Goal: Task Accomplishment & Management: Complete application form

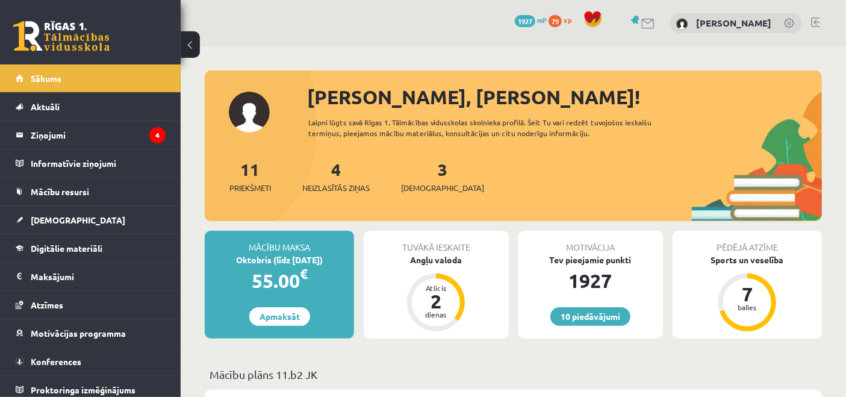
click at [111, 142] on legend "Ziņojumi 4" at bounding box center [98, 135] width 135 height 28
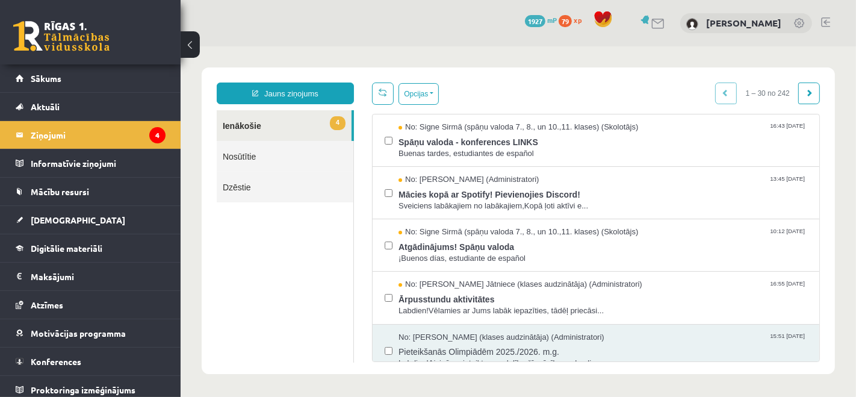
click at [478, 294] on span "Ārpusstundu aktivitātes" at bounding box center [602, 296] width 409 height 15
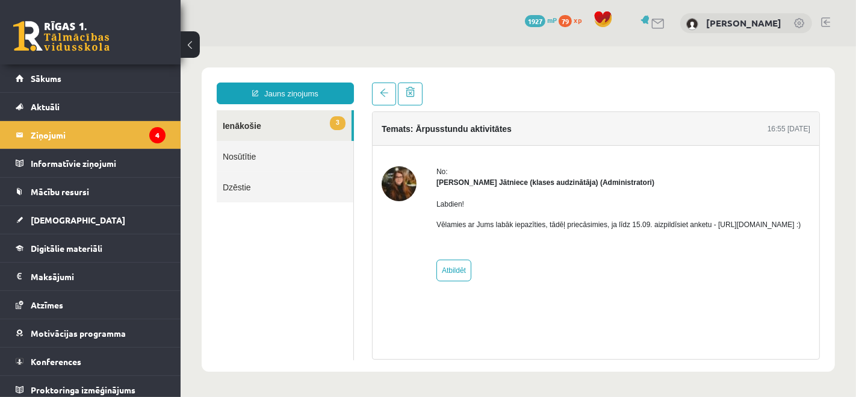
click at [262, 125] on link "3 Ienākošie" at bounding box center [283, 125] width 135 height 31
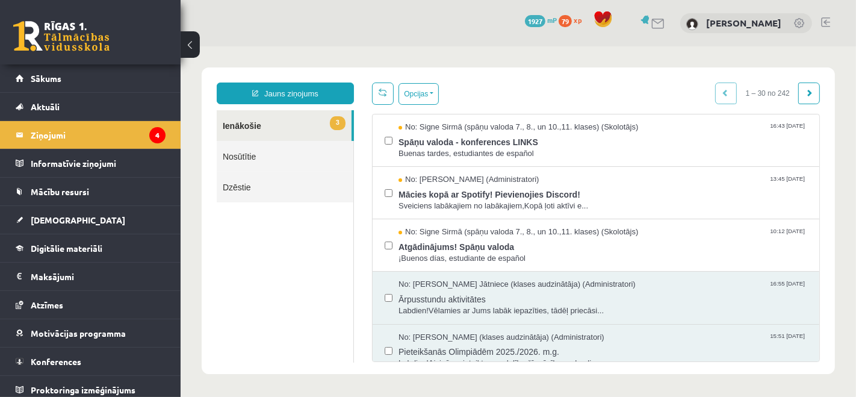
click at [432, 235] on span "No: Signe Sirmā (spāņu valoda 7., 8., un 10.,11. klases) (Skolotājs)" at bounding box center [518, 231] width 240 height 11
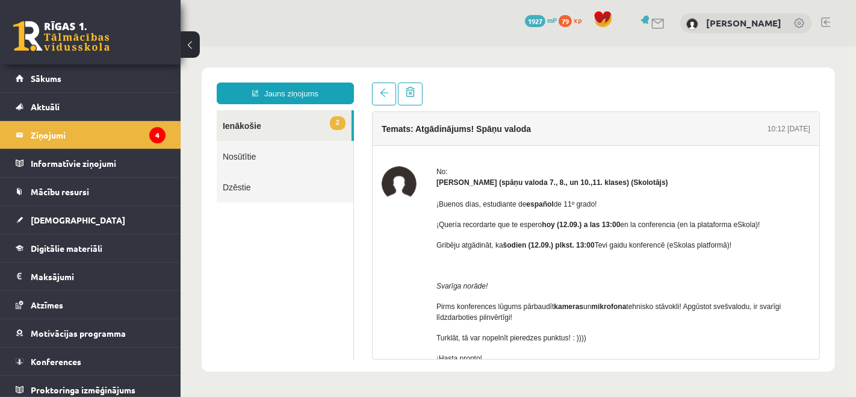
click at [265, 128] on link "2 Ienākošie" at bounding box center [283, 125] width 135 height 31
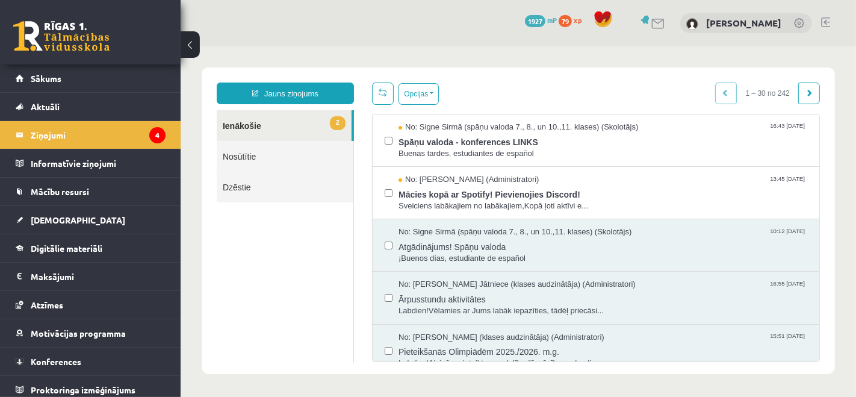
click at [483, 197] on span "Mācies kopā ar Spotify! Pievienojies Discord!" at bounding box center [602, 192] width 409 height 15
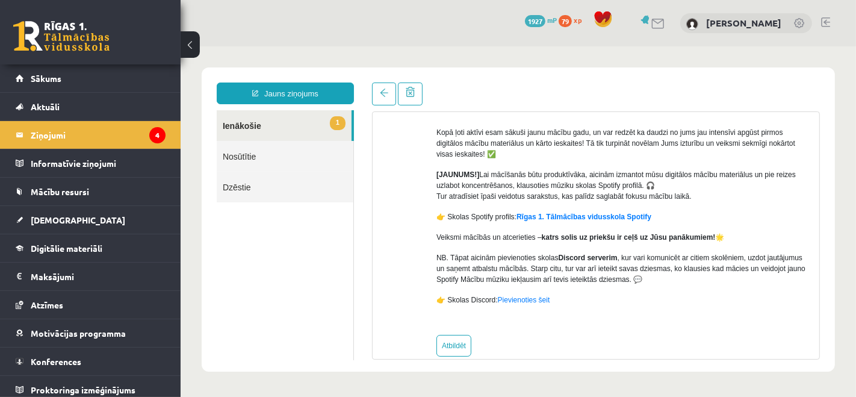
scroll to position [120, 0]
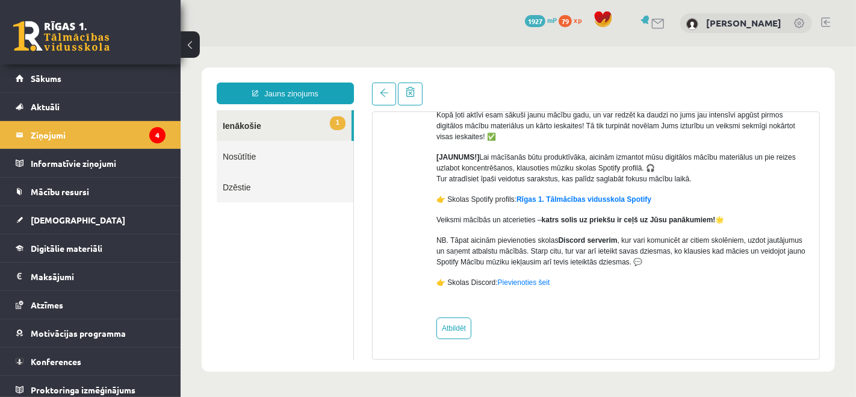
click at [233, 126] on link "1 Ienākošie" at bounding box center [283, 125] width 135 height 31
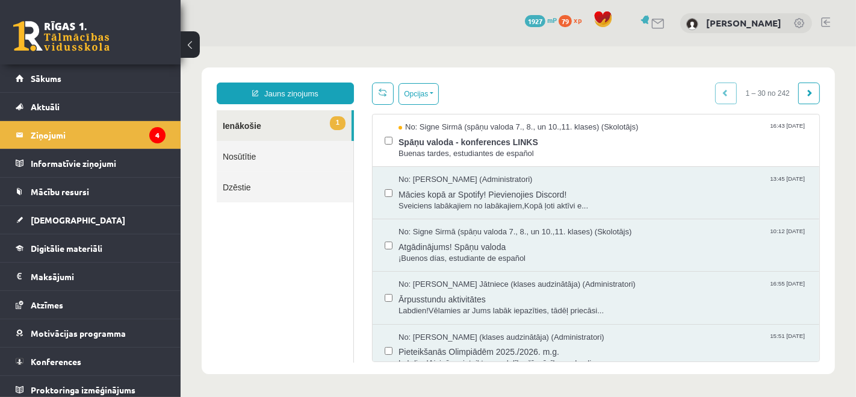
scroll to position [0, 0]
click at [448, 140] on span "Spāņu valoda - konferences LINKS" at bounding box center [602, 139] width 409 height 15
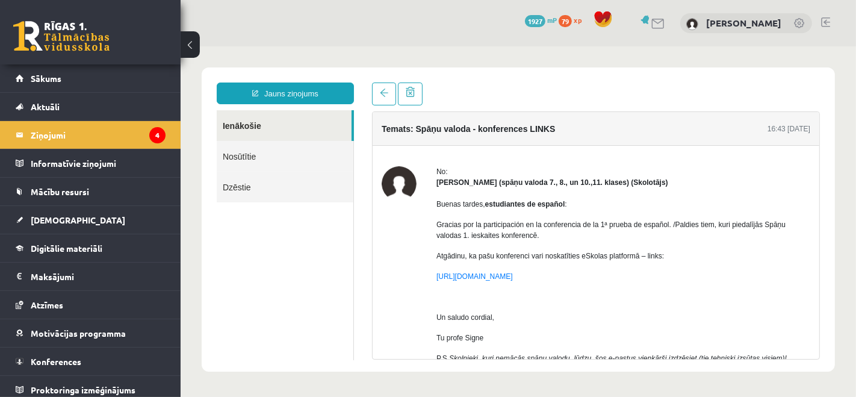
click at [249, 118] on link "Ienākošie" at bounding box center [283, 125] width 135 height 31
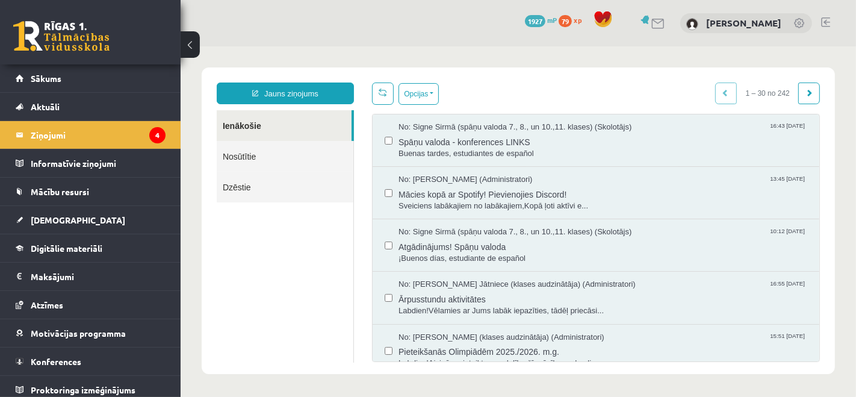
click at [72, 75] on link "Sākums" at bounding box center [91, 78] width 150 height 28
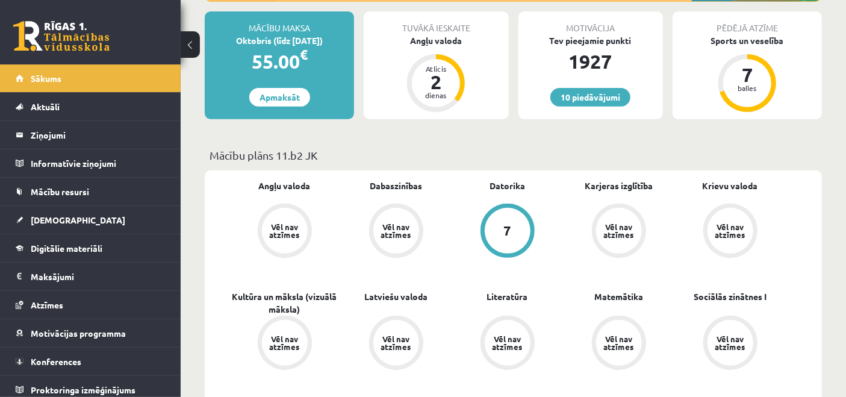
scroll to position [200, 0]
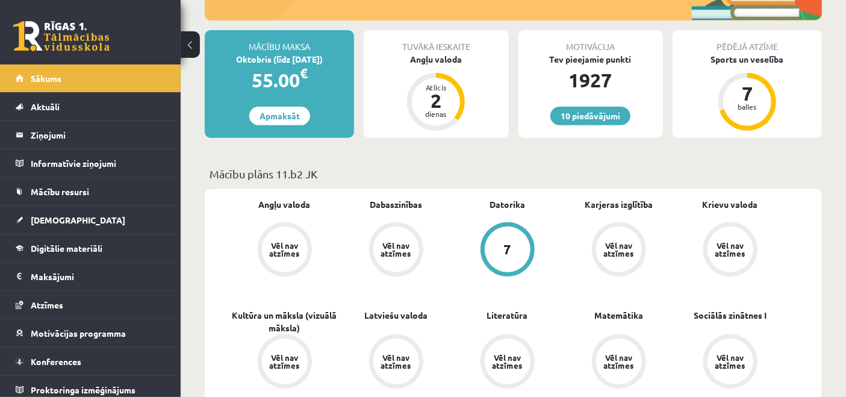
click at [45, 219] on span "[DEMOGRAPHIC_DATA]" at bounding box center [78, 219] width 94 height 11
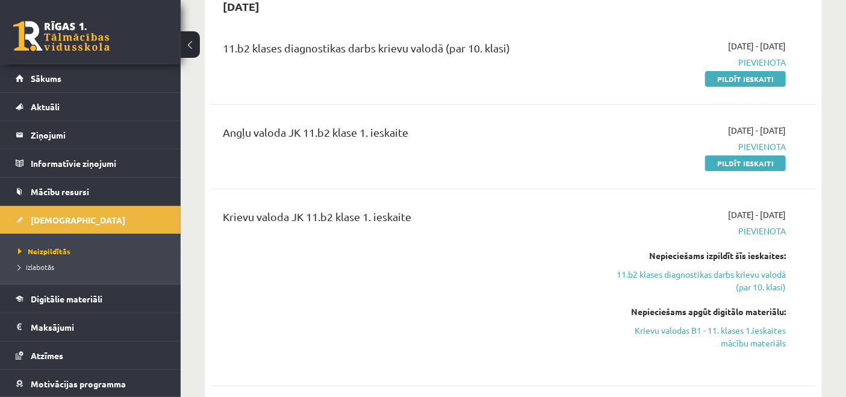
scroll to position [200, 0]
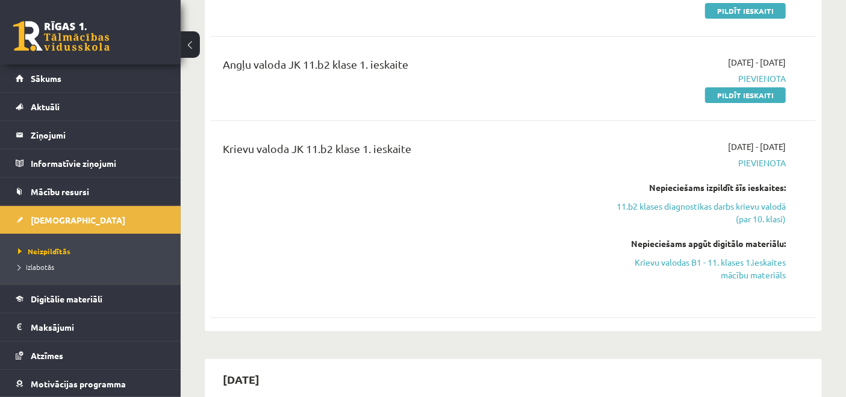
click at [755, 211] on link "11.b2 klases diagnostikas darbs krievu valodā (par 10. klasi)" at bounding box center [698, 212] width 176 height 25
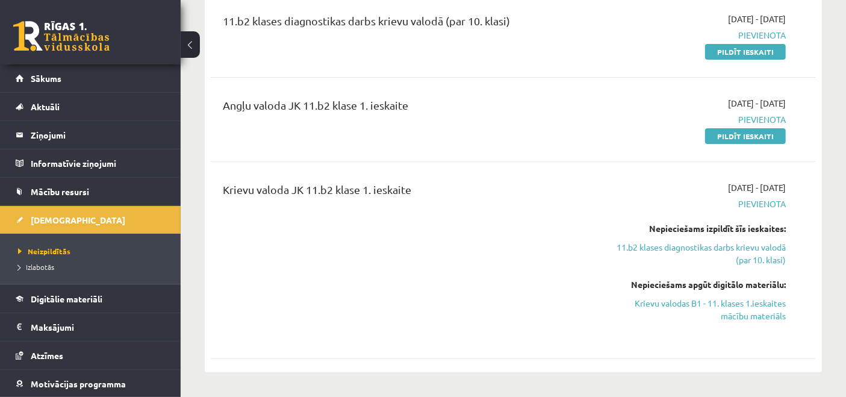
click at [758, 257] on link "11.b2 klases diagnostikas darbs krievu valodā (par 10. klasi)" at bounding box center [698, 253] width 176 height 25
click at [750, 252] on link "11.b2 klases diagnostikas darbs krievu valodā (par 10. klasi)" at bounding box center [698, 253] width 176 height 25
click at [773, 254] on link "11.b2 klases diagnostikas darbs krievu valodā (par 10. klasi)" at bounding box center [698, 253] width 176 height 25
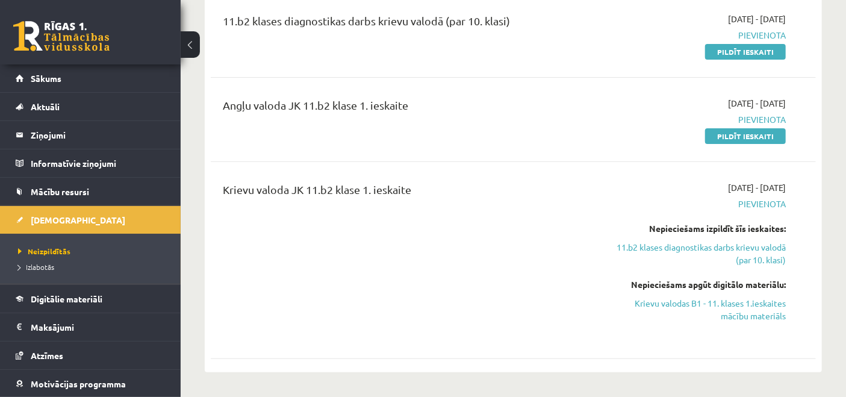
click at [757, 250] on link "11.b2 klases diagnostikas darbs krievu valodā (par 10. klasi)" at bounding box center [698, 253] width 176 height 25
click at [761, 305] on link "Krievu valodas B1 - 11. klases 1.ieskaites mācību materiāls" at bounding box center [698, 309] width 176 height 25
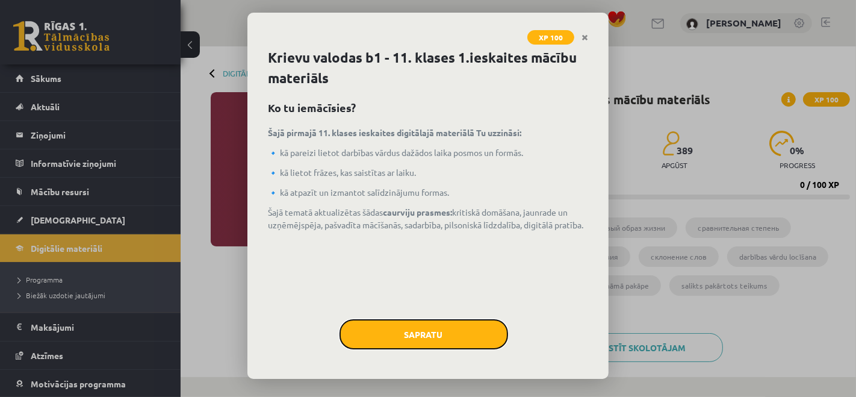
click at [419, 334] on button "Sapratu" at bounding box center [423, 334] width 169 height 30
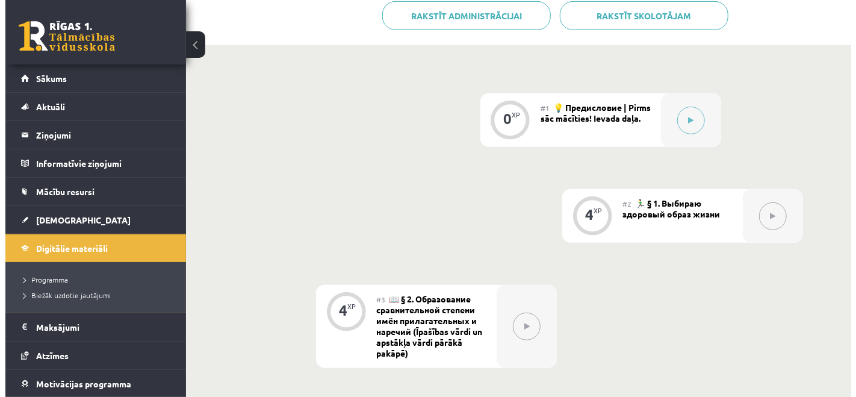
scroll to position [334, 0]
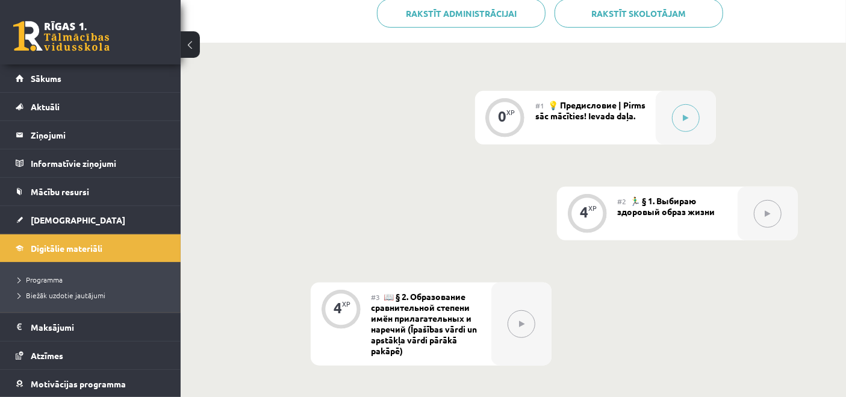
click at [686, 120] on icon at bounding box center [685, 117] width 5 height 7
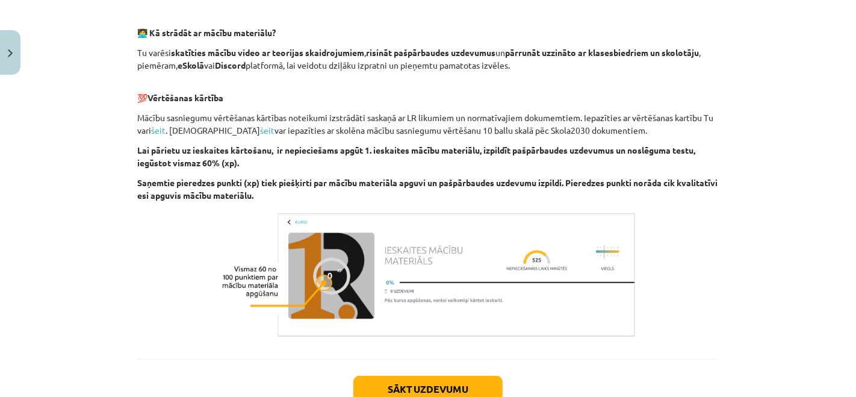
scroll to position [831, 0]
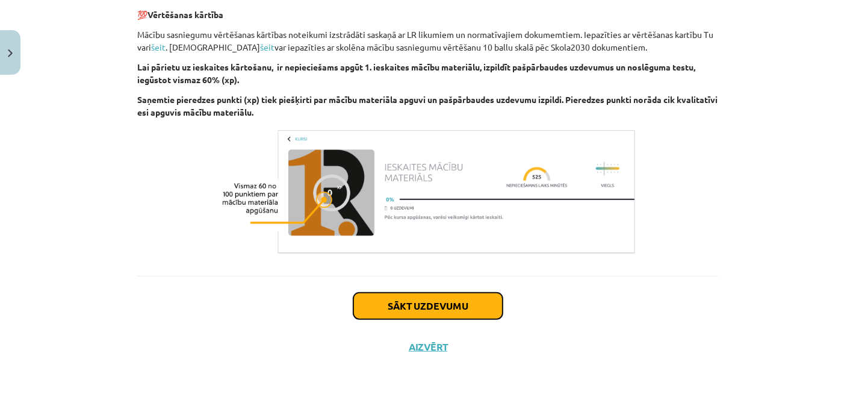
click at [450, 313] on button "Sākt uzdevumu" at bounding box center [427, 306] width 149 height 26
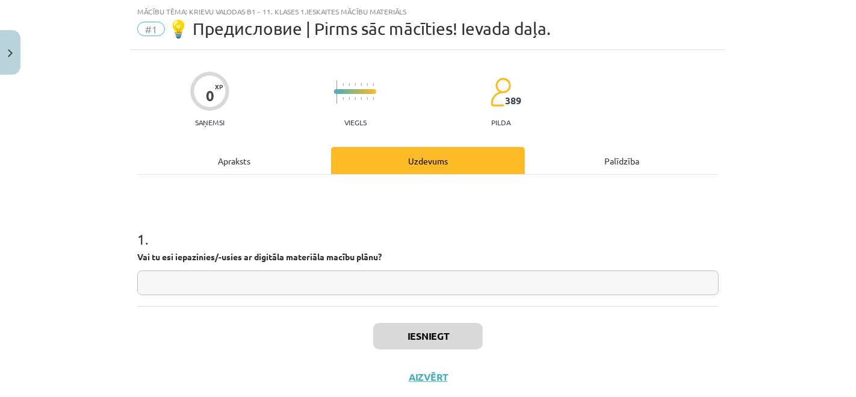
click at [441, 283] on input "text" at bounding box center [427, 282] width 581 height 25
type input "**"
click at [445, 334] on button "Iesniegt" at bounding box center [428, 336] width 110 height 26
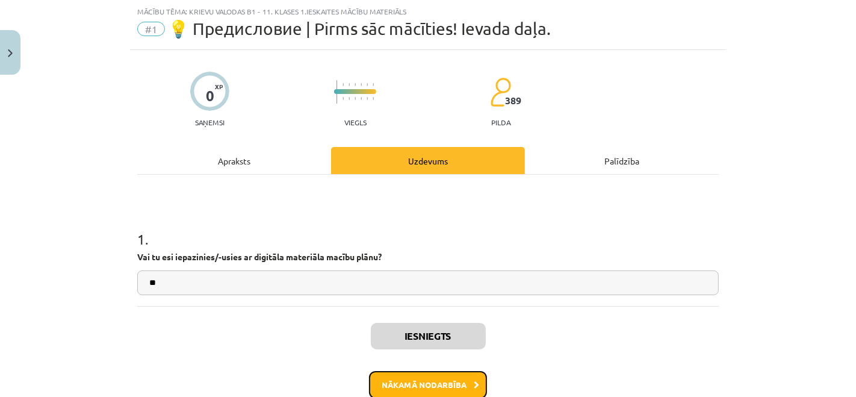
click at [466, 381] on button "Nākamā nodarbība" at bounding box center [428, 385] width 118 height 28
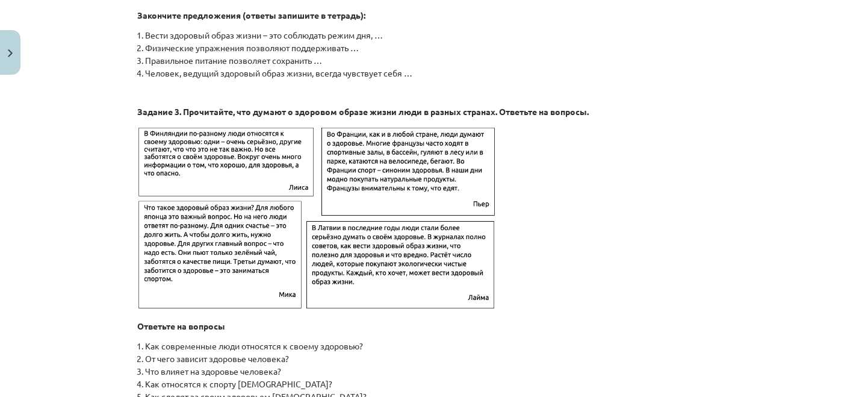
scroll to position [1975, 0]
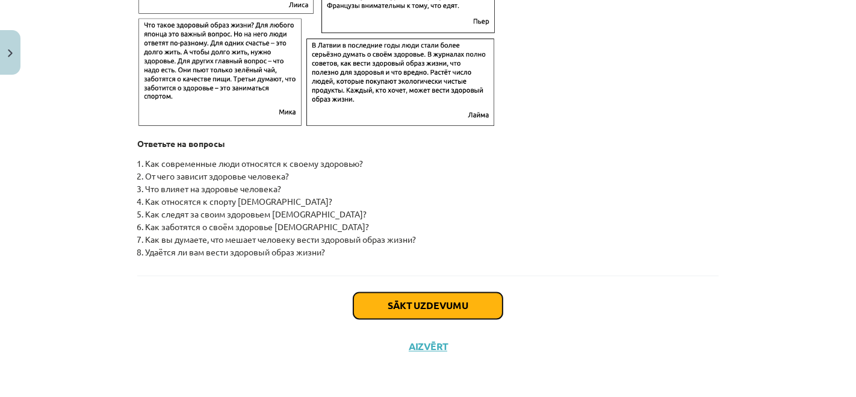
click at [413, 309] on button "Sākt uzdevumu" at bounding box center [427, 305] width 149 height 26
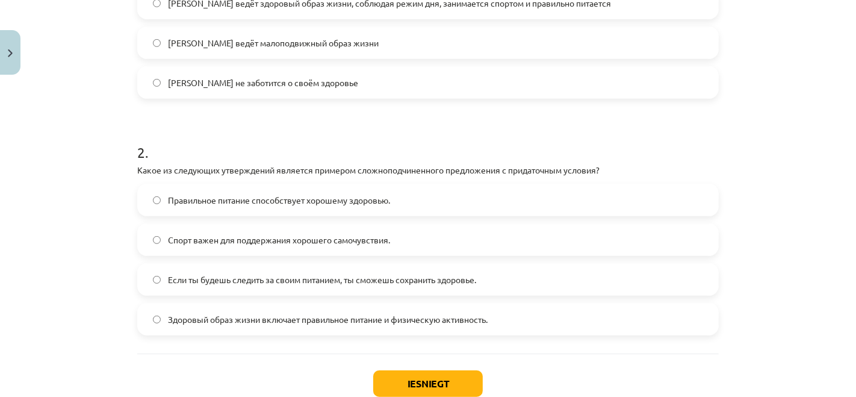
scroll to position [435, 0]
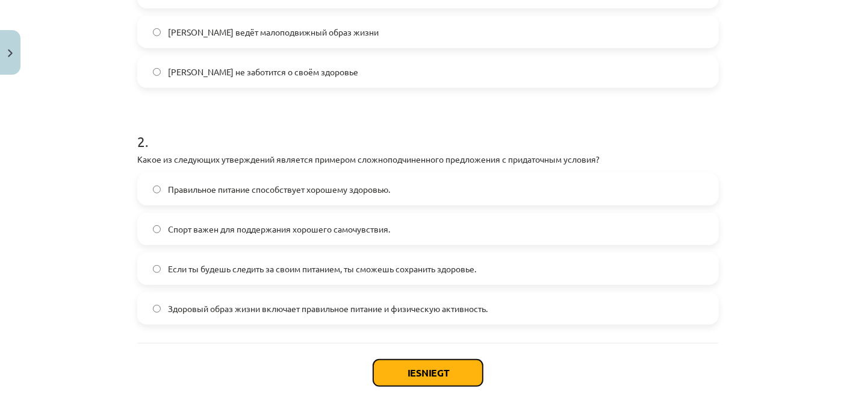
click at [401, 370] on button "Iesniegt" at bounding box center [428, 372] width 110 height 26
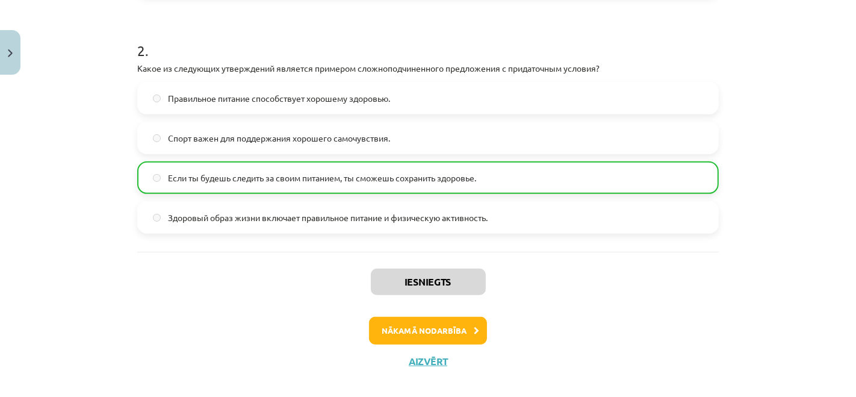
scroll to position [539, 0]
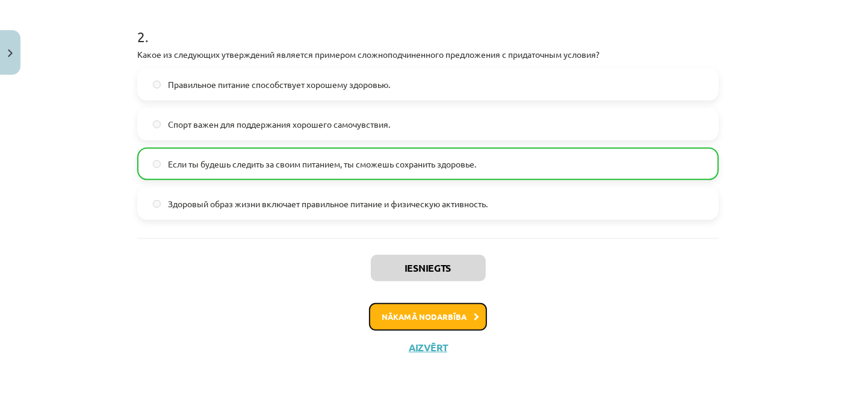
click at [423, 317] on button "Nākamā nodarbība" at bounding box center [428, 317] width 118 height 28
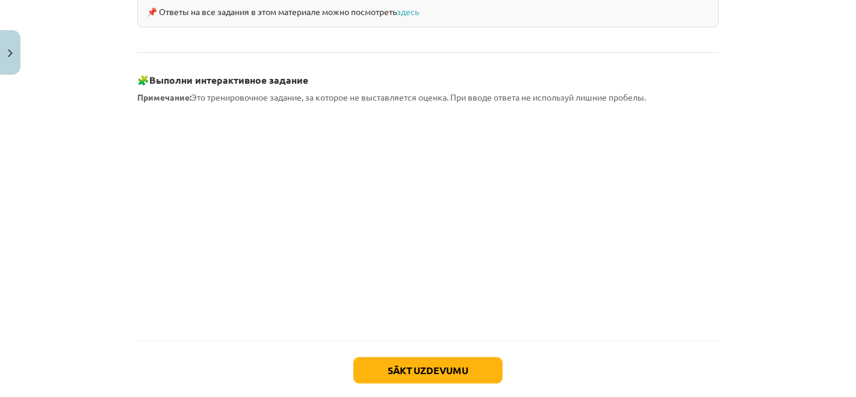
scroll to position [1100, 0]
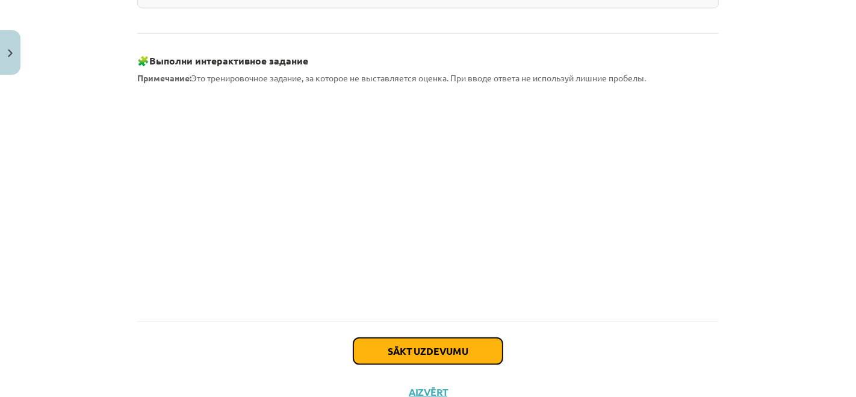
click at [426, 338] on button "Sākt uzdevumu" at bounding box center [427, 351] width 149 height 26
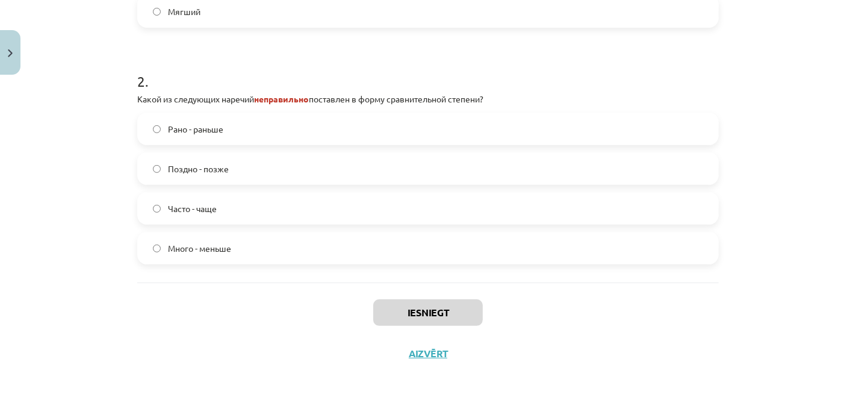
scroll to position [164, 0]
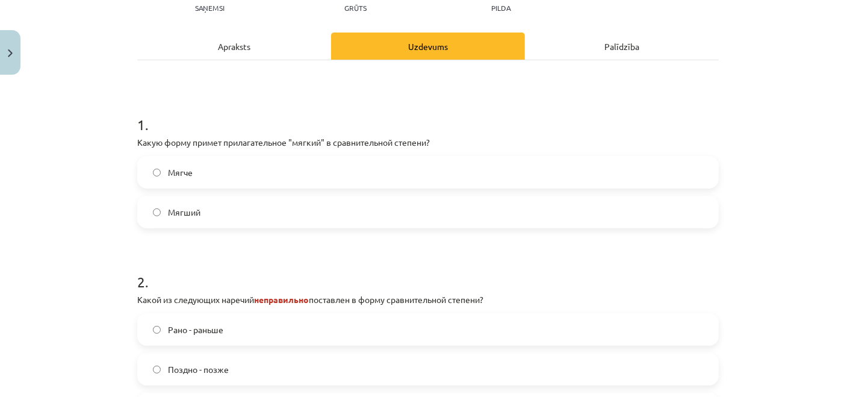
click at [147, 169] on label "Мягче" at bounding box center [427, 172] width 579 height 30
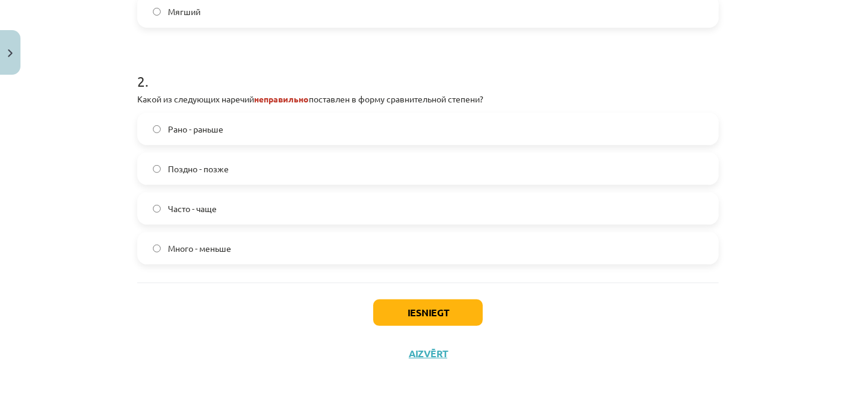
scroll to position [371, 0]
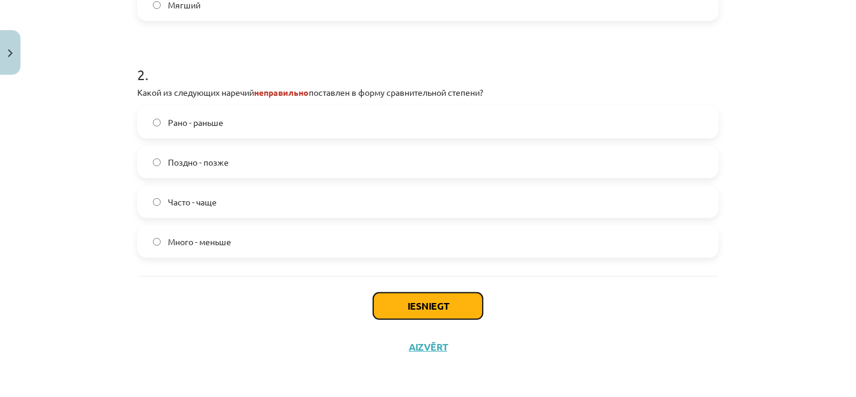
click at [395, 301] on button "Iesniegt" at bounding box center [428, 306] width 110 height 26
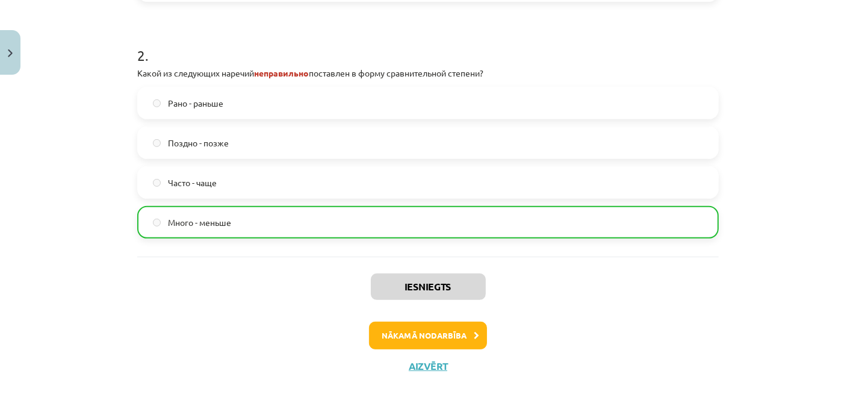
scroll to position [409, 0]
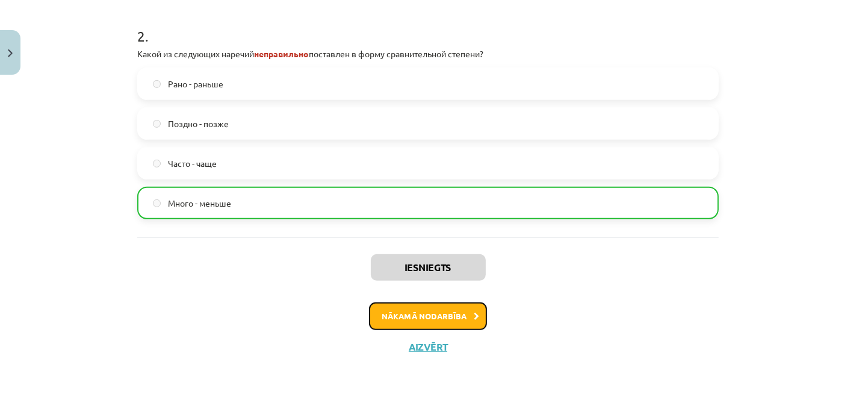
click at [451, 309] on button "Nākamā nodarbība" at bounding box center [428, 316] width 118 height 28
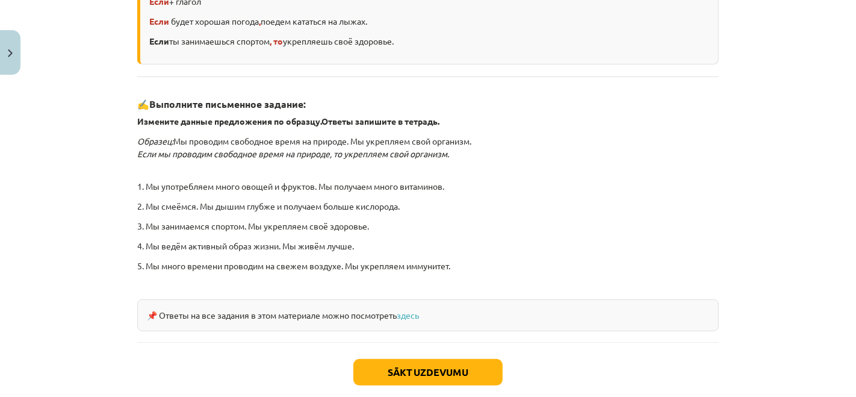
scroll to position [400, 0]
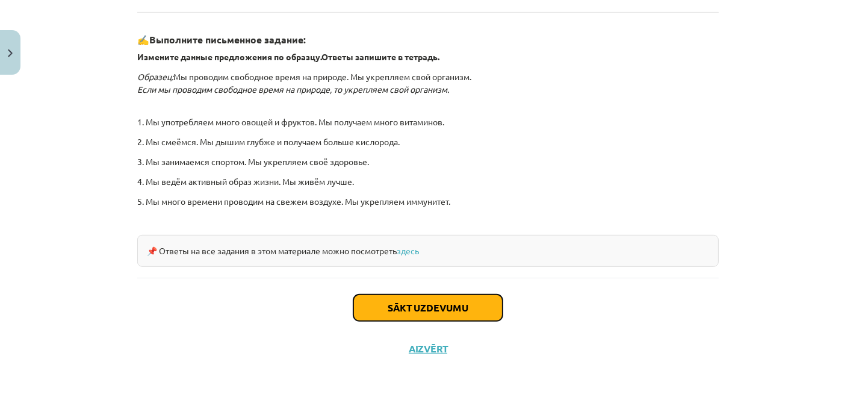
click at [409, 301] on button "Sākt uzdevumu" at bounding box center [427, 307] width 149 height 26
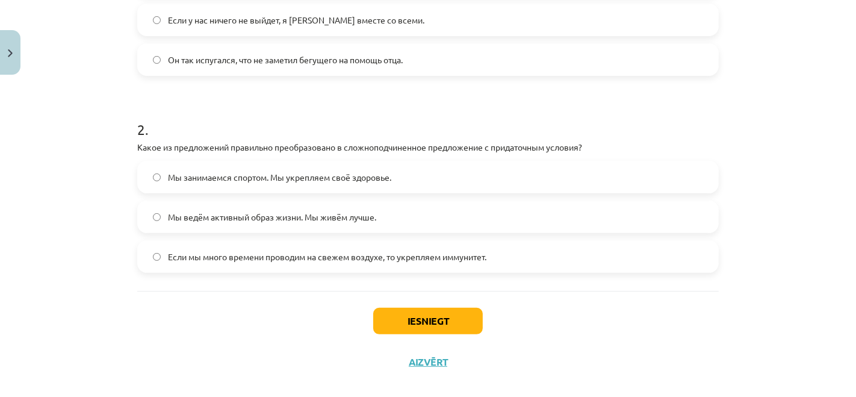
scroll to position [351, 0]
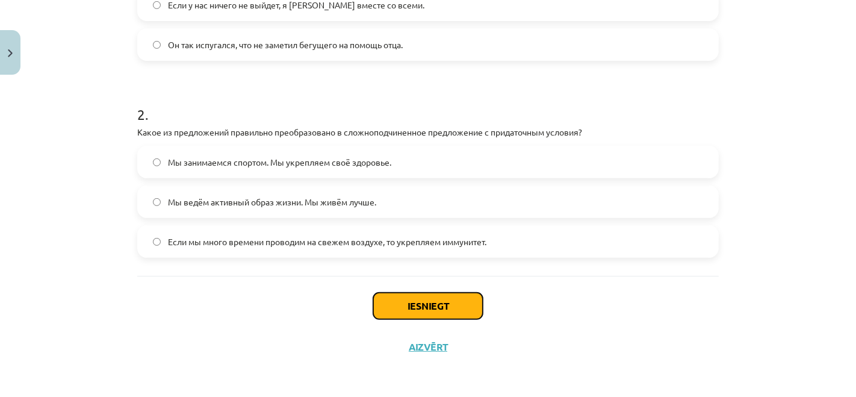
click at [452, 311] on button "Iesniegt" at bounding box center [428, 306] width 110 height 26
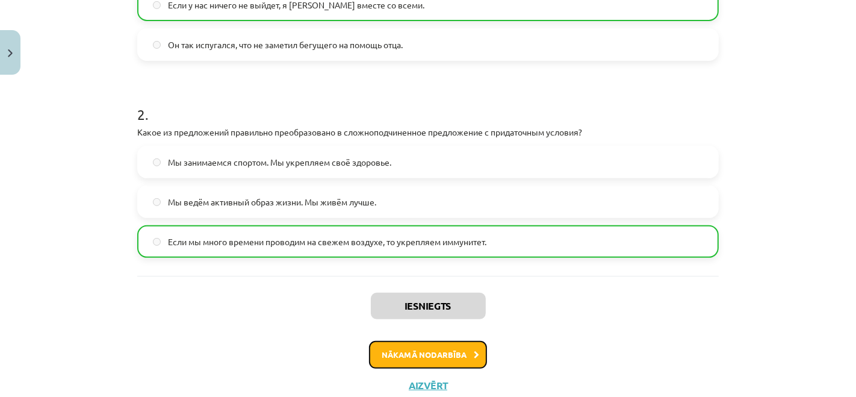
click at [424, 356] on button "Nākamā nodarbība" at bounding box center [428, 355] width 118 height 28
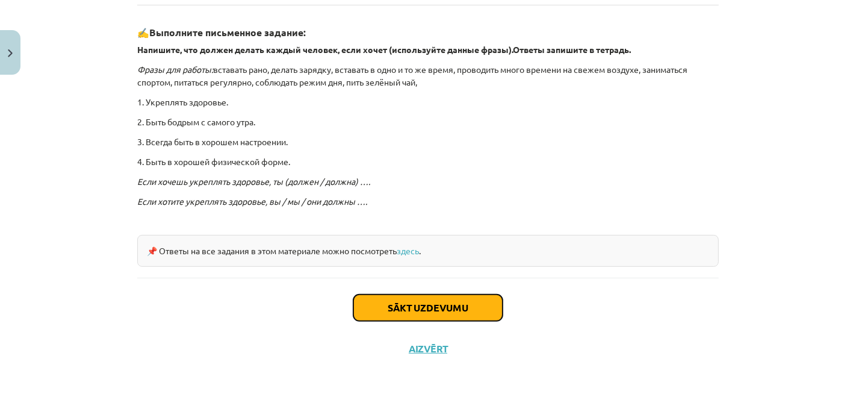
click at [419, 301] on button "Sākt uzdevumu" at bounding box center [427, 307] width 149 height 26
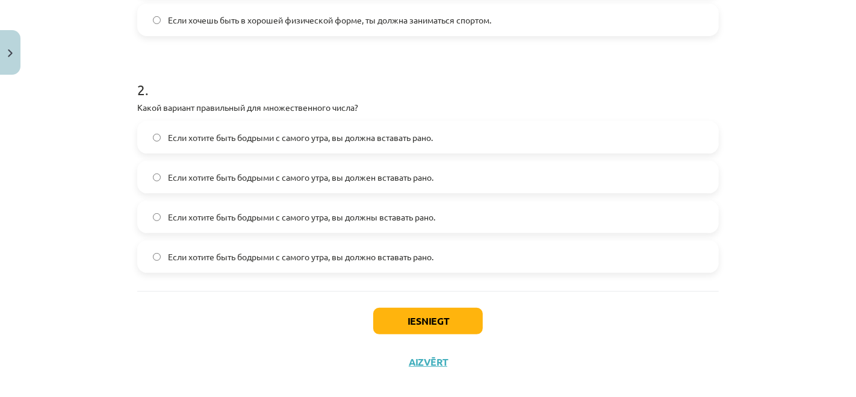
scroll to position [431, 0]
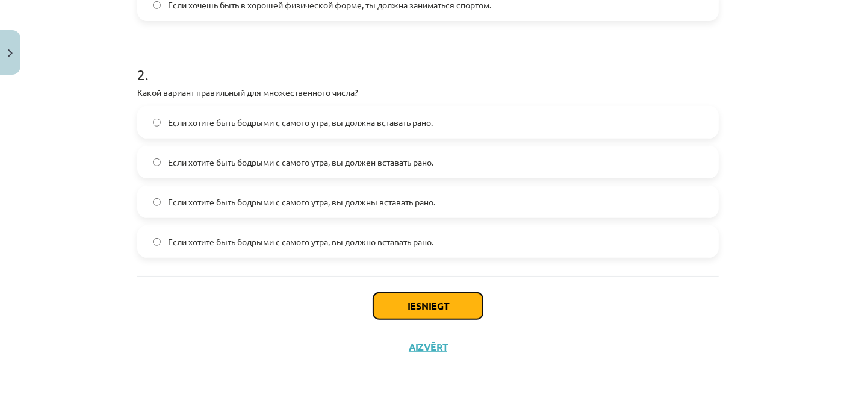
click at [430, 302] on button "Iesniegt" at bounding box center [428, 306] width 110 height 26
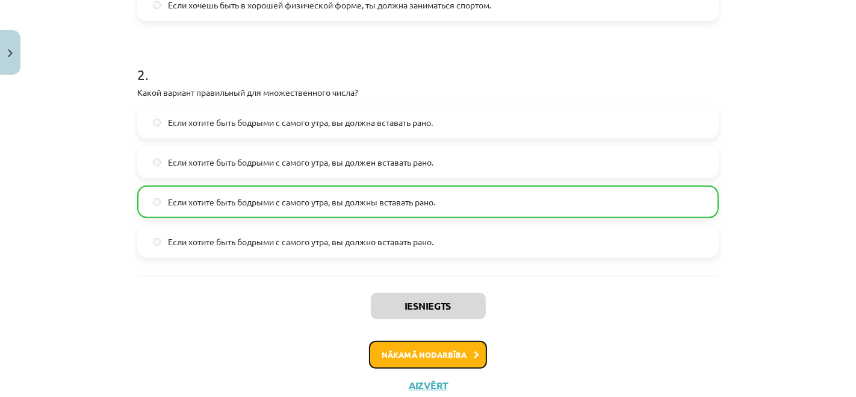
click at [415, 353] on button "Nākamā nodarbība" at bounding box center [428, 355] width 118 height 28
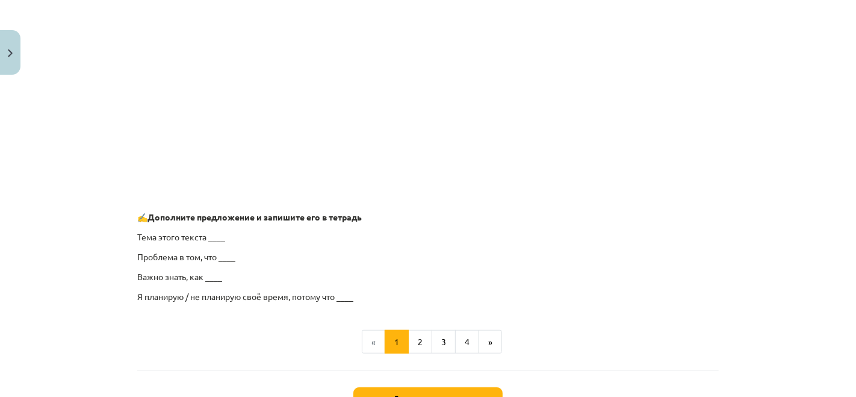
scroll to position [966, 0]
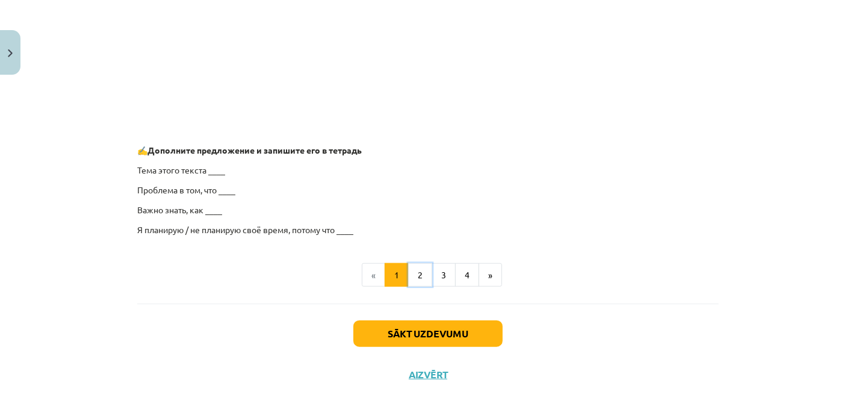
click at [419, 272] on button "2" at bounding box center [420, 275] width 24 height 24
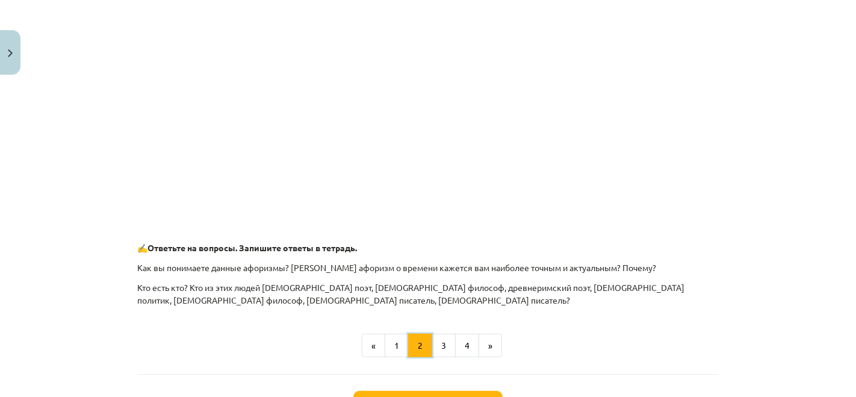
scroll to position [549, 0]
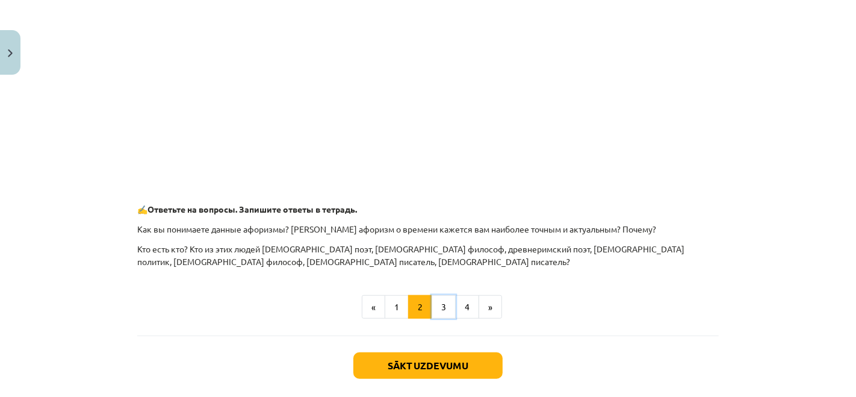
click at [432, 301] on button "3" at bounding box center [444, 307] width 24 height 24
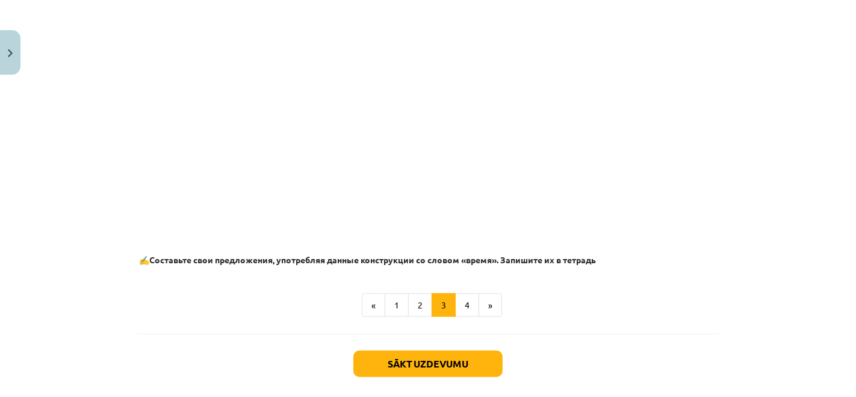
scroll to position [792, 0]
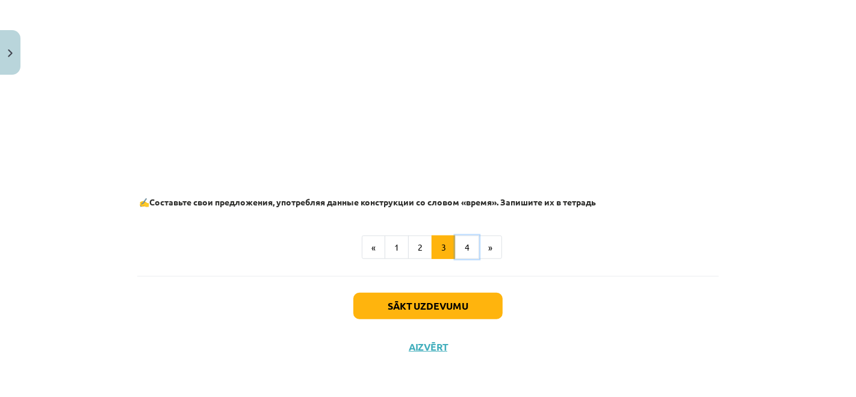
click at [460, 246] on button "4" at bounding box center [467, 247] width 24 height 24
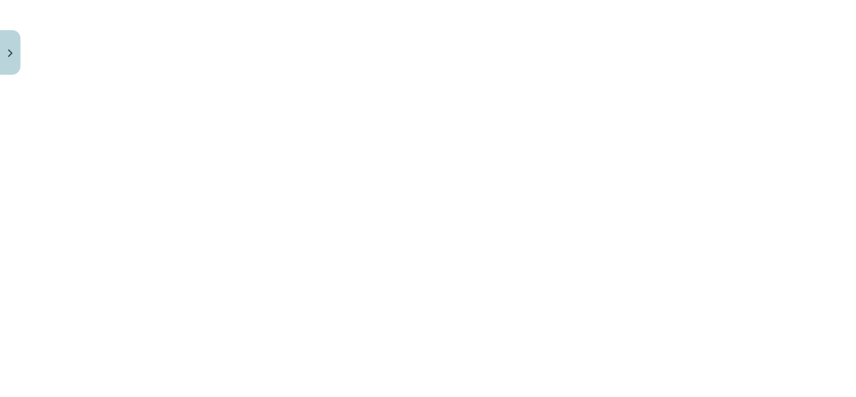
scroll to position [215, 0]
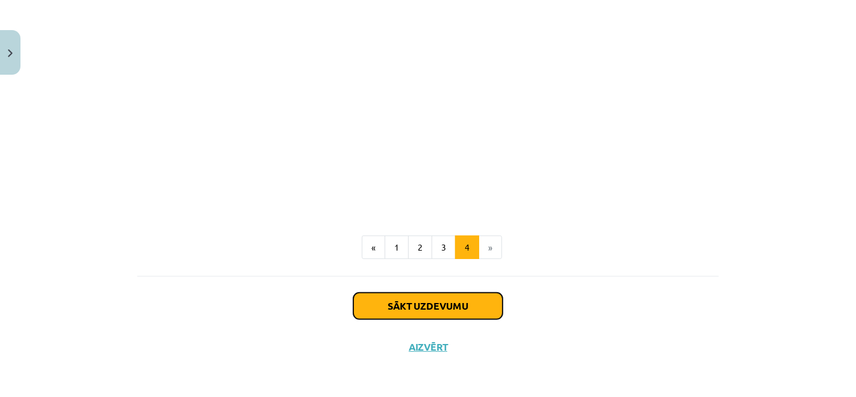
click at [436, 304] on button "Sākt uzdevumu" at bounding box center [427, 306] width 149 height 26
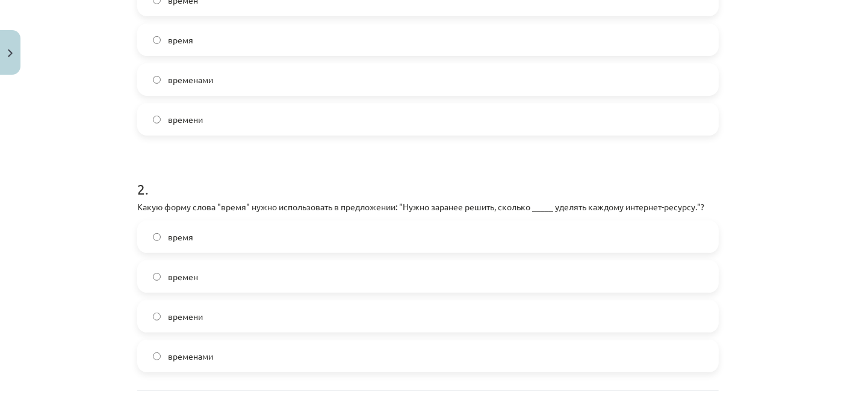
scroll to position [364, 0]
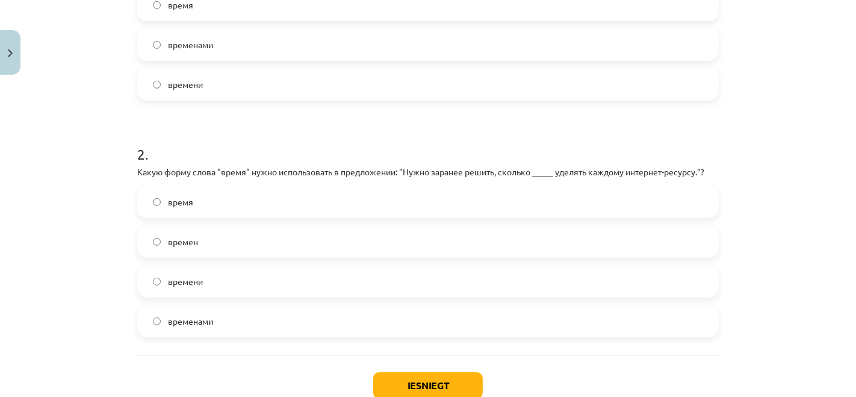
click at [161, 201] on label "время" at bounding box center [427, 202] width 579 height 30
click at [453, 383] on button "Iesniegt" at bounding box center [428, 385] width 110 height 26
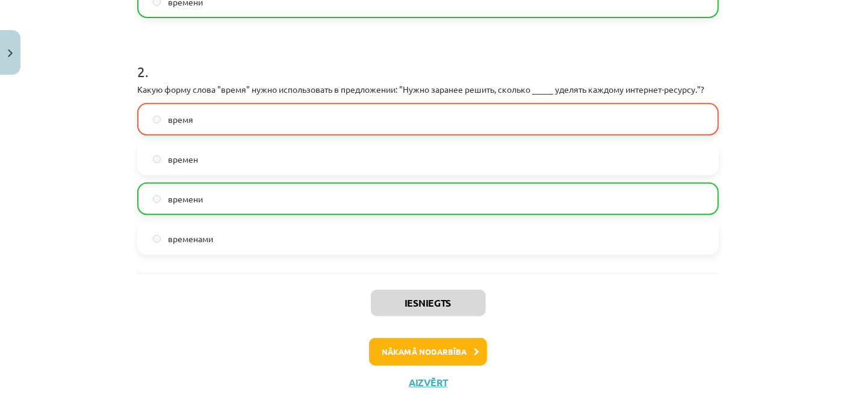
scroll to position [481, 0]
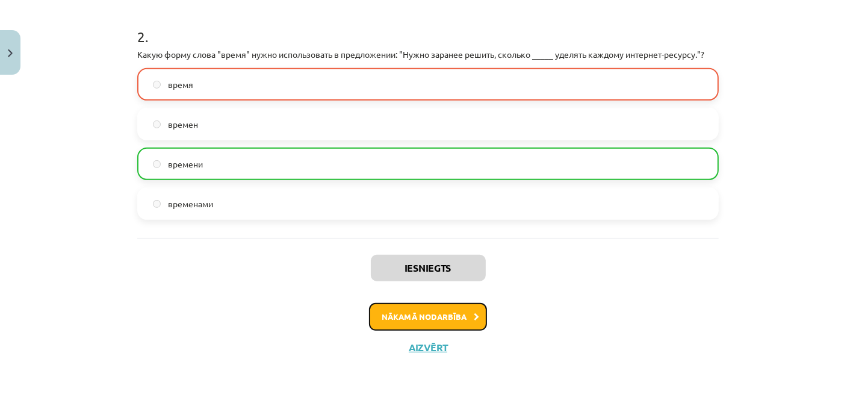
click at [409, 313] on button "Nākamā nodarbība" at bounding box center [428, 317] width 118 height 28
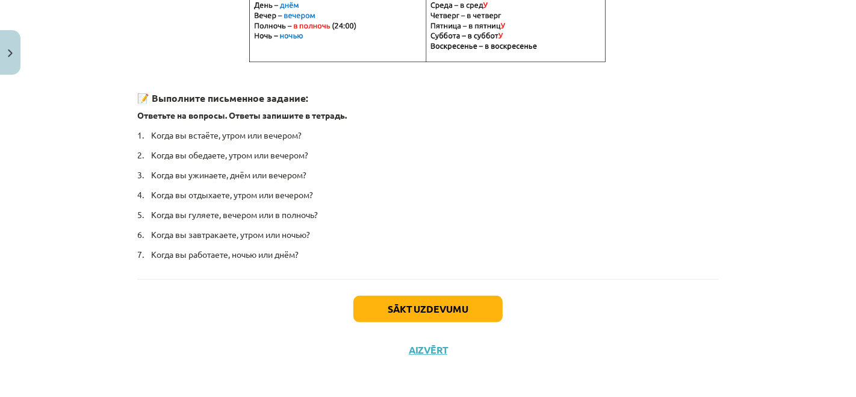
scroll to position [307, 0]
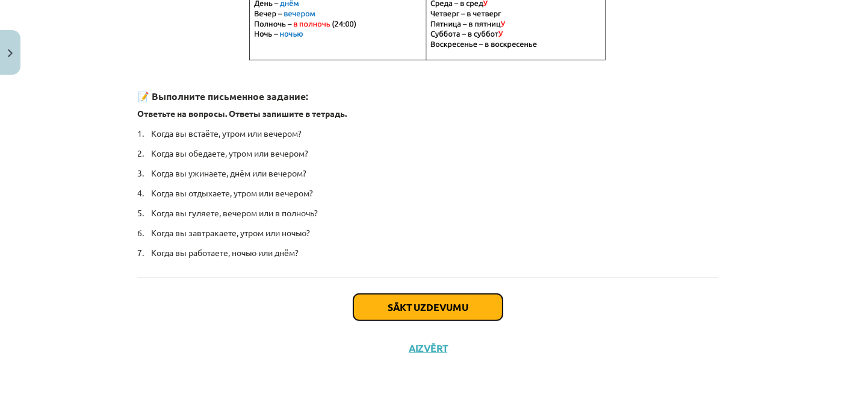
click at [409, 310] on button "Sākt uzdevumu" at bounding box center [427, 307] width 149 height 26
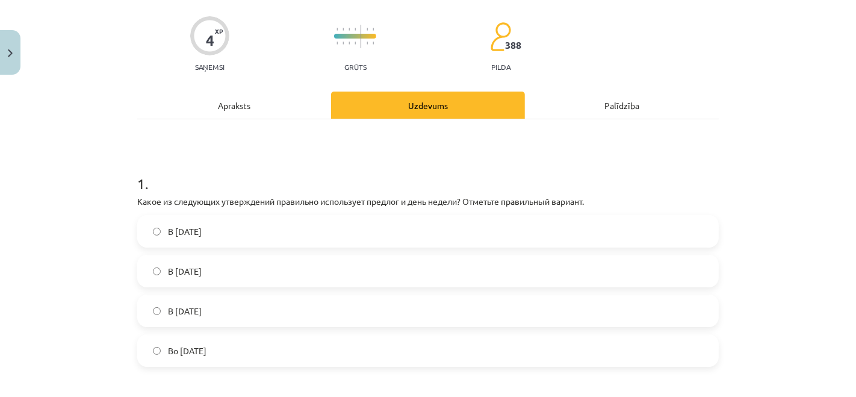
scroll to position [97, 0]
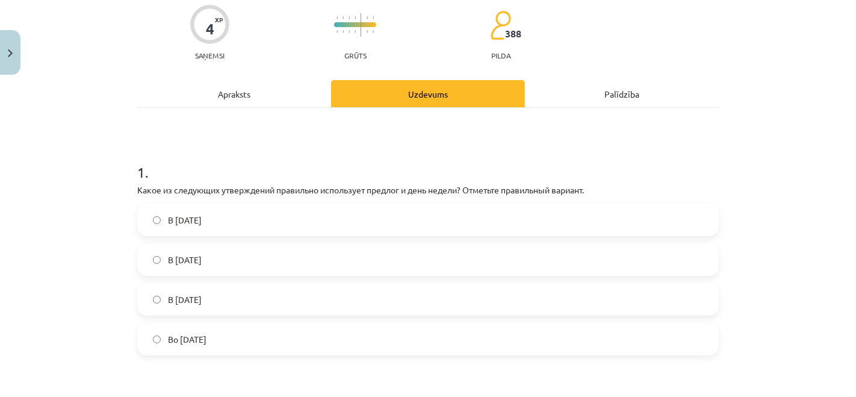
click at [156, 337] on label "Во вторник" at bounding box center [427, 339] width 579 height 30
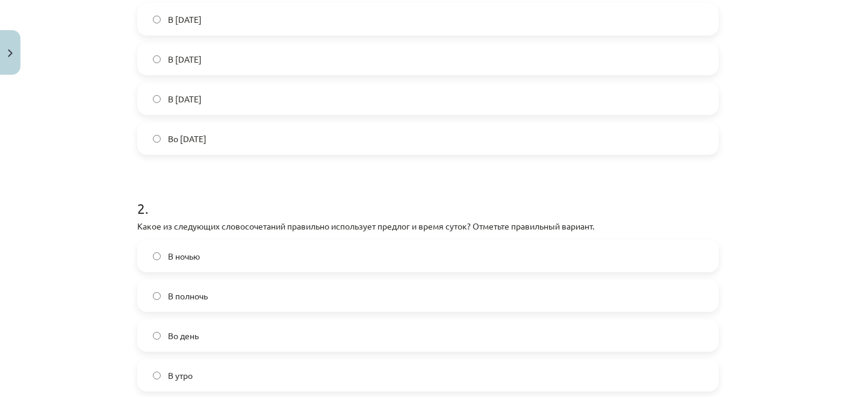
scroll to position [364, 0]
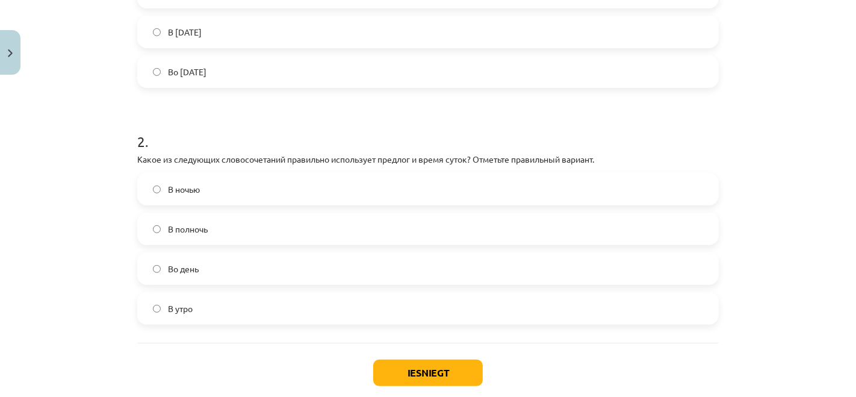
click at [168, 226] on span "В полночь" at bounding box center [188, 229] width 40 height 13
click at [404, 371] on button "Iesniegt" at bounding box center [428, 372] width 110 height 26
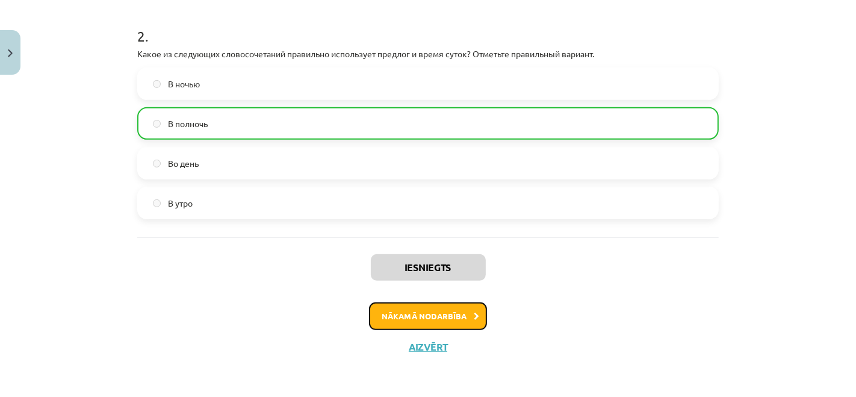
click at [439, 310] on button "Nākamā nodarbība" at bounding box center [428, 316] width 118 height 28
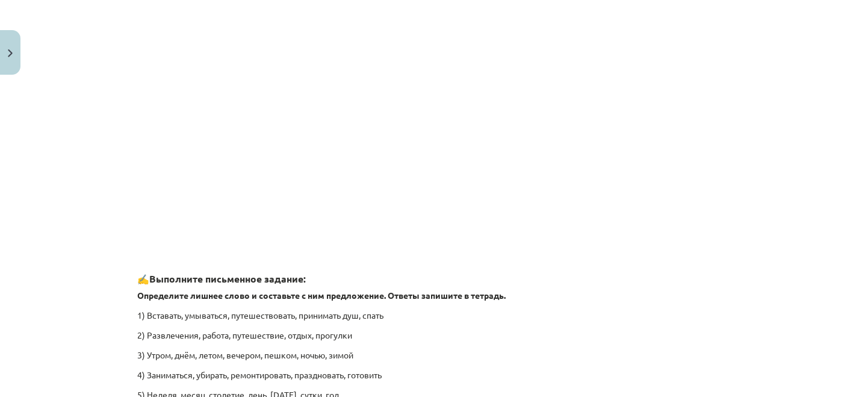
scroll to position [1836, 0]
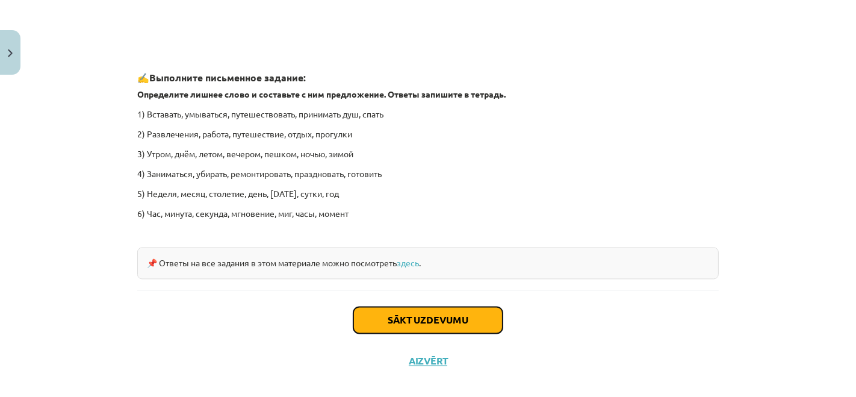
click at [438, 318] on button "Sākt uzdevumu" at bounding box center [427, 320] width 149 height 26
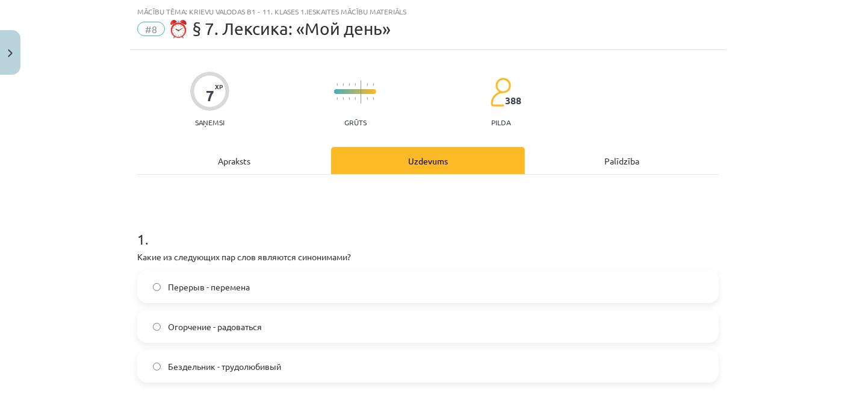
scroll to position [30, 0]
click at [154, 290] on label "Перерыв - перемена" at bounding box center [427, 286] width 579 height 30
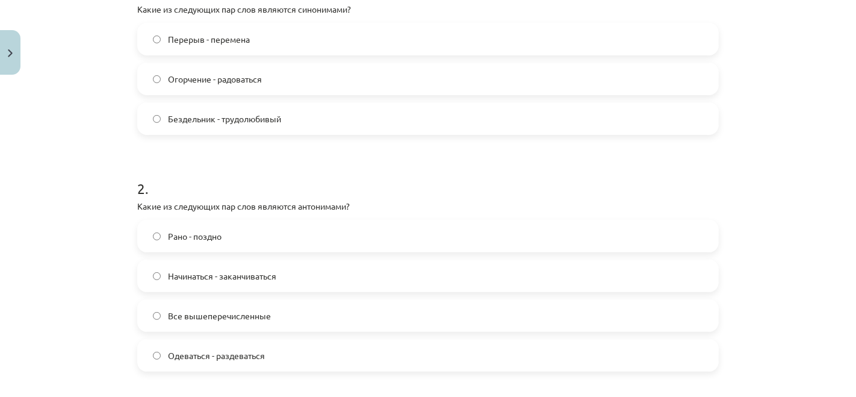
scroll to position [297, 0]
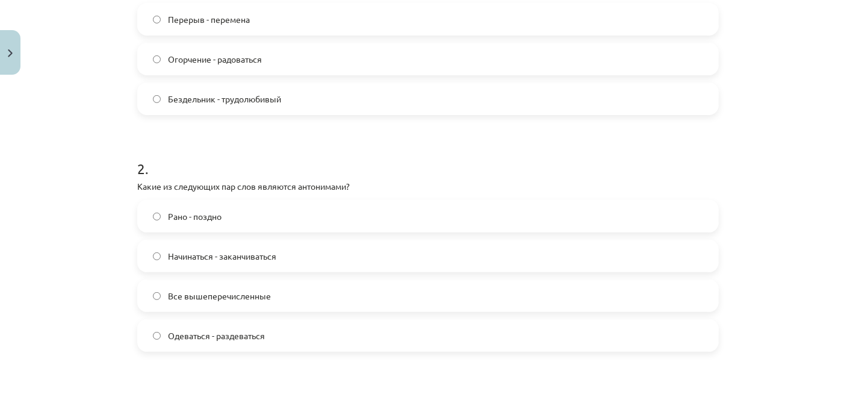
click at [147, 290] on label "Все вышеперечисленные" at bounding box center [427, 295] width 579 height 30
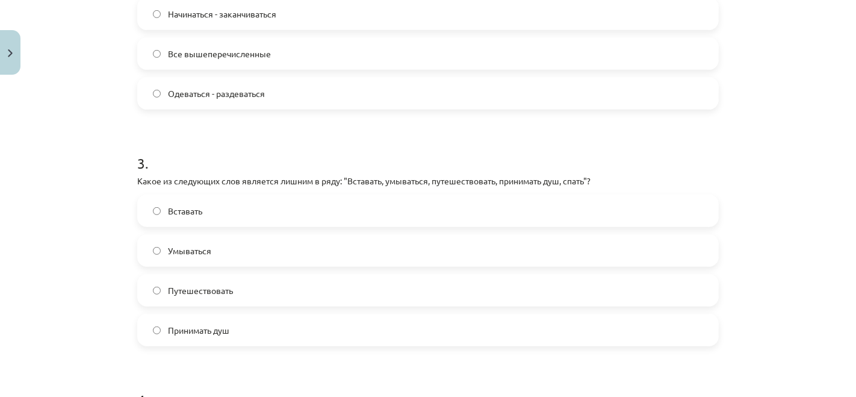
scroll to position [565, 0]
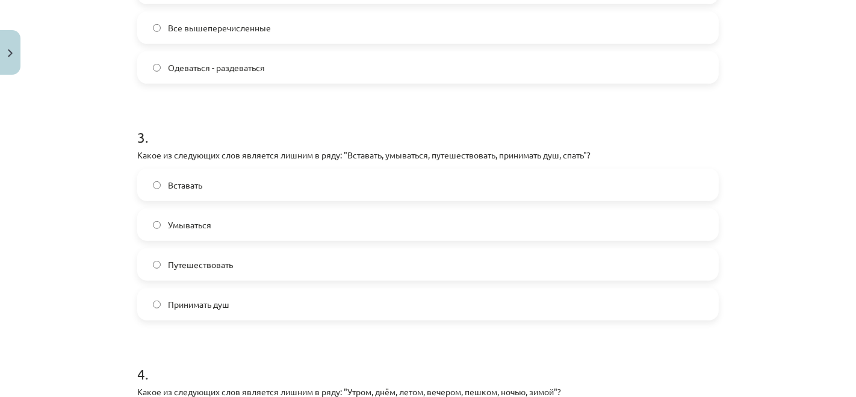
click at [184, 265] on span "Путешествовать" at bounding box center [200, 264] width 65 height 13
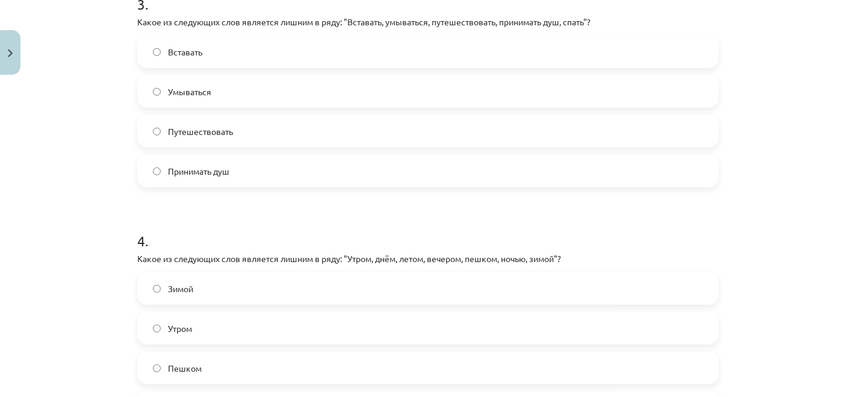
scroll to position [766, 0]
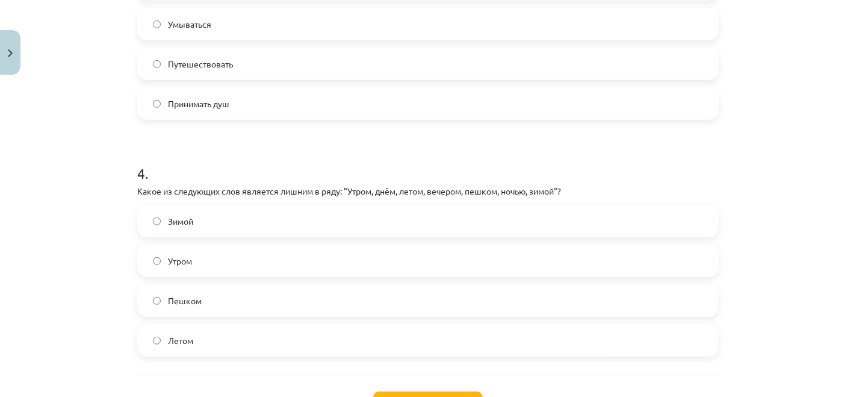
click at [168, 298] on span "Пешком" at bounding box center [185, 300] width 34 height 13
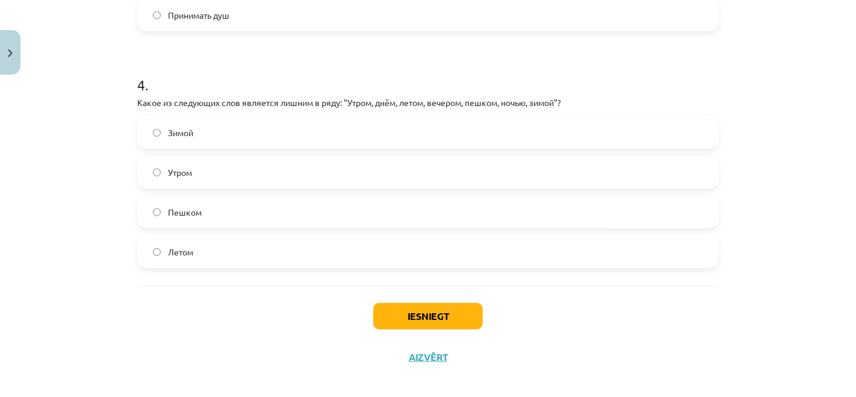
scroll to position [864, 0]
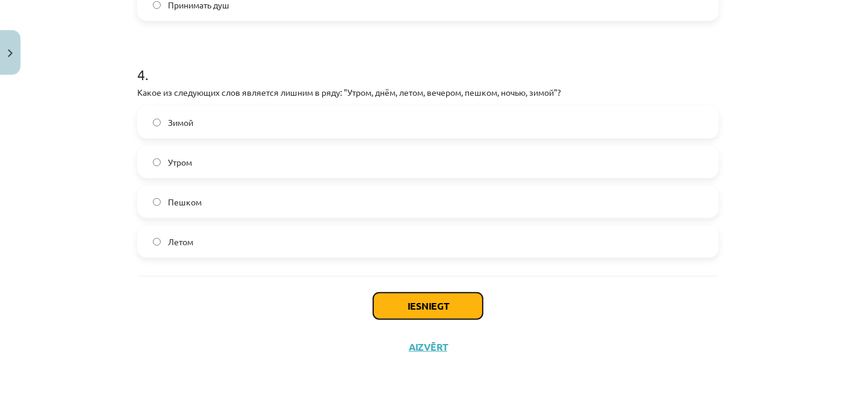
click at [436, 309] on button "Iesniegt" at bounding box center [428, 306] width 110 height 26
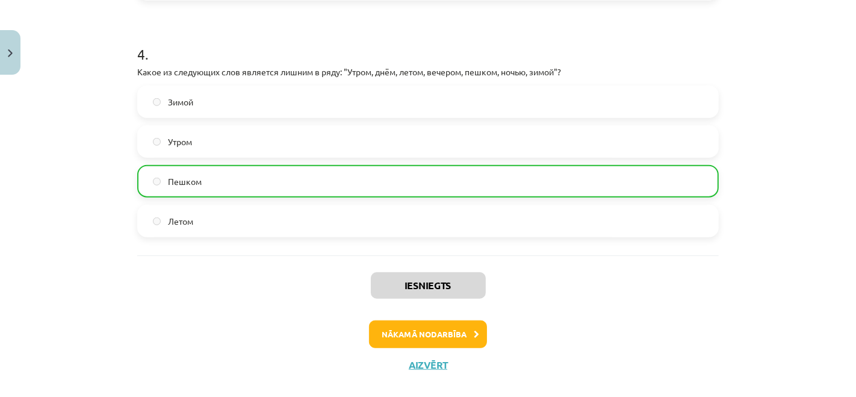
scroll to position [903, 0]
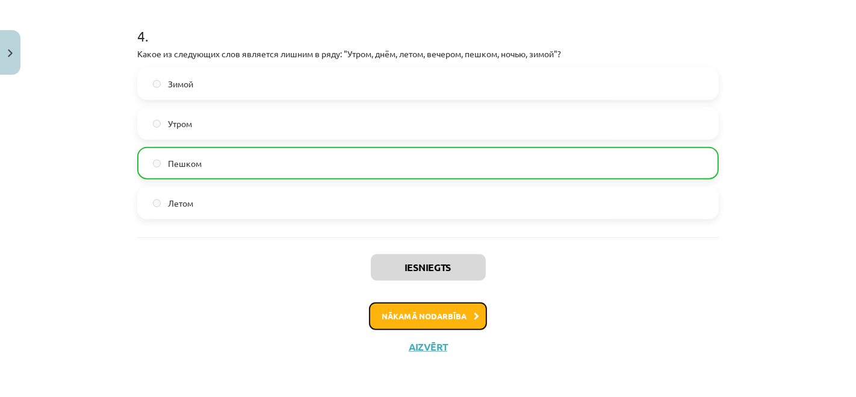
click at [432, 312] on button "Nākamā nodarbība" at bounding box center [428, 316] width 118 height 28
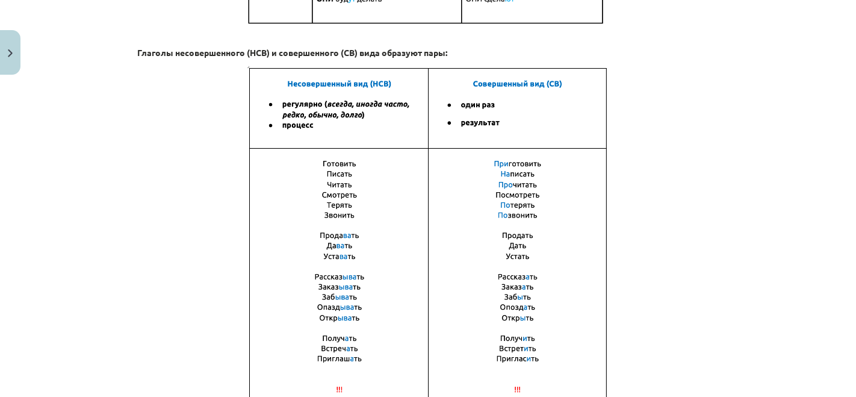
scroll to position [896, 0]
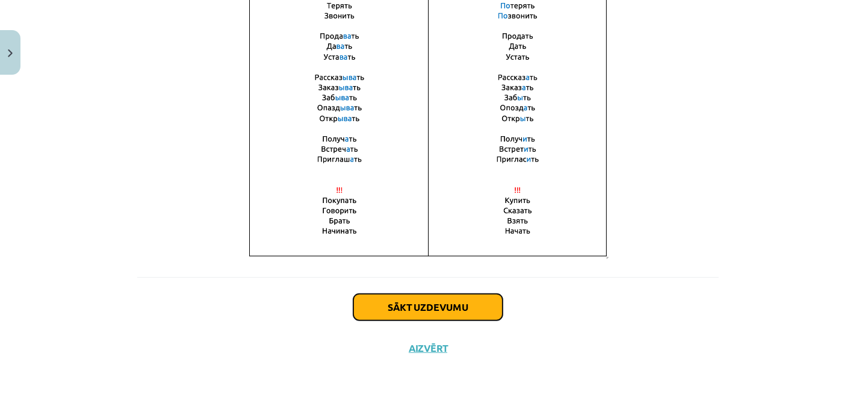
click at [431, 304] on button "Sākt uzdevumu" at bounding box center [427, 307] width 149 height 26
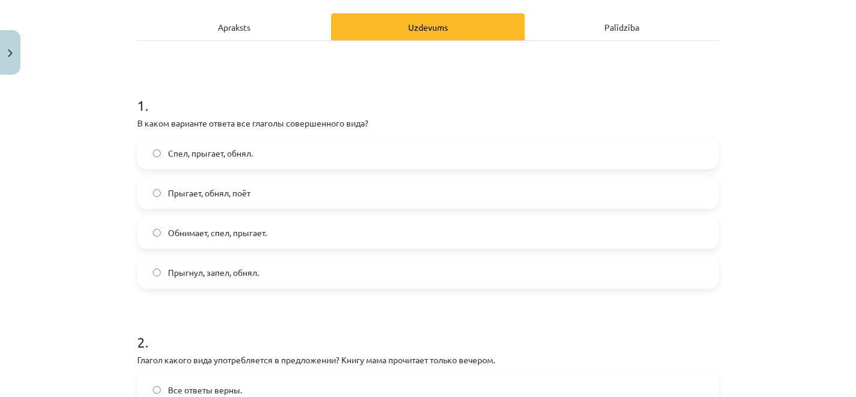
scroll to position [30, 0]
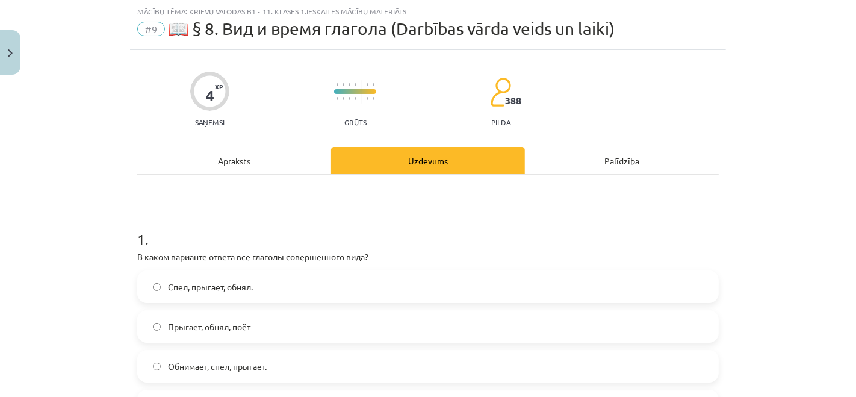
click at [234, 163] on div "Apraksts" at bounding box center [234, 160] width 194 height 27
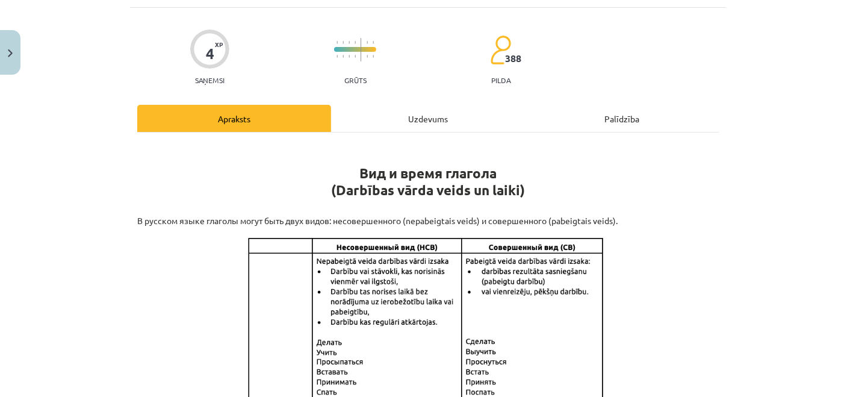
scroll to position [0, 0]
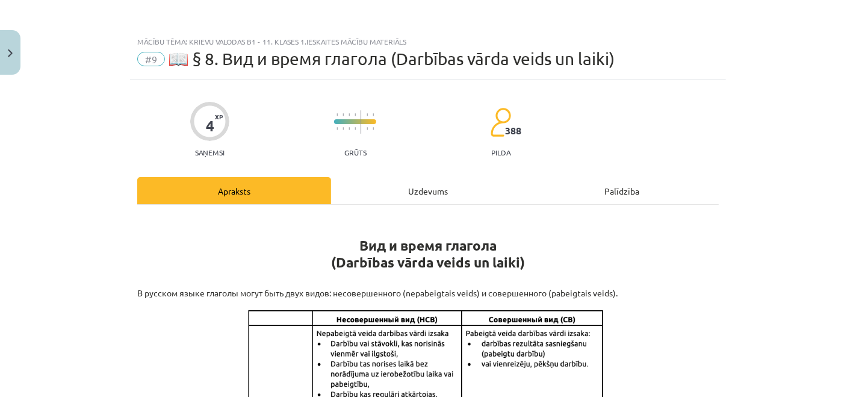
click at [383, 190] on div "Uzdevums" at bounding box center [428, 190] width 194 height 27
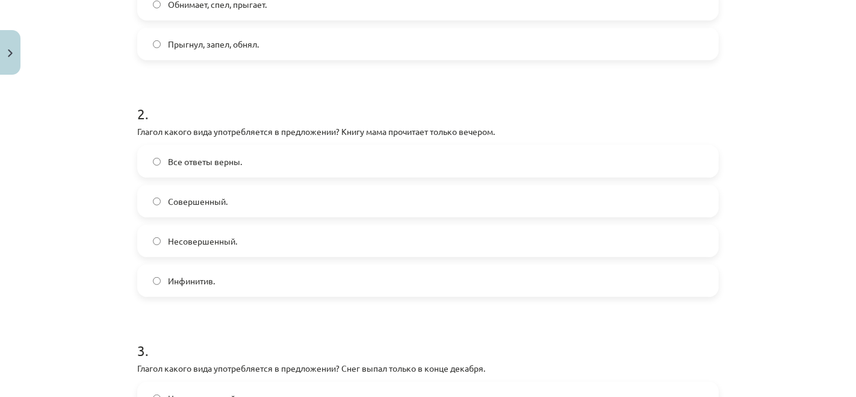
scroll to position [431, 0]
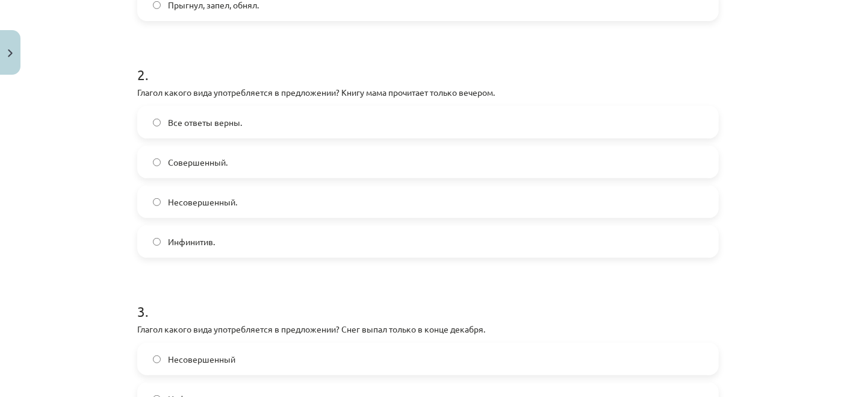
click at [240, 161] on label "Совершенный." at bounding box center [427, 162] width 579 height 30
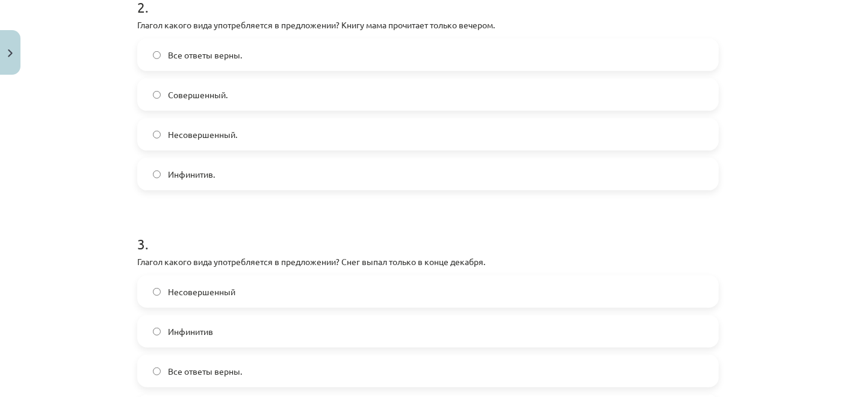
scroll to position [565, 0]
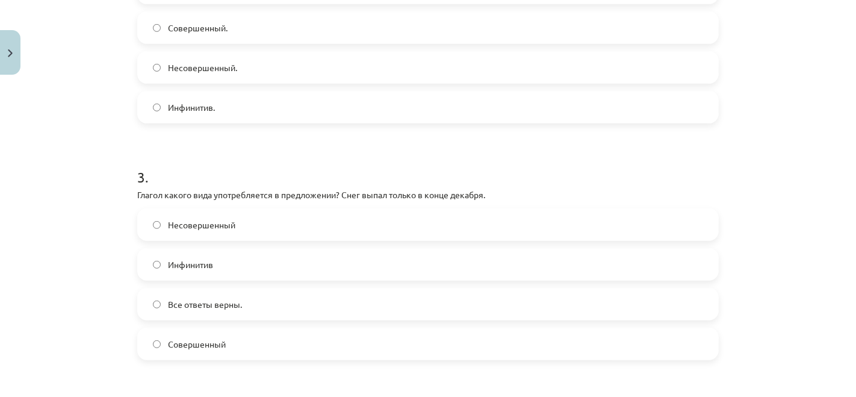
click at [194, 341] on span "Совершенный" at bounding box center [197, 344] width 58 height 13
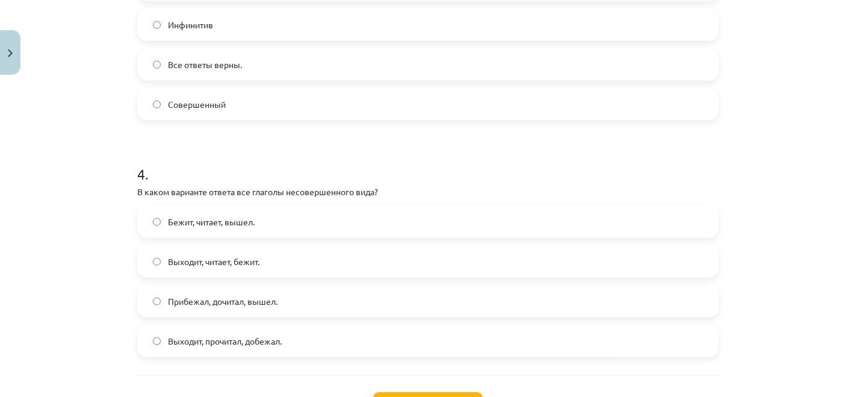
scroll to position [832, 0]
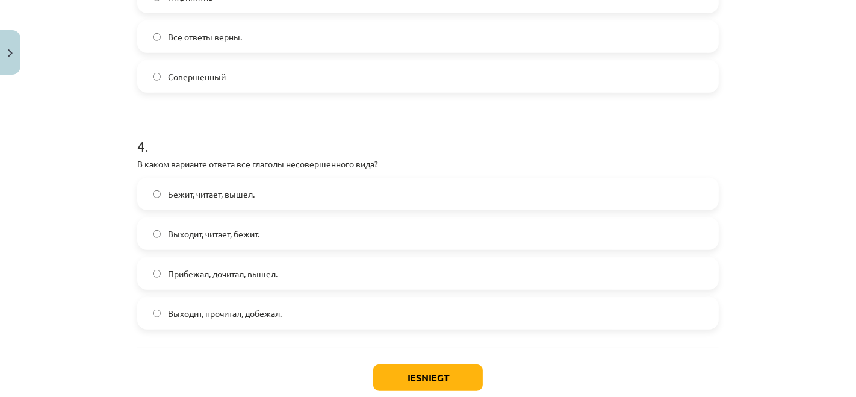
click at [213, 245] on label "Выходит, читает, бежит." at bounding box center [427, 233] width 579 height 30
click at [415, 374] on button "Iesniegt" at bounding box center [428, 377] width 110 height 26
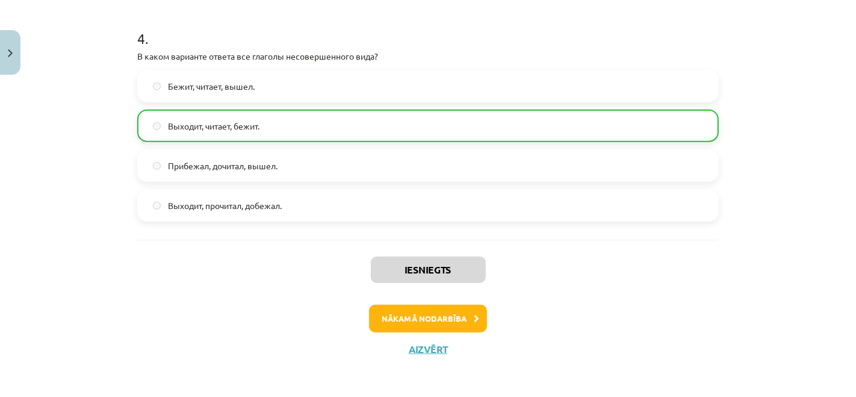
scroll to position [942, 0]
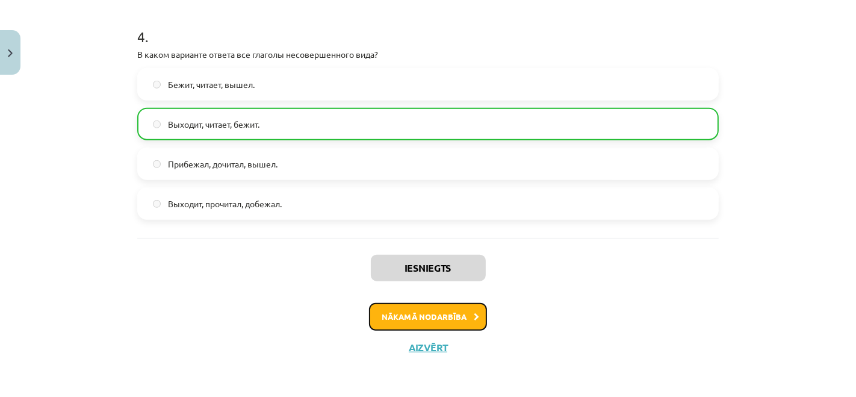
click at [437, 312] on button "Nākamā nodarbība" at bounding box center [428, 317] width 118 height 28
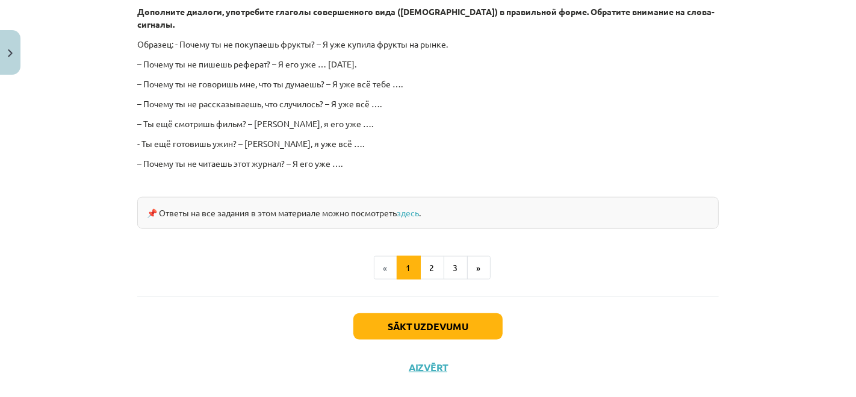
scroll to position [1124, 0]
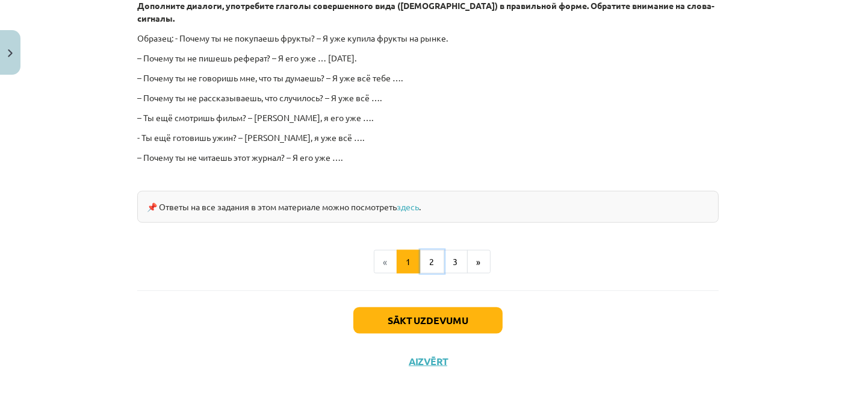
click at [428, 252] on button "2" at bounding box center [432, 262] width 24 height 24
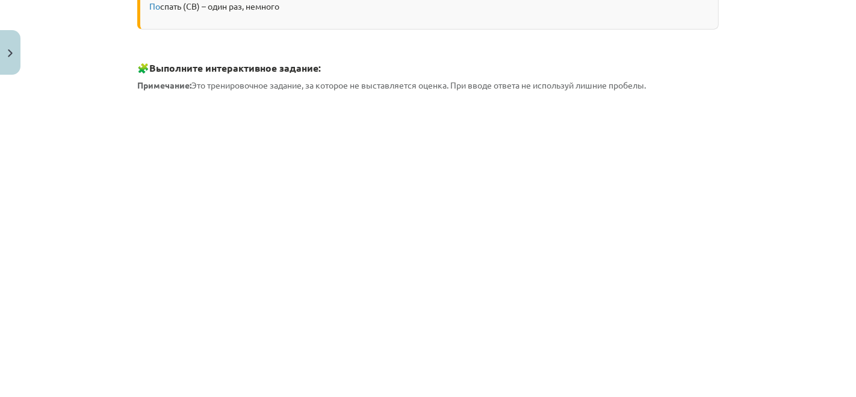
scroll to position [483, 0]
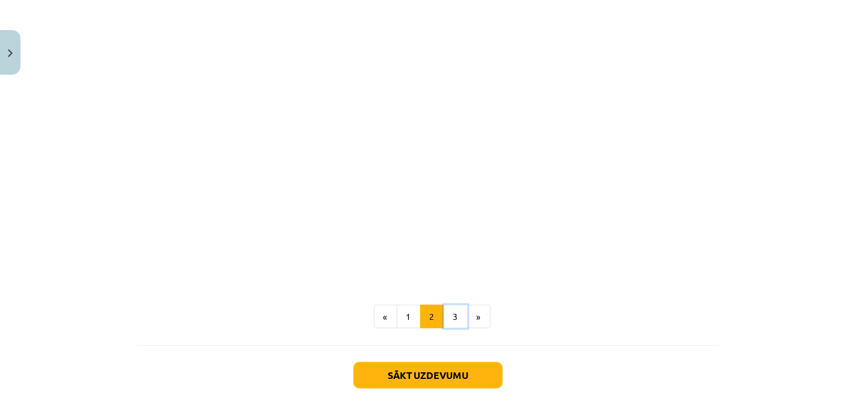
click at [450, 312] on button "3" at bounding box center [456, 317] width 24 height 24
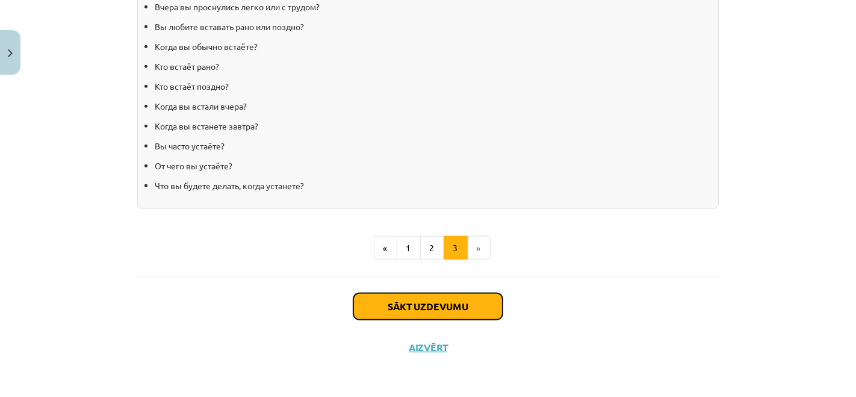
click at [424, 306] on button "Sākt uzdevumu" at bounding box center [427, 306] width 149 height 26
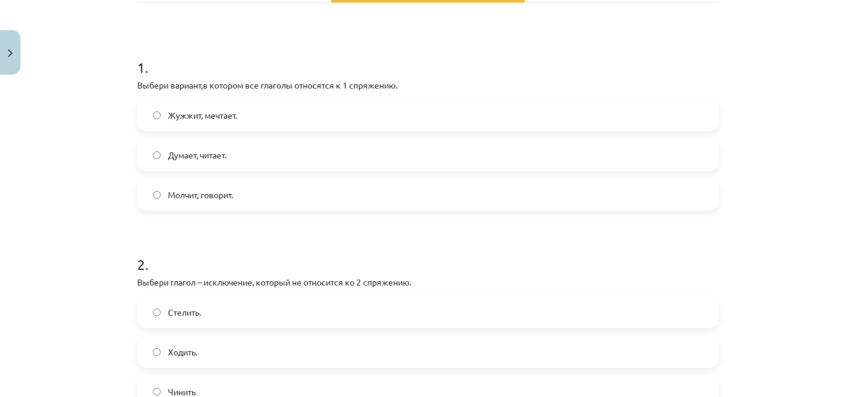
scroll to position [97, 0]
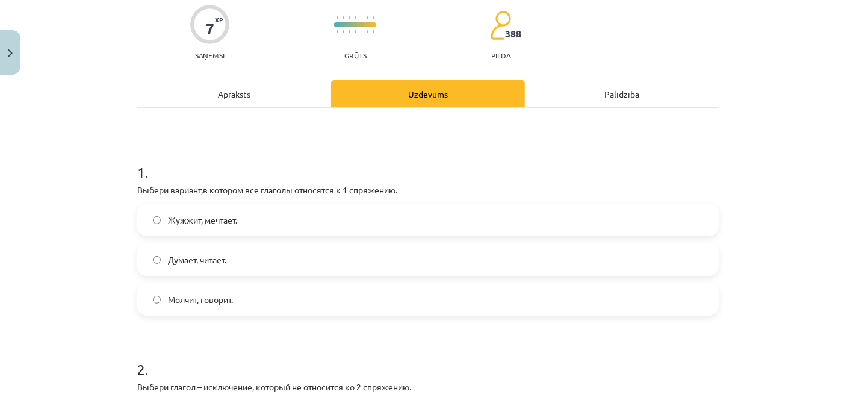
click at [247, 91] on div "Apraksts" at bounding box center [234, 93] width 194 height 27
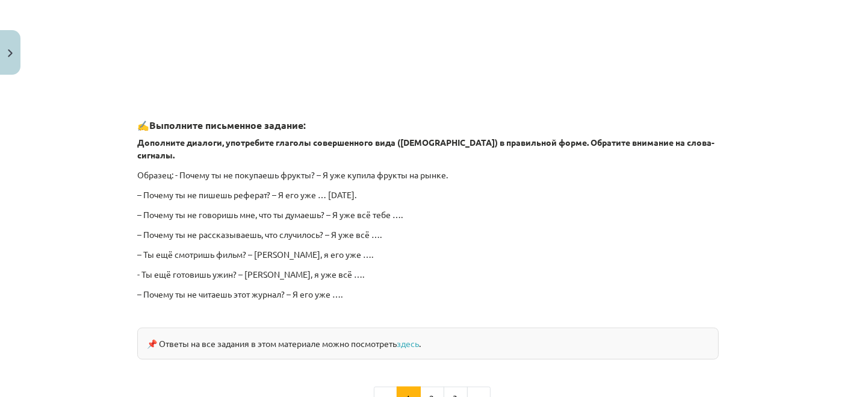
scroll to position [1124, 0]
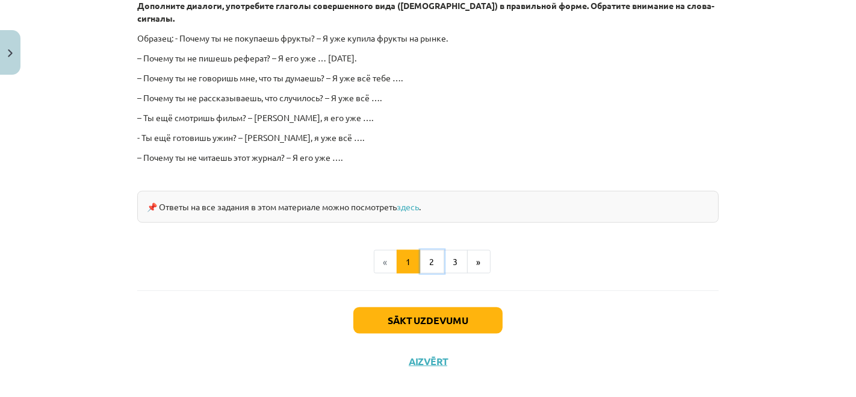
click at [422, 250] on button "2" at bounding box center [432, 262] width 24 height 24
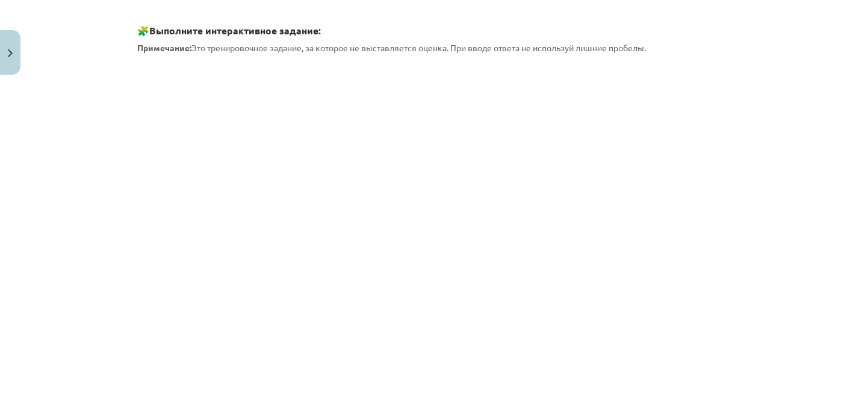
scroll to position [551, 0]
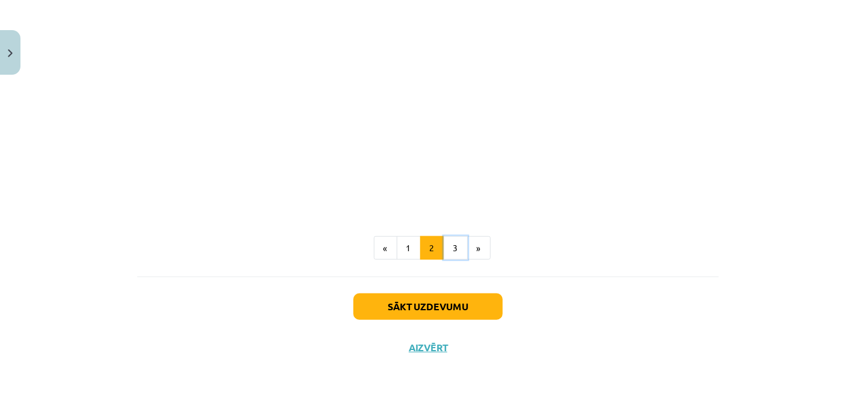
click at [451, 246] on button "3" at bounding box center [456, 248] width 24 height 24
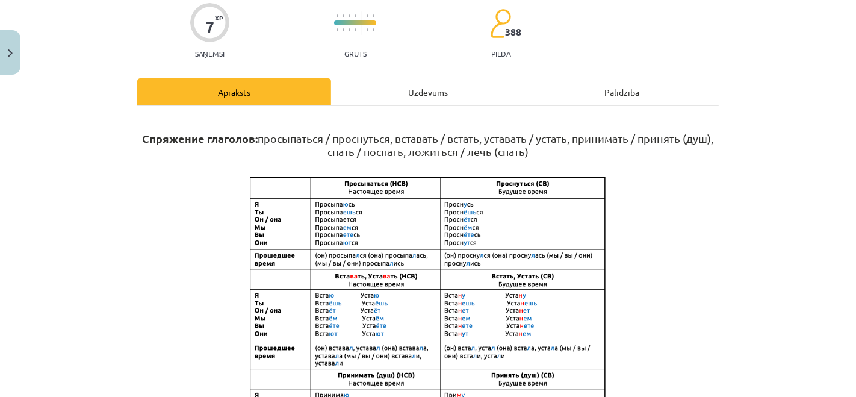
scroll to position [69, 0]
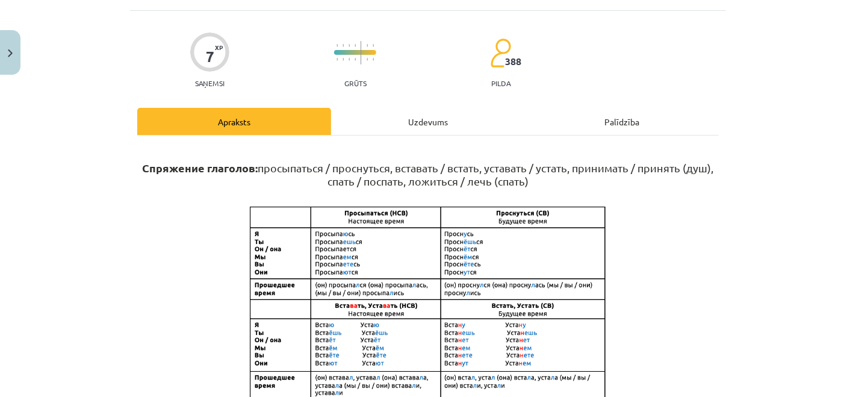
click at [423, 126] on div "Uzdevums" at bounding box center [428, 121] width 194 height 27
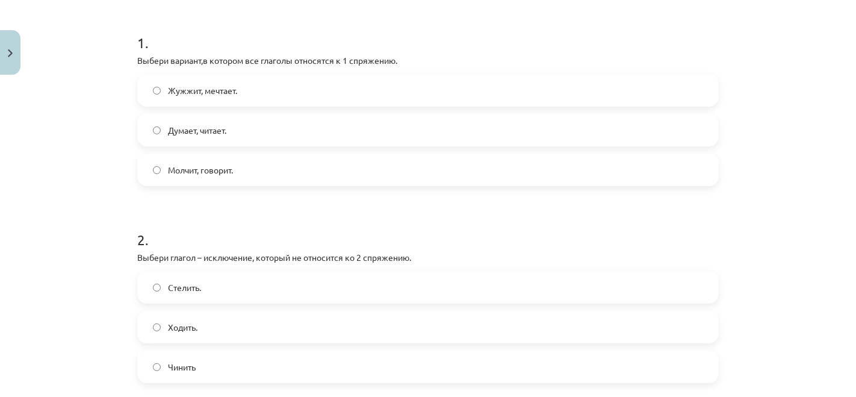
scroll to position [267, 0]
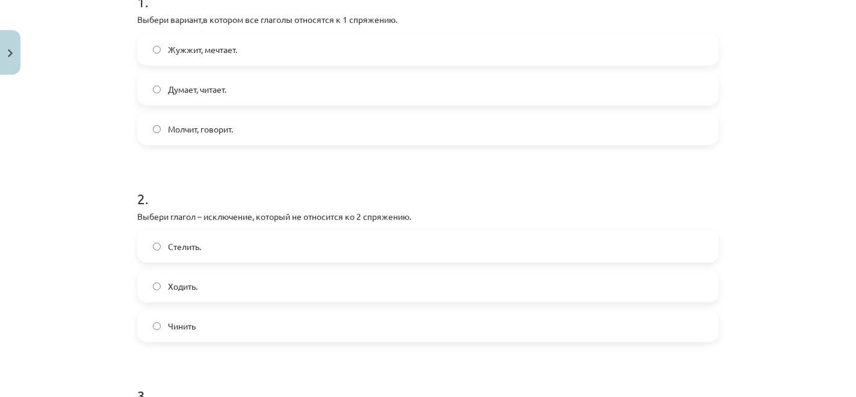
click at [151, 93] on label "Думает, читает." at bounding box center [427, 89] width 579 height 30
click at [155, 286] on label "Ходить." at bounding box center [427, 286] width 579 height 30
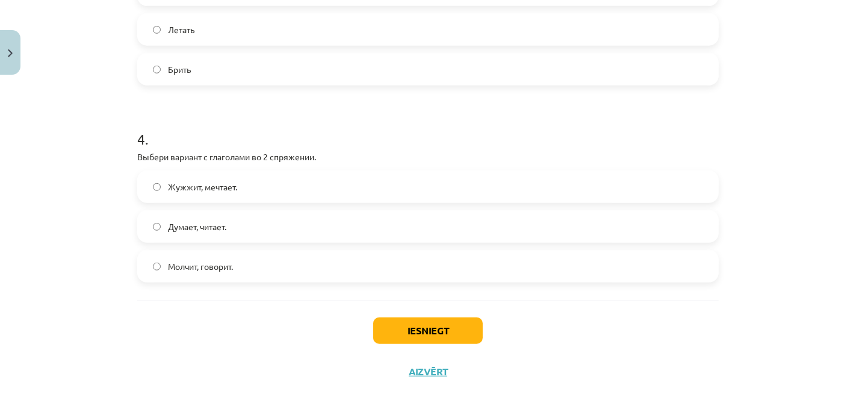
scroll to position [745, 0]
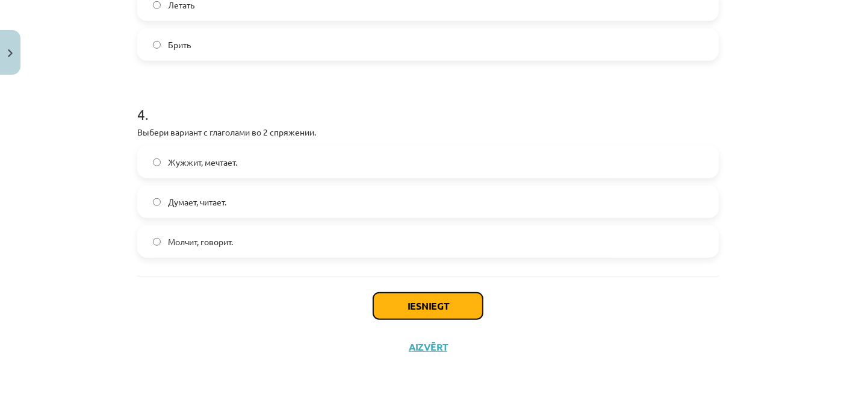
click at [453, 306] on button "Iesniegt" at bounding box center [428, 306] width 110 height 26
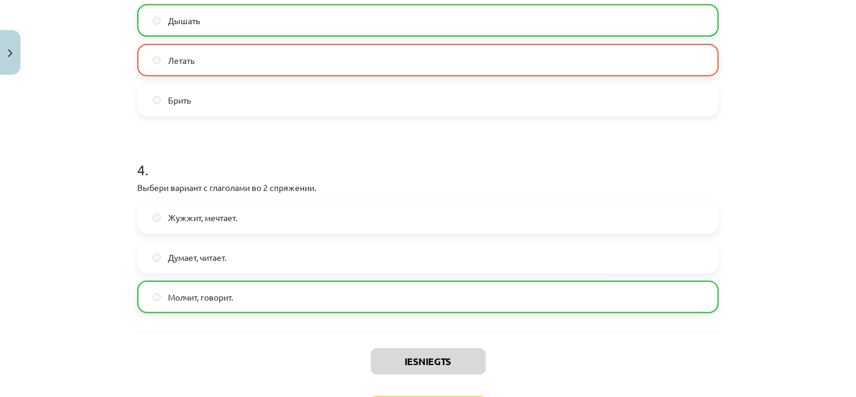
scroll to position [783, 0]
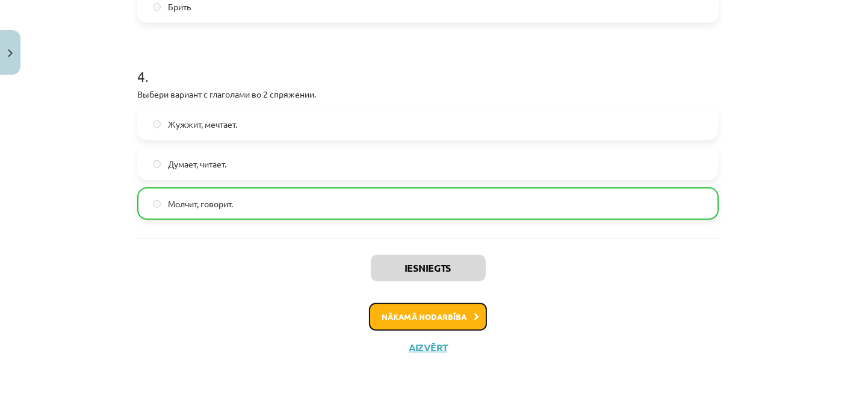
click at [427, 314] on button "Nākamā nodarbība" at bounding box center [428, 317] width 118 height 28
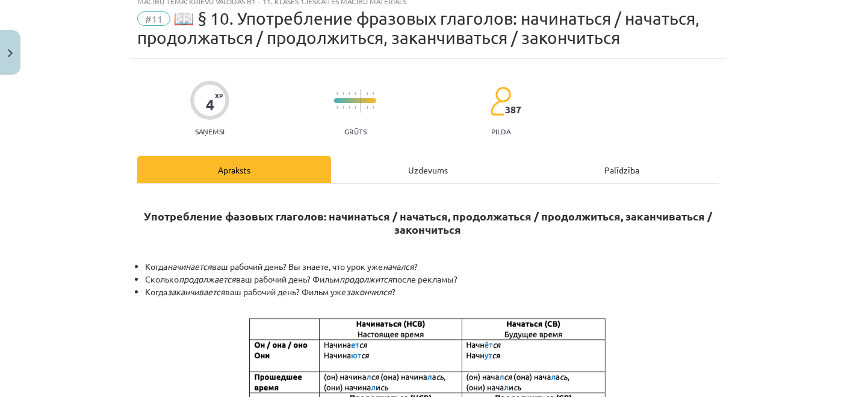
scroll to position [30, 0]
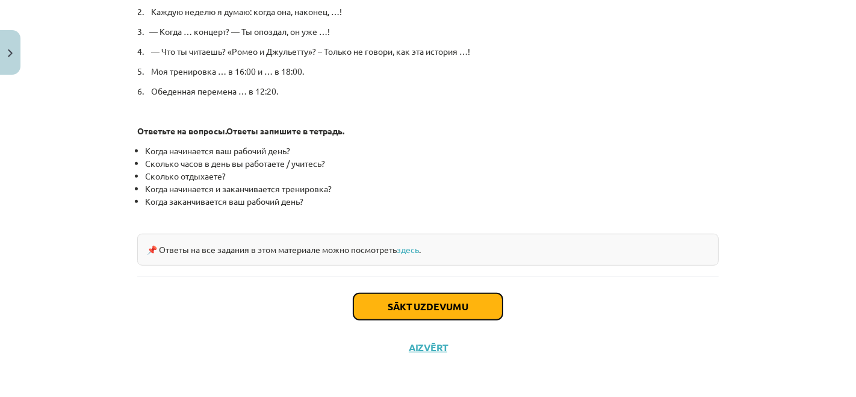
click at [421, 314] on button "Sākt uzdevumu" at bounding box center [427, 306] width 149 height 26
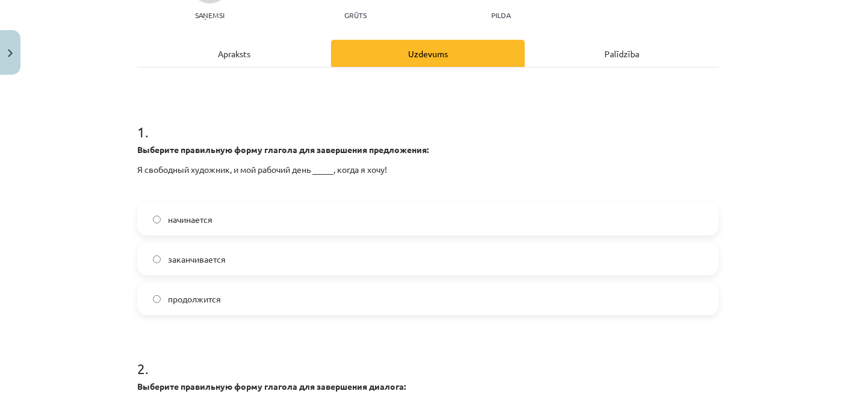
scroll to position [164, 0]
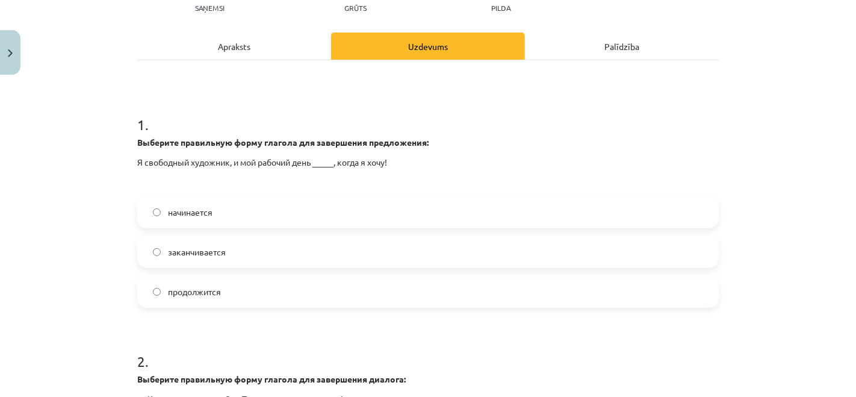
click at [169, 218] on label "начинается" at bounding box center [427, 212] width 579 height 30
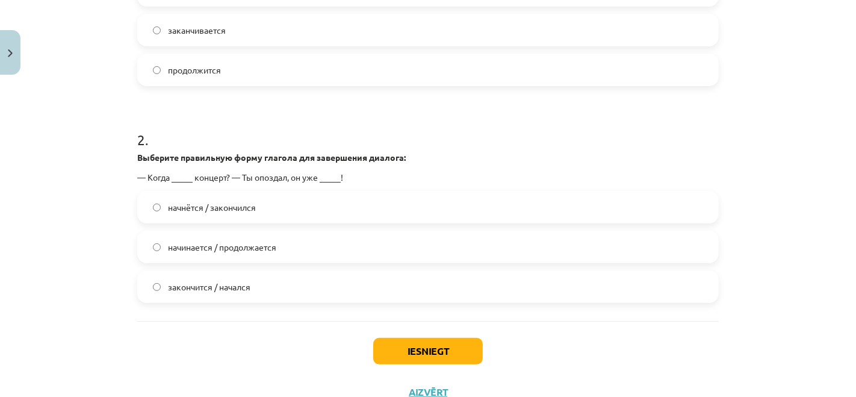
scroll to position [430, 0]
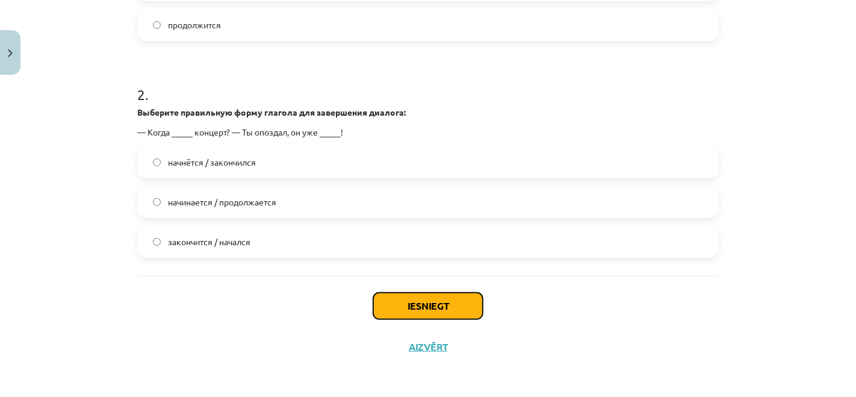
click at [392, 300] on button "Iesniegt" at bounding box center [428, 306] width 110 height 26
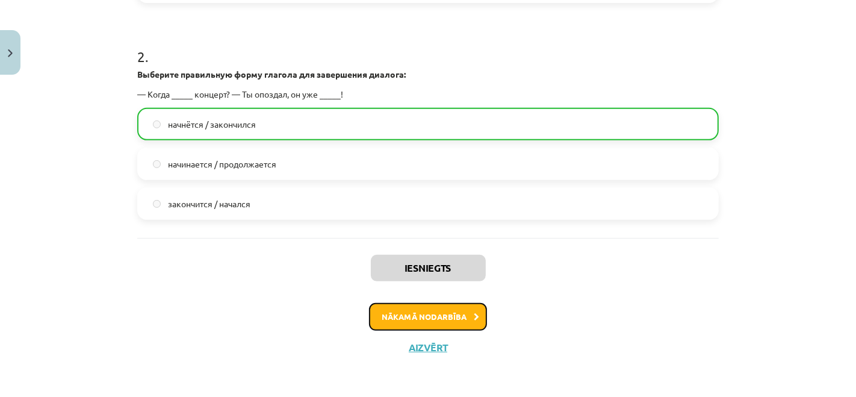
click at [402, 318] on button "Nākamā nodarbība" at bounding box center [428, 317] width 118 height 28
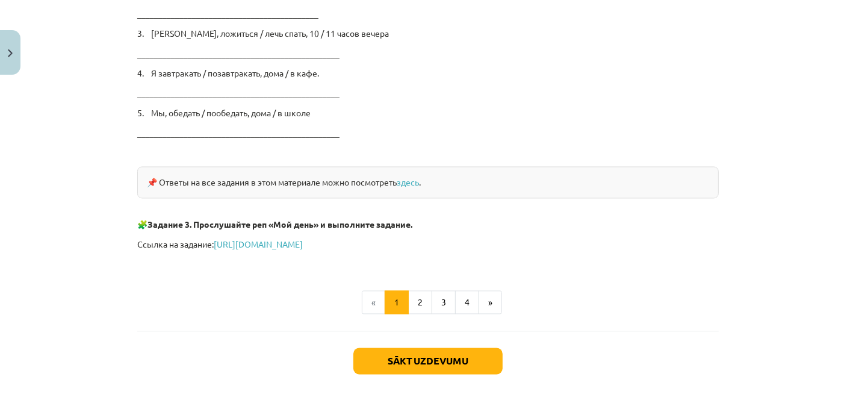
scroll to position [2036, 0]
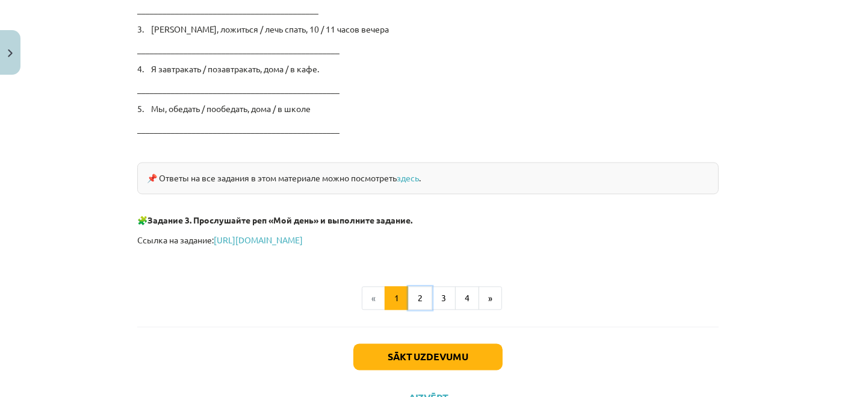
click at [415, 295] on button "2" at bounding box center [420, 298] width 24 height 24
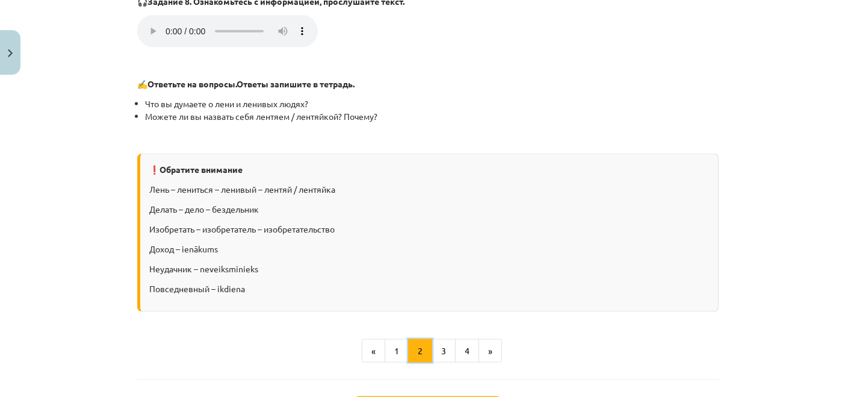
scroll to position [1500, 0]
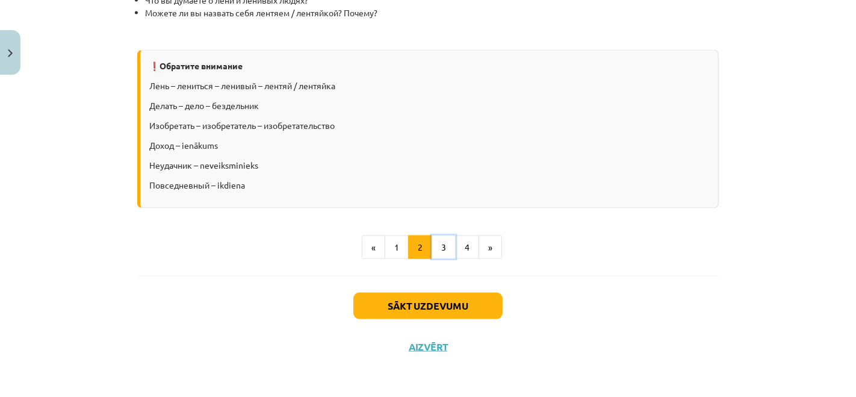
click at [438, 249] on button "3" at bounding box center [444, 247] width 24 height 24
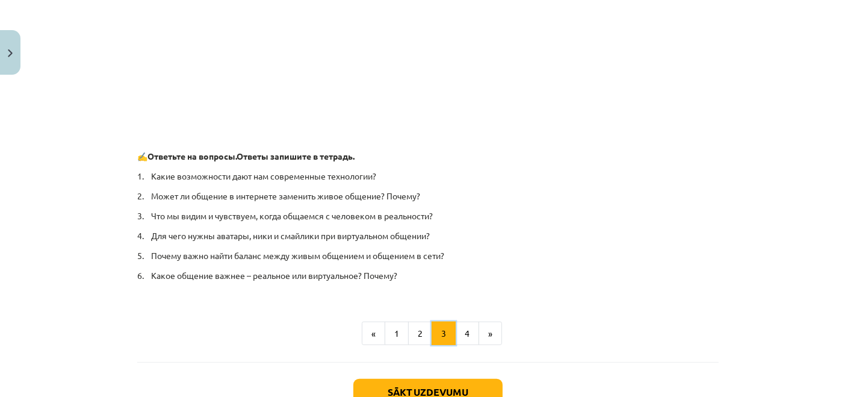
scroll to position [913, 0]
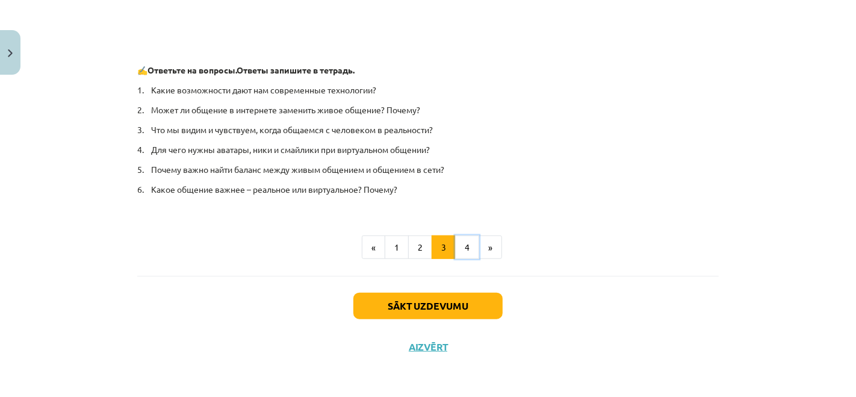
click at [472, 249] on button "4" at bounding box center [467, 247] width 24 height 24
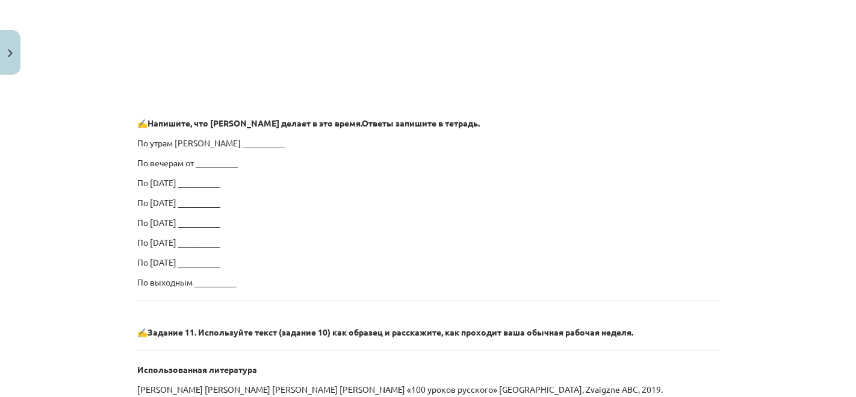
scroll to position [829, 0]
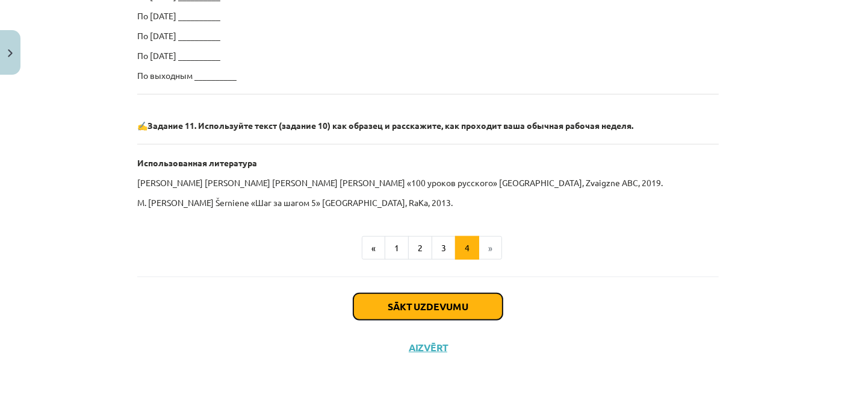
click at [421, 308] on button "Sākt uzdevumu" at bounding box center [427, 306] width 149 height 26
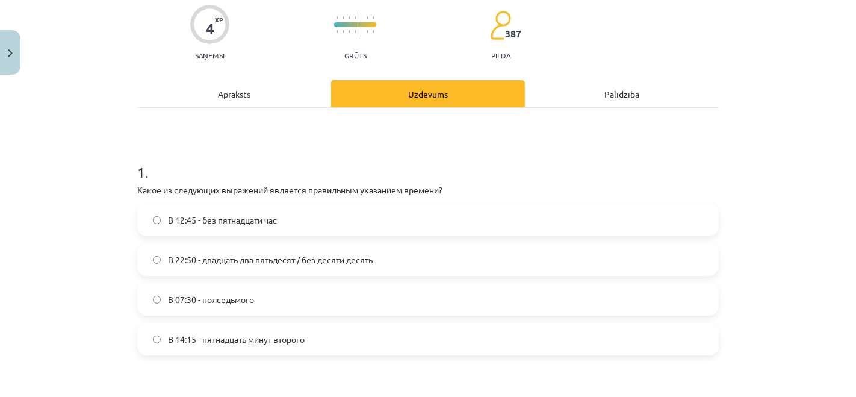
scroll to position [164, 0]
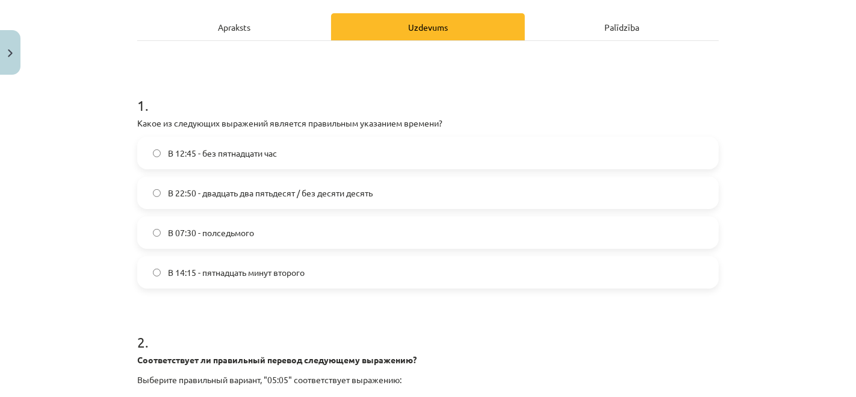
click at [158, 152] on label "В 12:45 - без пятнадцати час" at bounding box center [427, 153] width 579 height 30
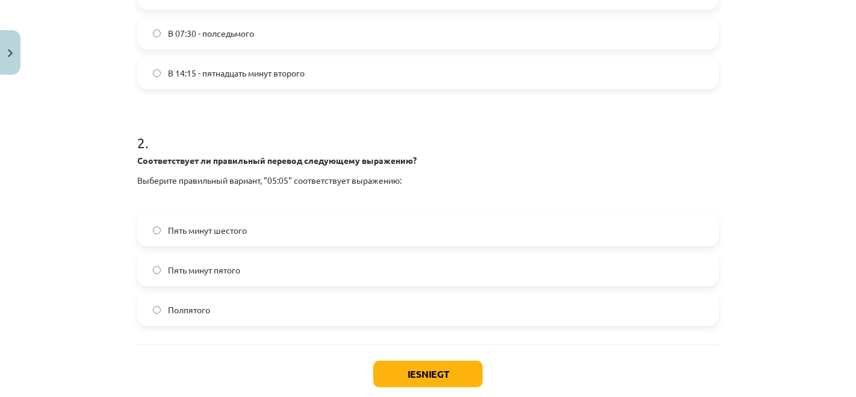
scroll to position [364, 0]
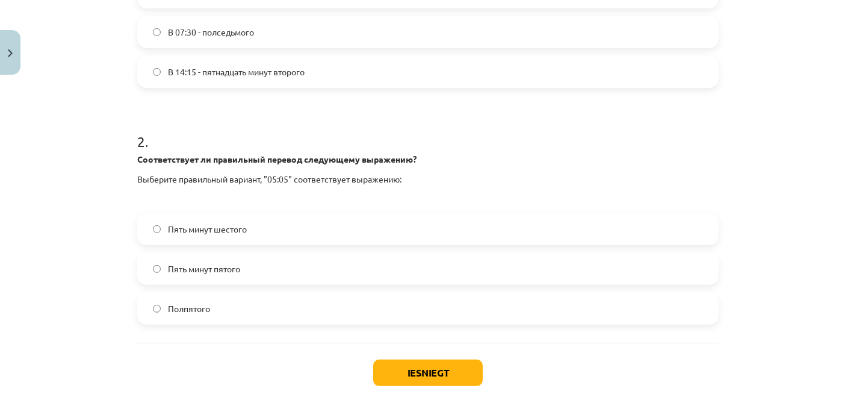
click at [161, 220] on label "Пять минут шестого" at bounding box center [427, 229] width 579 height 30
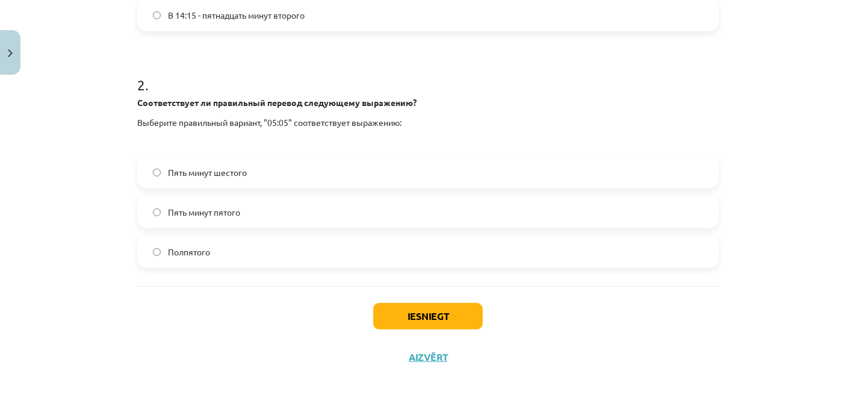
scroll to position [431, 0]
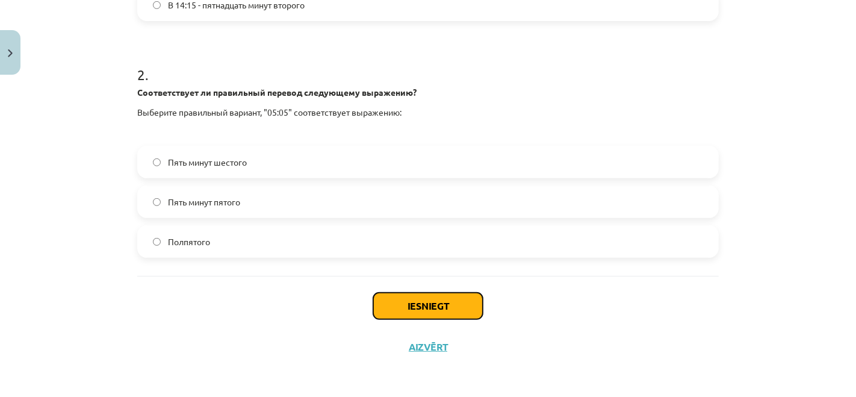
click at [432, 306] on button "Iesniegt" at bounding box center [428, 306] width 110 height 26
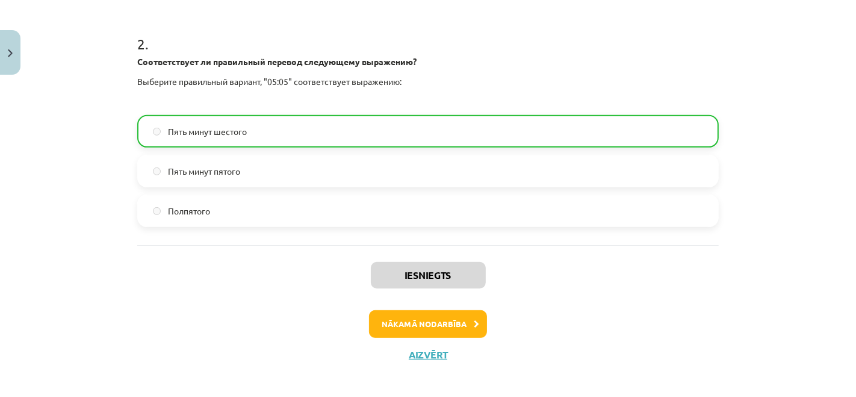
scroll to position [469, 0]
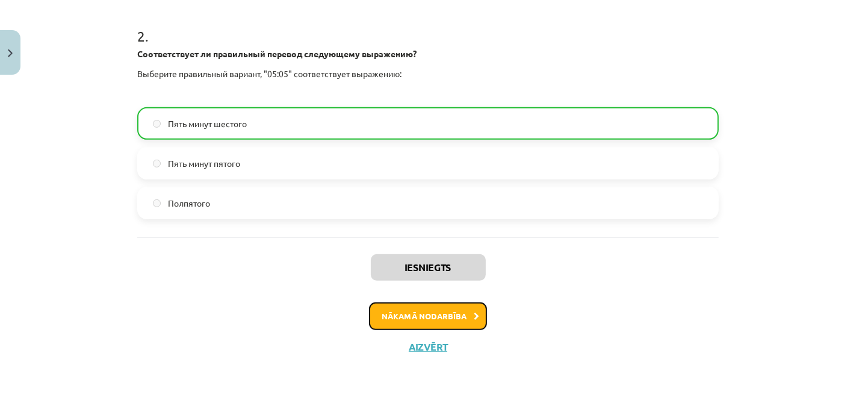
click at [410, 302] on button "Nākamā nodarbība" at bounding box center [428, 316] width 118 height 28
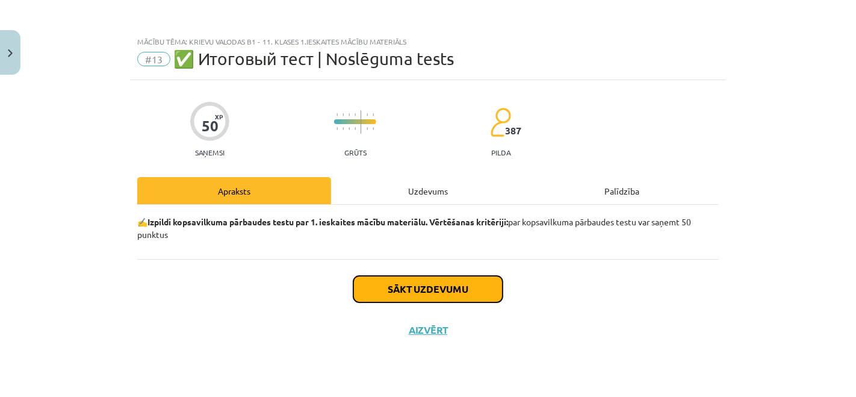
click at [409, 285] on button "Sākt uzdevumu" at bounding box center [427, 289] width 149 height 26
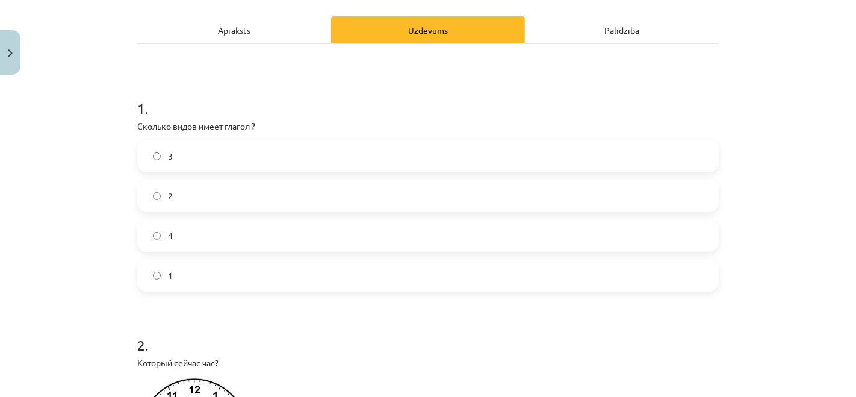
scroll to position [200, 0]
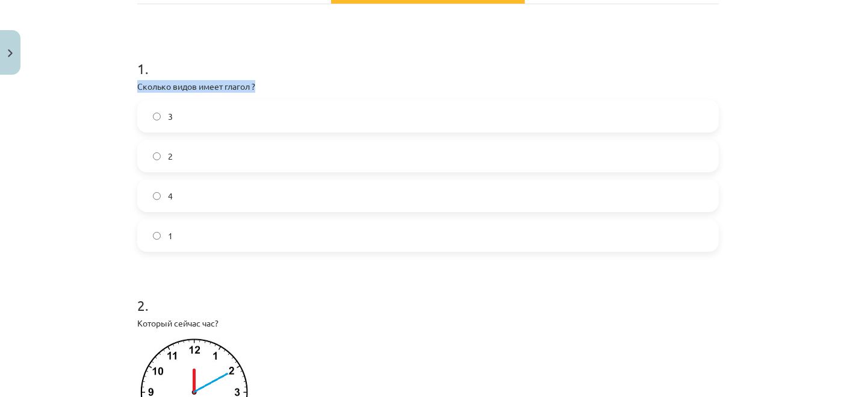
drag, startPoint x: 261, startPoint y: 88, endPoint x: 123, endPoint y: 88, distance: 138.4
click at [123, 88] on div "Mācību tēma: Krievu valodas b1 - 11. klases 1.ieskaites mācību materiāls #13 ✅ …" at bounding box center [428, 198] width 856 height 397
copy p "Сколько видов имеет глагол ?"
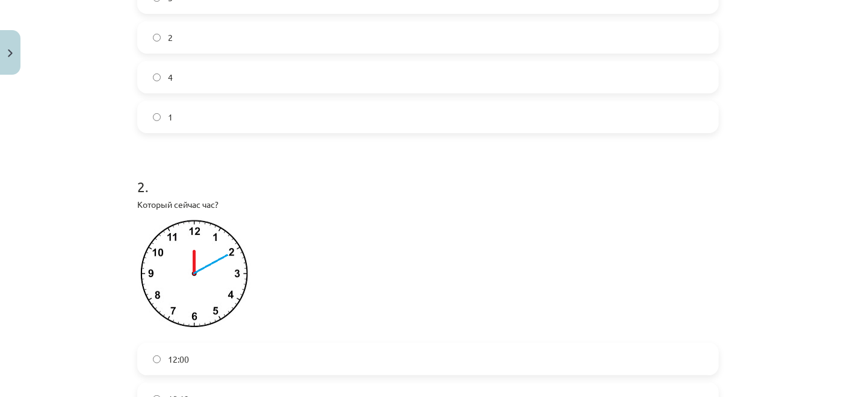
scroll to position [334, 0]
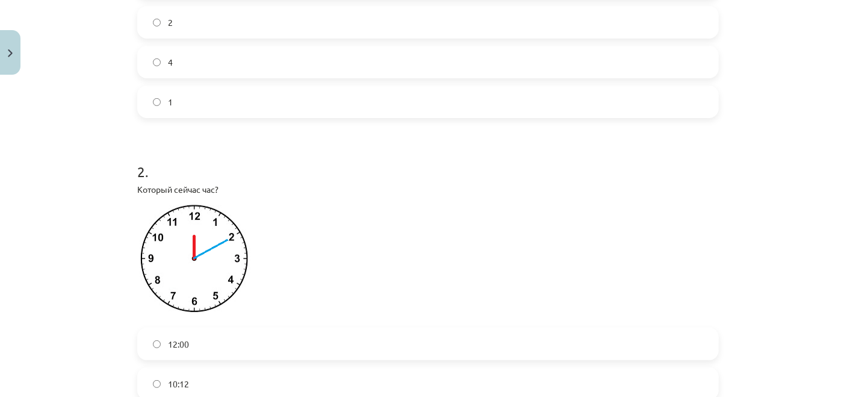
click at [246, 158] on h1 "2 ." at bounding box center [427, 160] width 581 height 37
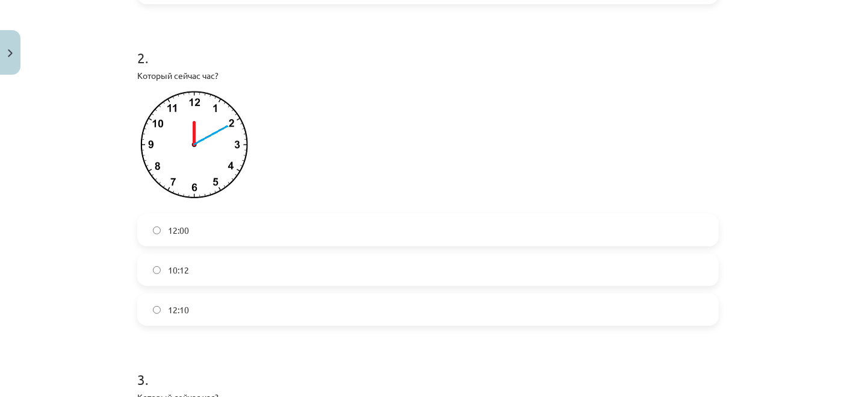
scroll to position [468, 0]
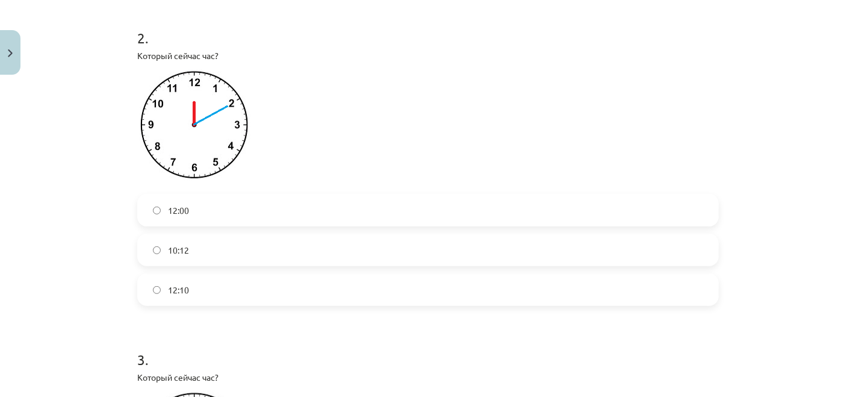
click at [160, 290] on label "12:10" at bounding box center [427, 289] width 579 height 30
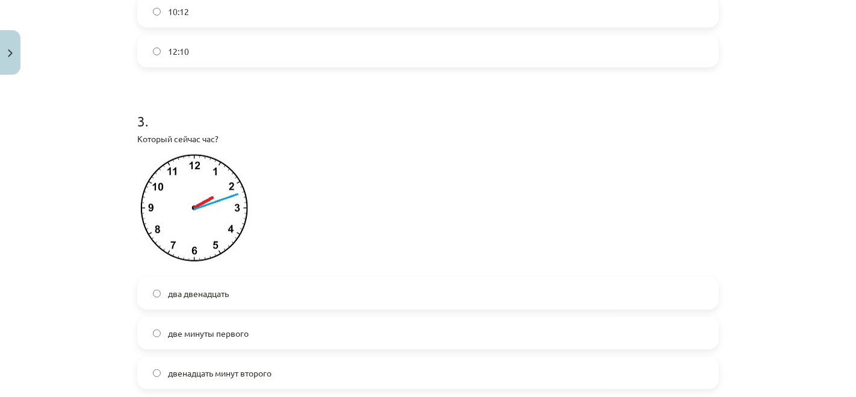
scroll to position [735, 0]
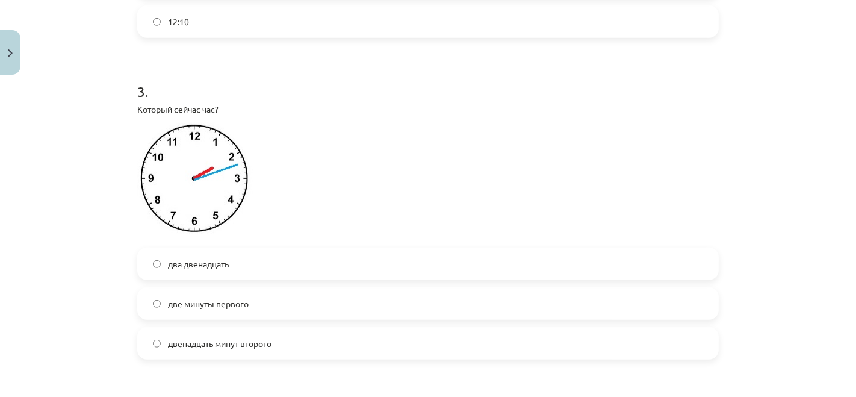
click at [191, 266] on span "два двенадцать" at bounding box center [198, 264] width 61 height 13
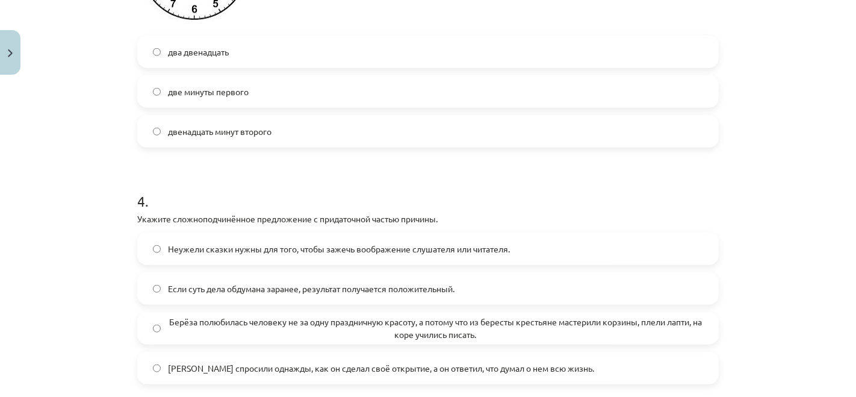
scroll to position [1003, 0]
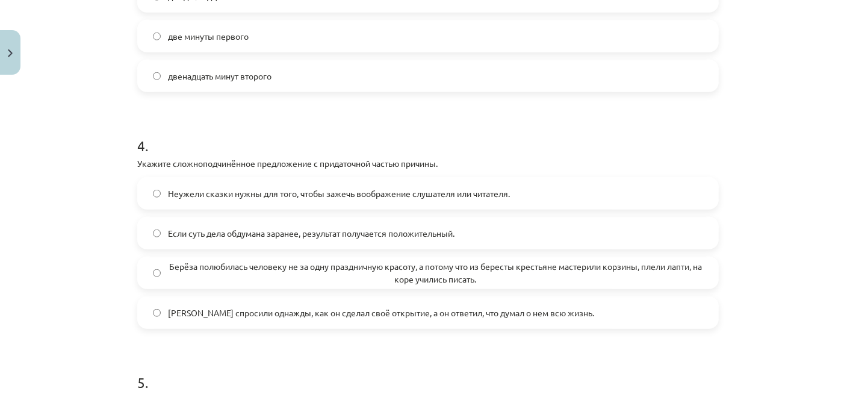
click at [244, 235] on span "Если суть дела обдумана заранее, результат получается положительный." at bounding box center [311, 233] width 286 height 13
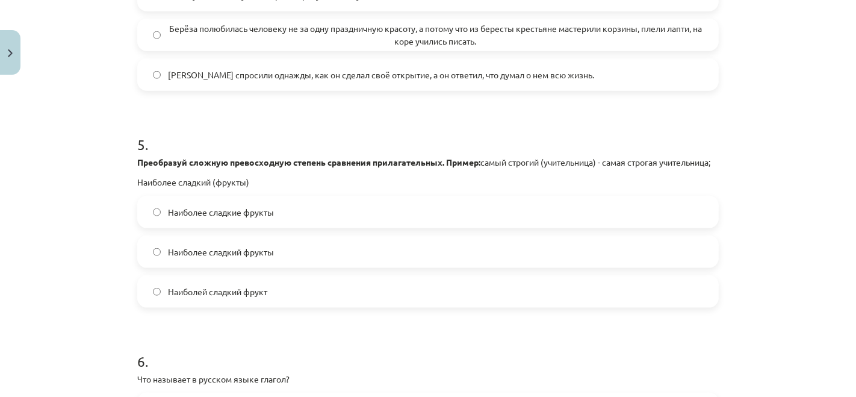
scroll to position [1271, 0]
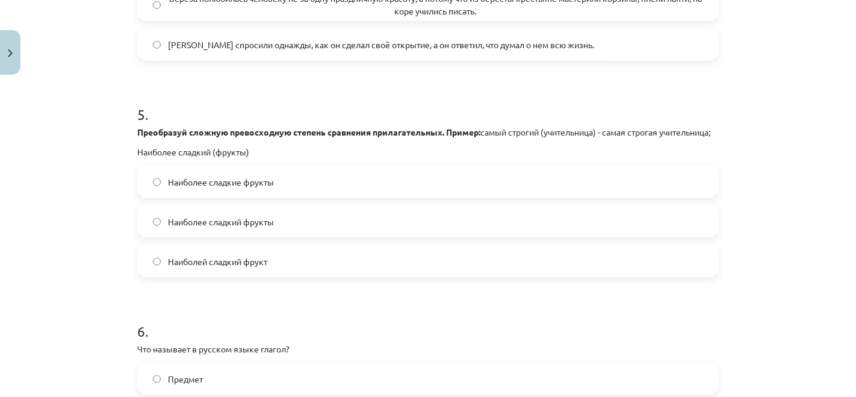
click at [181, 268] on span "Наиболей сладкий фрукт" at bounding box center [217, 261] width 99 height 13
click at [202, 188] on span "Наиболее сладкие фрукты" at bounding box center [221, 182] width 106 height 13
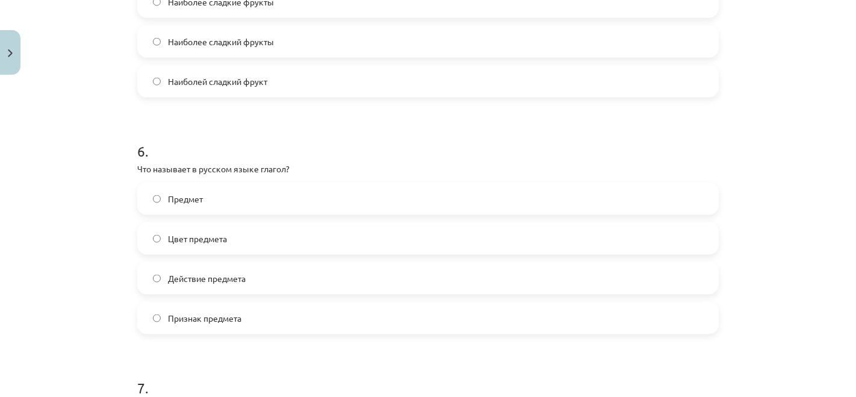
scroll to position [1471, 0]
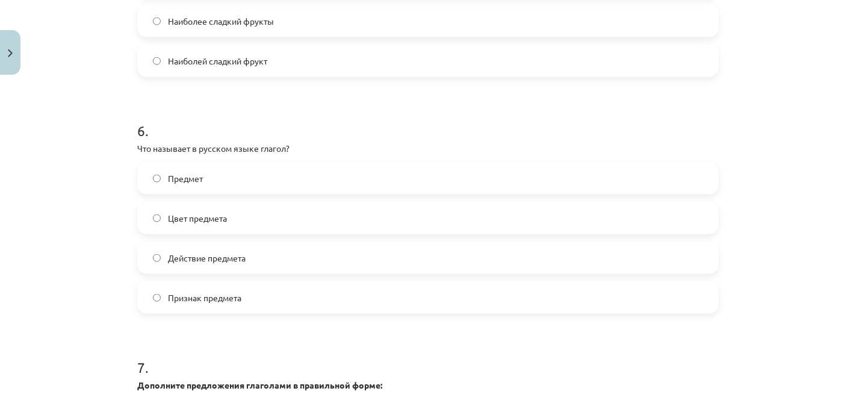
click at [268, 270] on label "Действие предмета" at bounding box center [427, 258] width 579 height 30
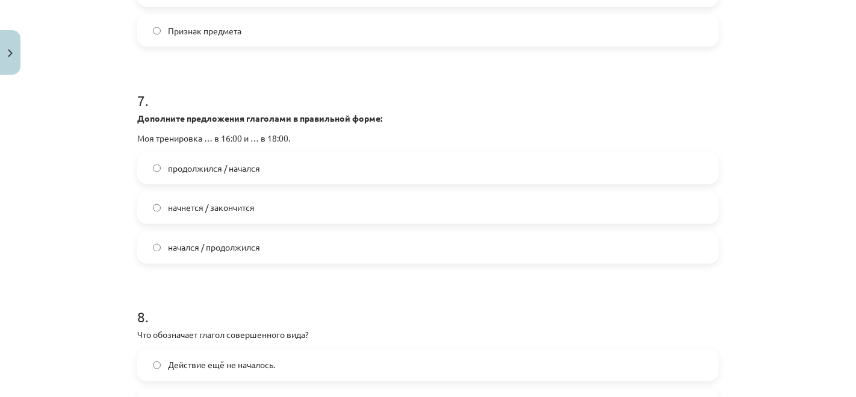
scroll to position [1738, 0]
click at [246, 222] on label "начнется / закончится" at bounding box center [427, 207] width 579 height 30
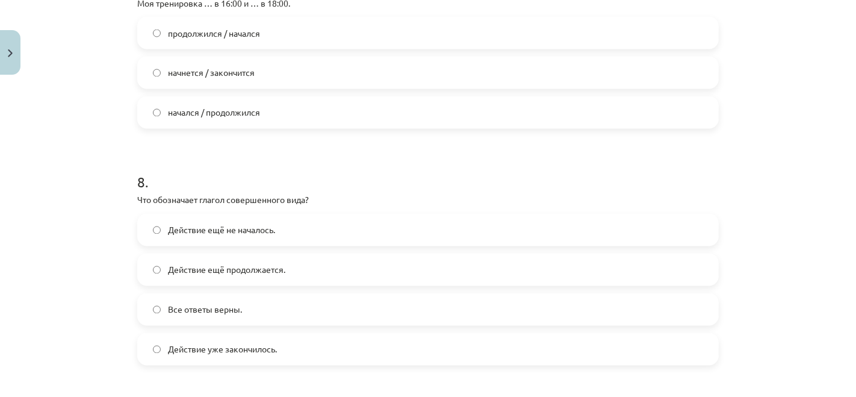
scroll to position [1939, 0]
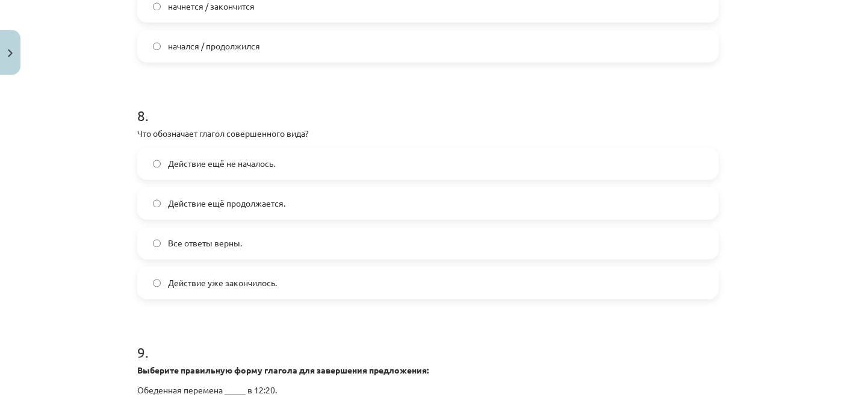
click at [223, 289] on span "Действие уже закончилось." at bounding box center [222, 282] width 109 height 13
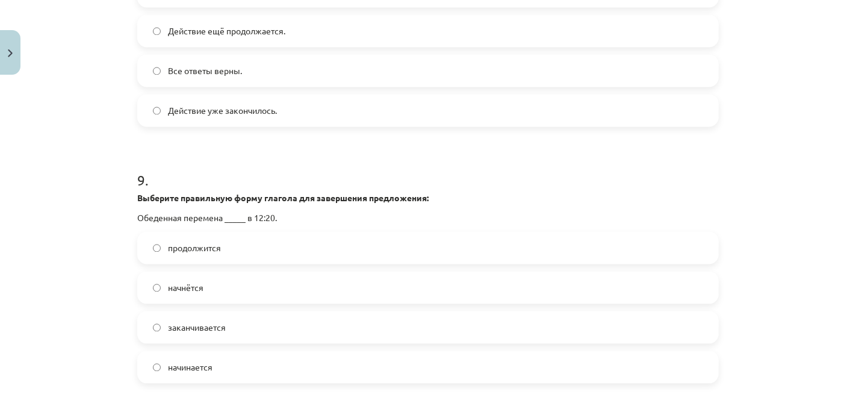
scroll to position [2140, 0]
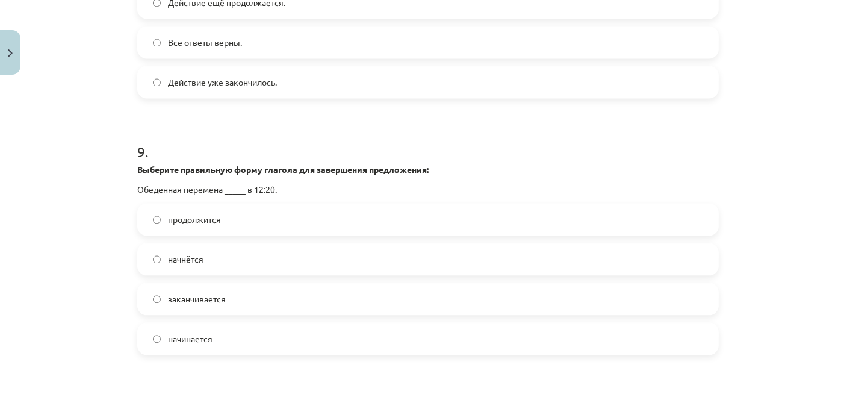
click at [221, 273] on label "начнётся" at bounding box center [427, 259] width 579 height 30
click at [209, 341] on label "начинается" at bounding box center [427, 338] width 579 height 30
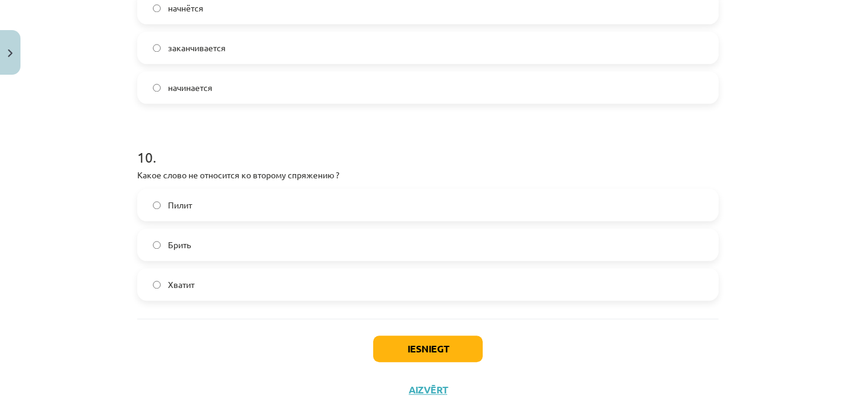
scroll to position [2407, 0]
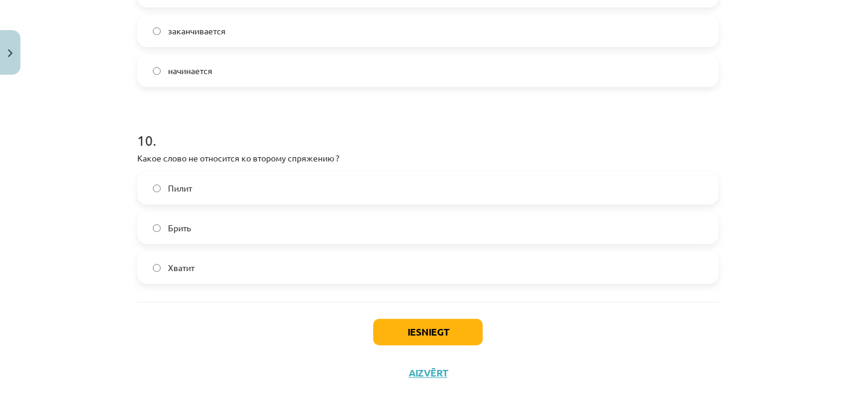
click at [191, 243] on label "Брить" at bounding box center [427, 227] width 579 height 30
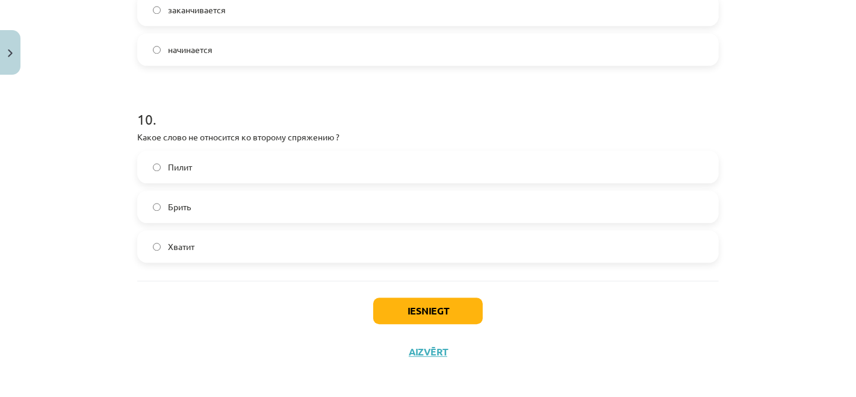
scroll to position [2446, 0]
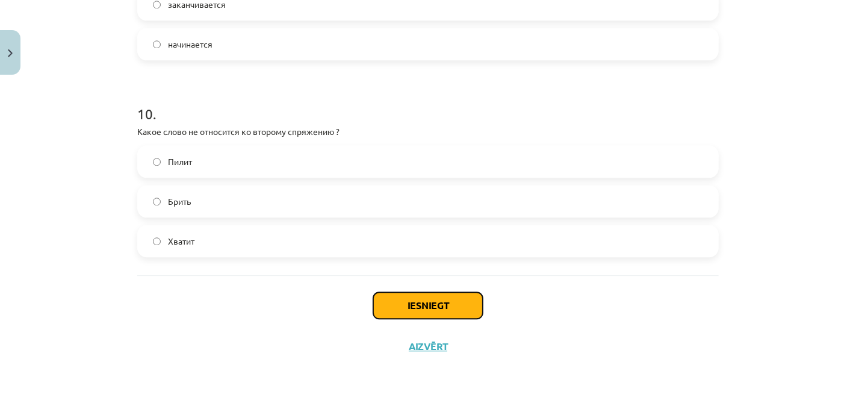
click at [453, 312] on button "Iesniegt" at bounding box center [428, 305] width 110 height 26
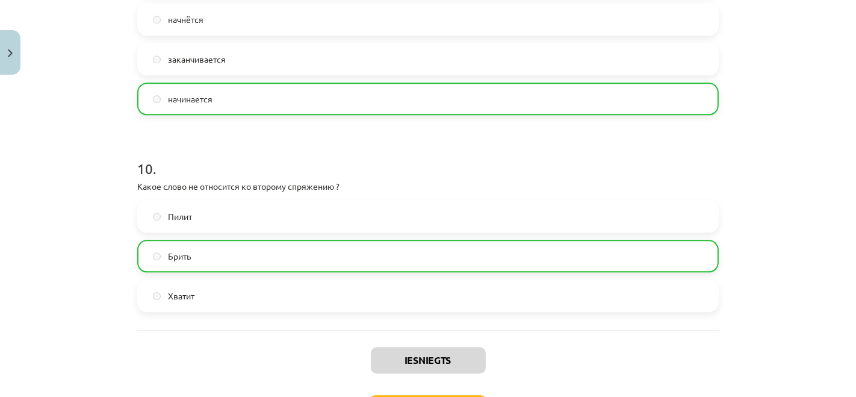
scroll to position [2484, 0]
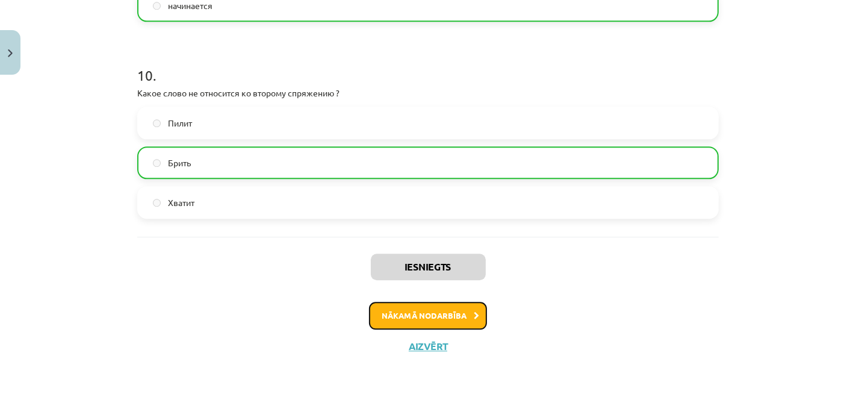
click at [447, 312] on button "Nākamā nodarbība" at bounding box center [428, 316] width 118 height 28
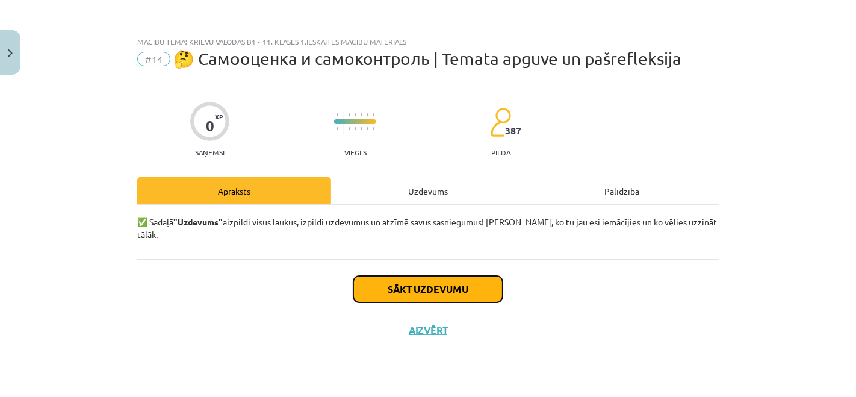
click at [445, 276] on button "Sākt uzdevumu" at bounding box center [427, 289] width 149 height 26
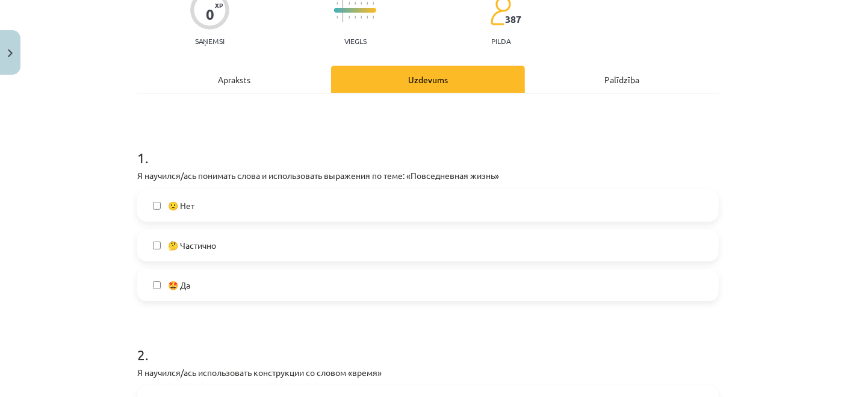
scroll to position [134, 0]
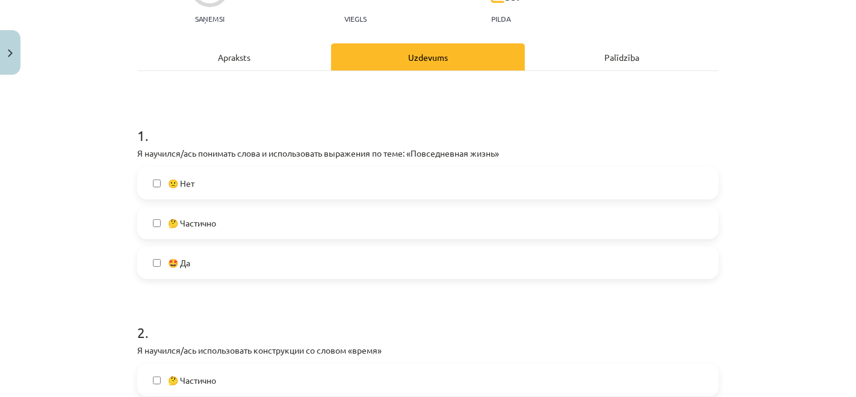
click at [323, 267] on label "🤩 Да" at bounding box center [427, 262] width 579 height 30
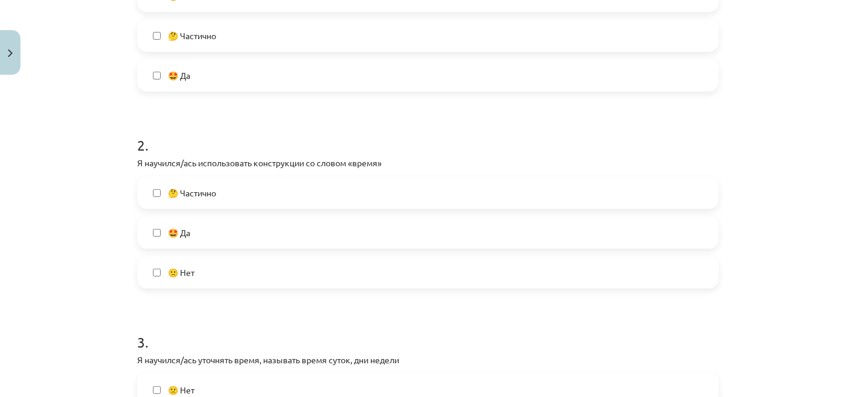
scroll to position [334, 0]
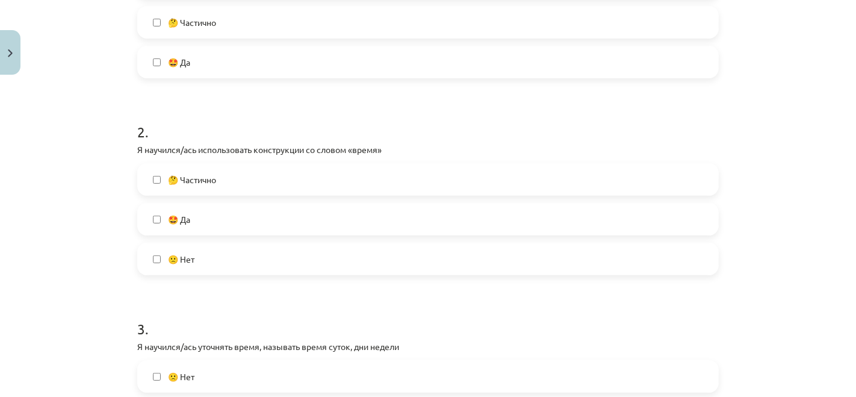
click at [324, 220] on label "🤩 Да" at bounding box center [427, 219] width 579 height 30
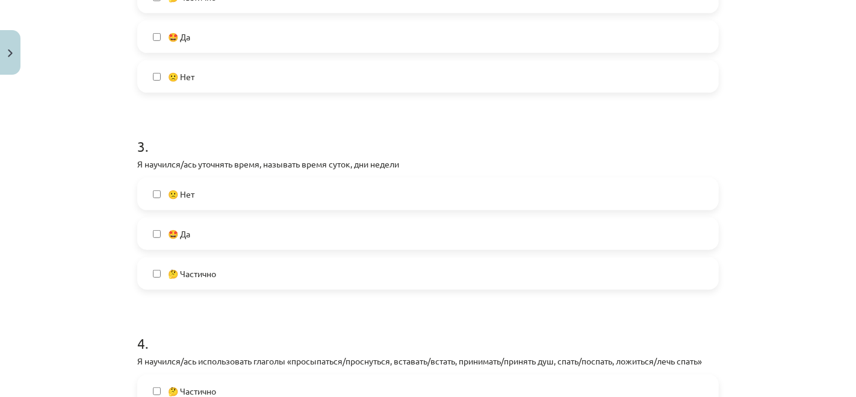
scroll to position [602, 0]
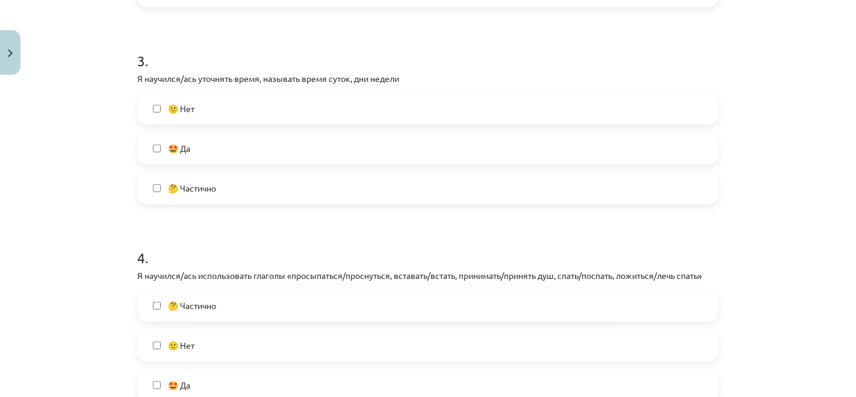
click at [350, 142] on label "🤩 Да" at bounding box center [427, 148] width 579 height 30
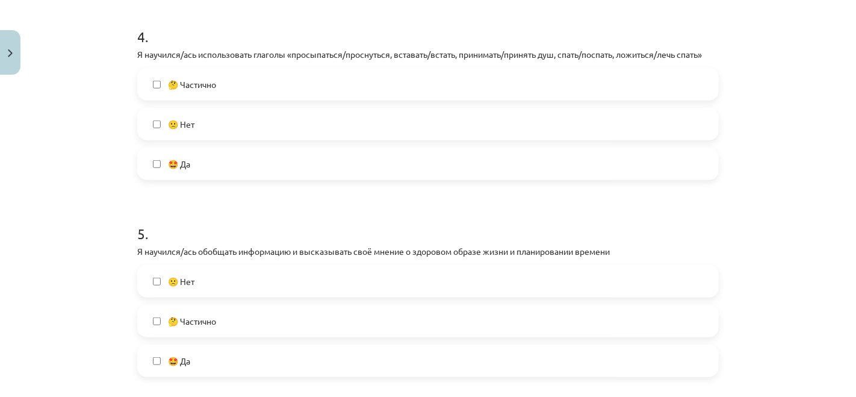
scroll to position [802, 0]
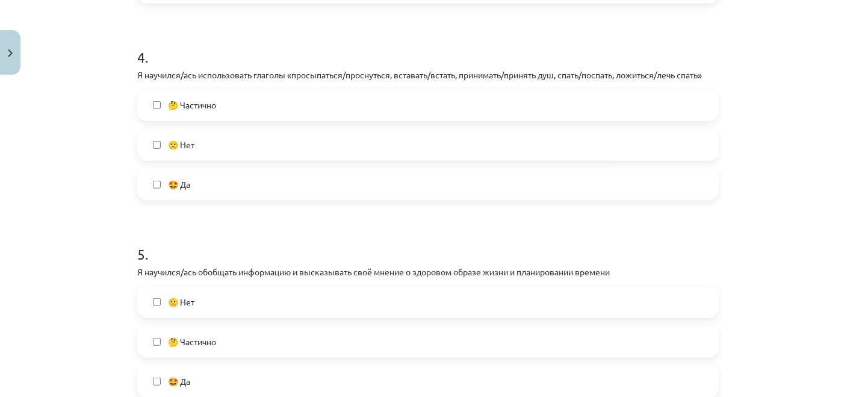
click at [324, 176] on label "🤩 Да" at bounding box center [427, 184] width 579 height 30
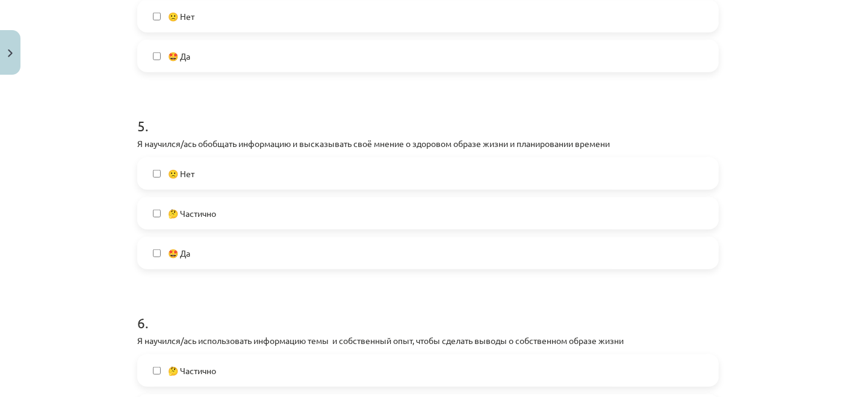
scroll to position [936, 0]
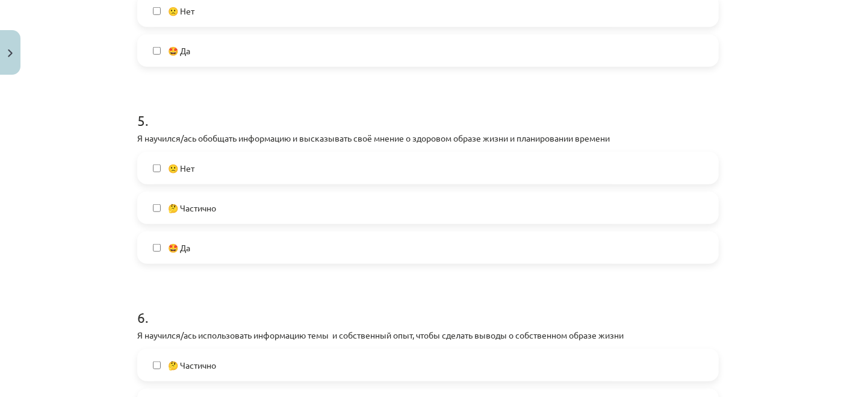
click at [288, 240] on label "🤩 Да" at bounding box center [427, 247] width 579 height 30
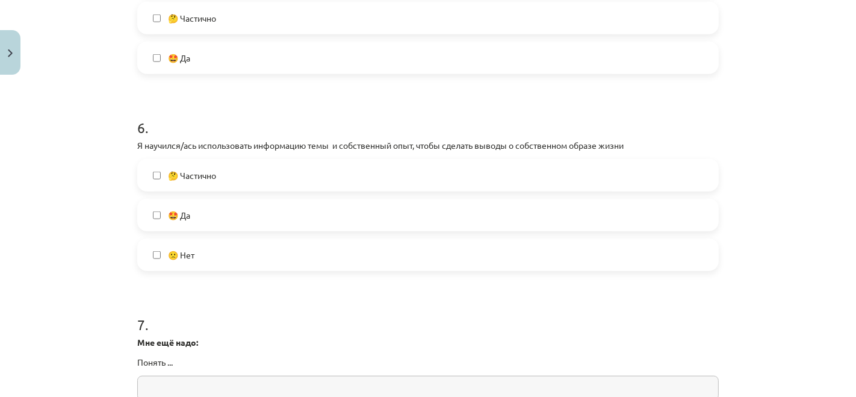
scroll to position [1136, 0]
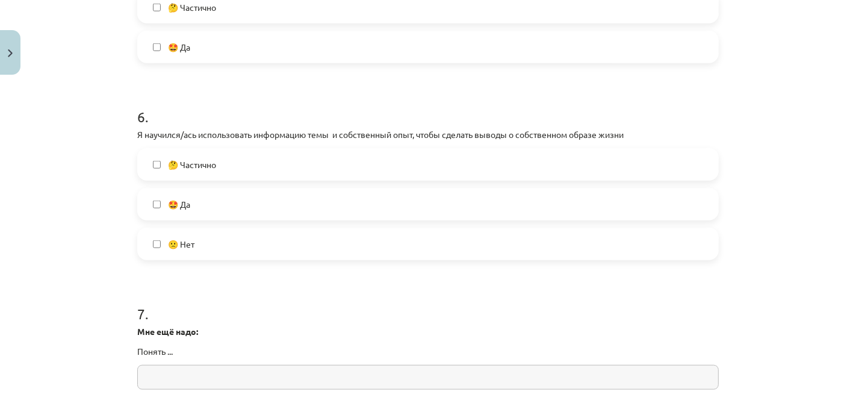
click at [293, 206] on label "🤩 Да" at bounding box center [427, 204] width 579 height 30
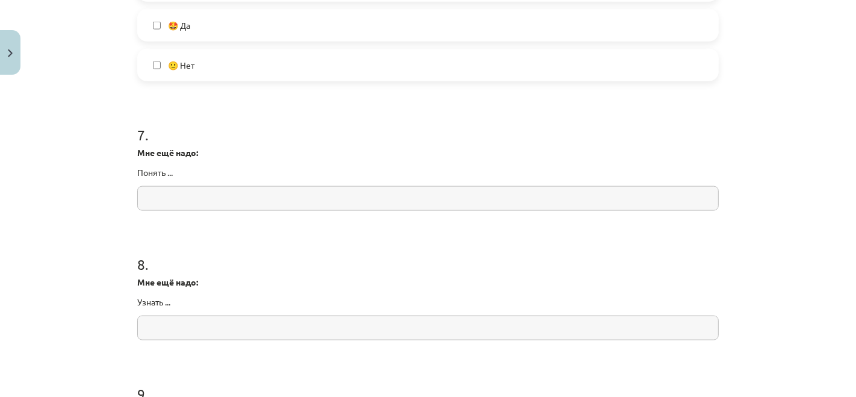
scroll to position [1337, 0]
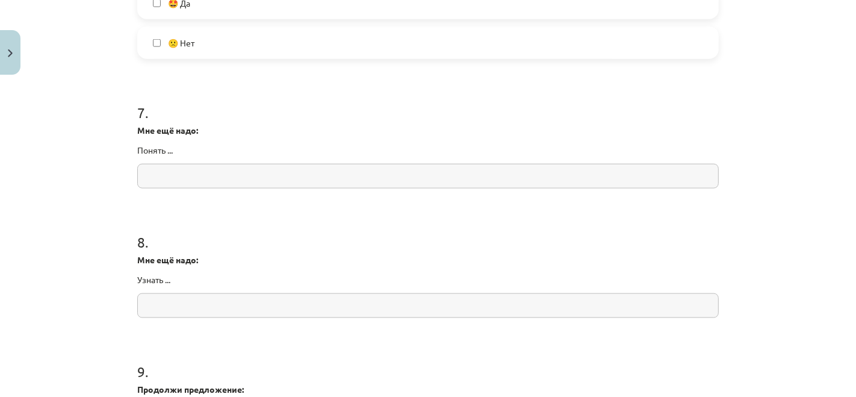
click at [284, 175] on input "text" at bounding box center [427, 176] width 581 height 25
type input "*********"
click at [229, 305] on input "text" at bounding box center [427, 305] width 581 height 25
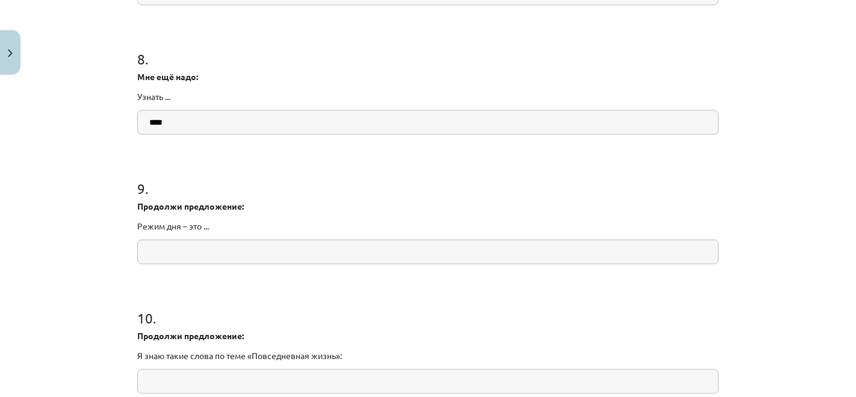
scroll to position [1538, 0]
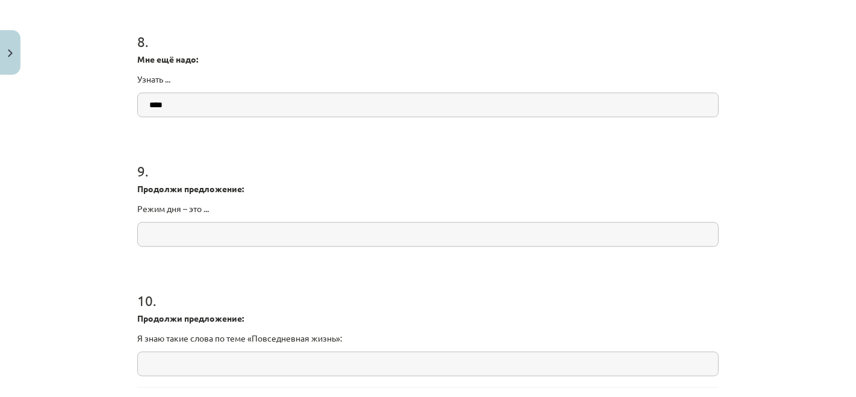
type input "****"
click at [241, 235] on input "text" at bounding box center [427, 234] width 581 height 25
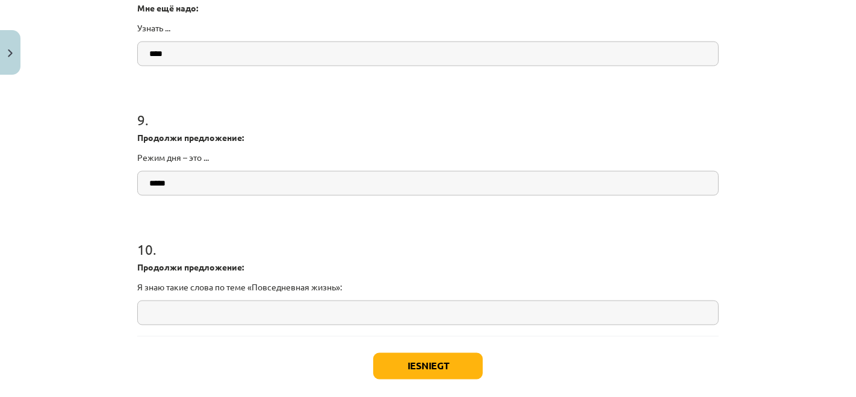
scroll to position [1649, 0]
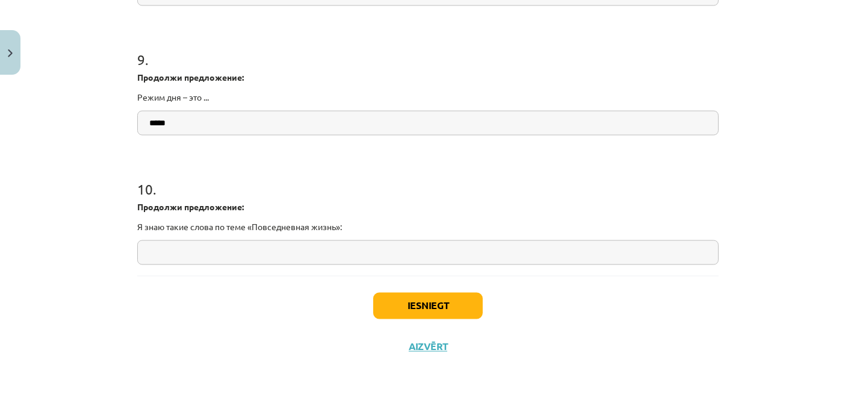
type input "*****"
click at [188, 254] on input "text" at bounding box center [427, 252] width 581 height 25
type input "**********"
click at [413, 303] on button "Iesniegt" at bounding box center [428, 306] width 110 height 26
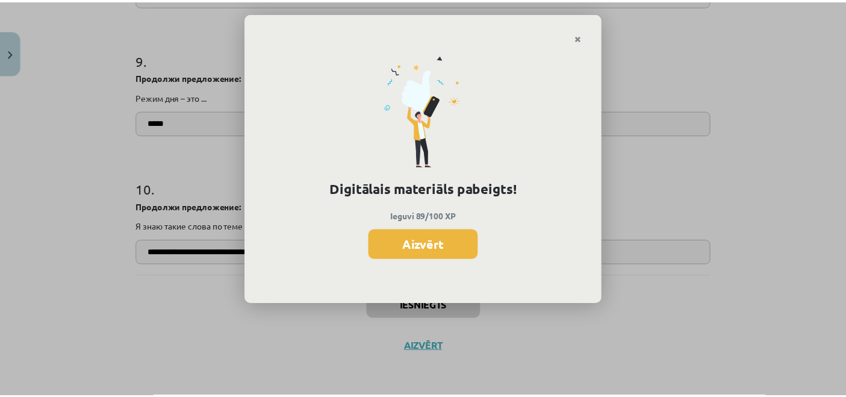
scroll to position [334, 0]
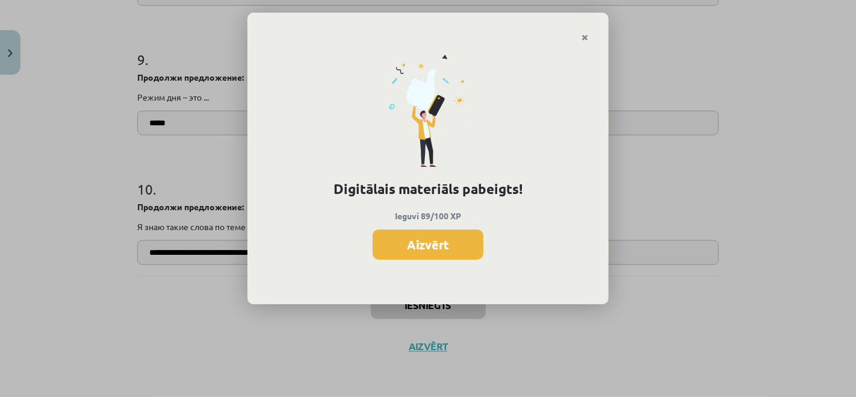
click at [432, 249] on button "Aizvērt" at bounding box center [428, 244] width 111 height 30
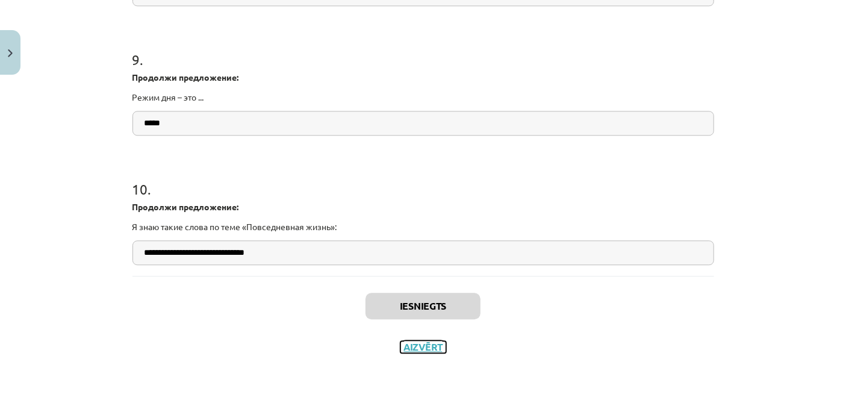
click at [429, 347] on button "Aizvērt" at bounding box center [423, 347] width 46 height 12
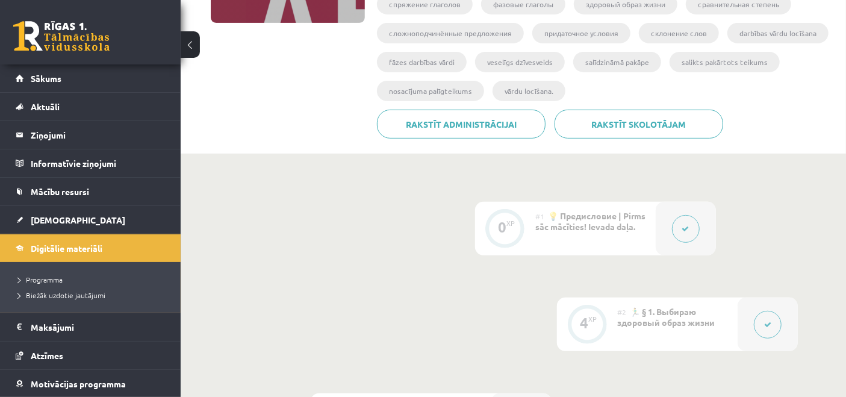
scroll to position [200, 0]
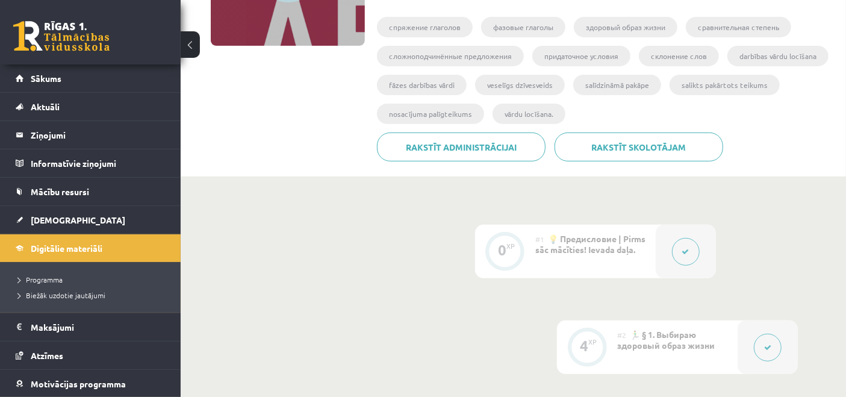
click at [53, 218] on span "[DEMOGRAPHIC_DATA]" at bounding box center [78, 219] width 94 height 11
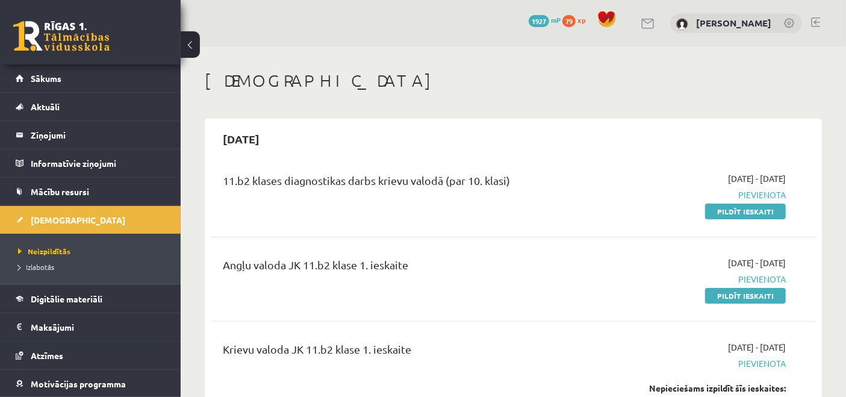
click at [744, 208] on link "Pildīt ieskaiti" at bounding box center [745, 211] width 81 height 16
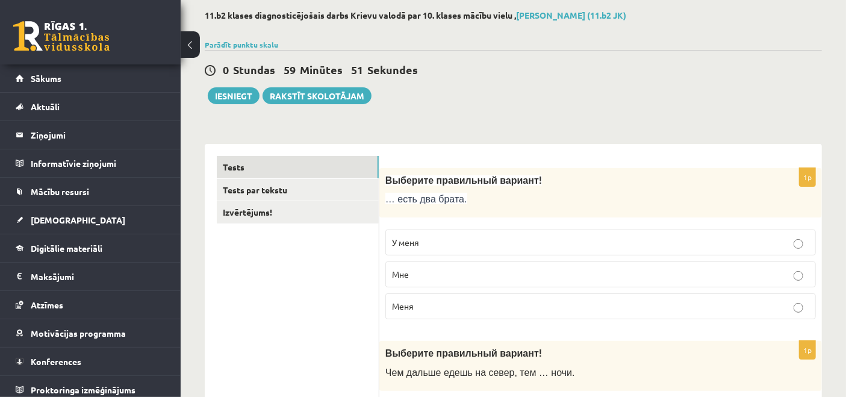
scroll to position [134, 0]
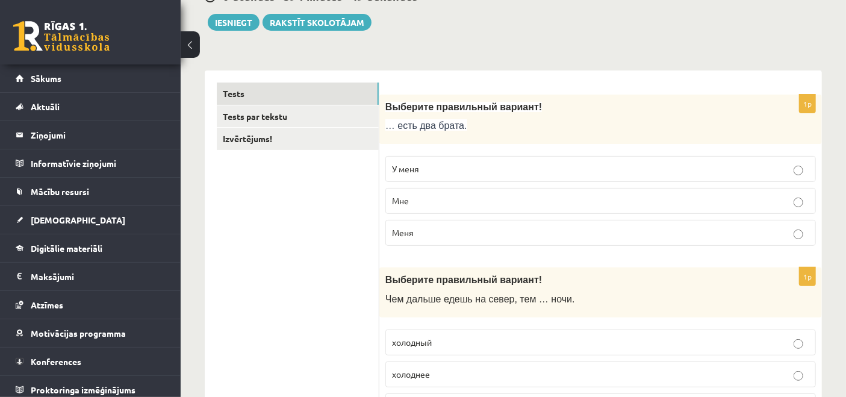
click at [678, 167] on p "У меня" at bounding box center [600, 169] width 417 height 13
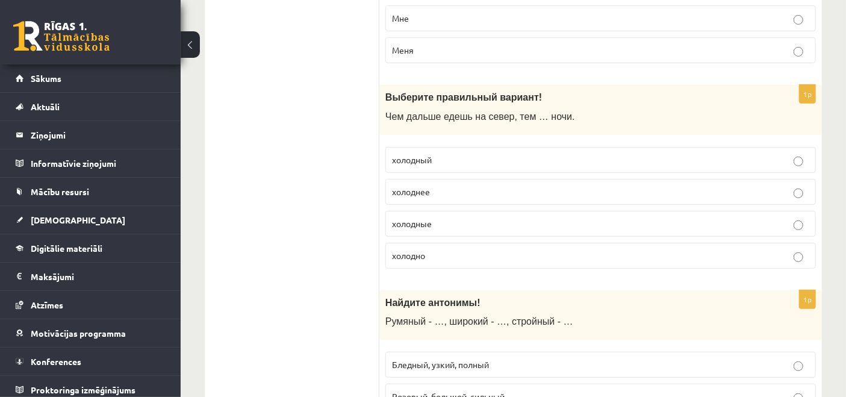
scroll to position [334, 0]
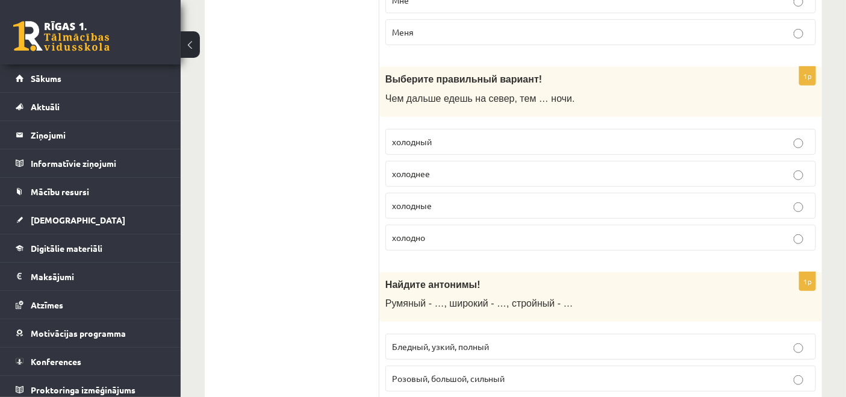
click at [482, 173] on p "холоднее" at bounding box center [600, 173] width 417 height 13
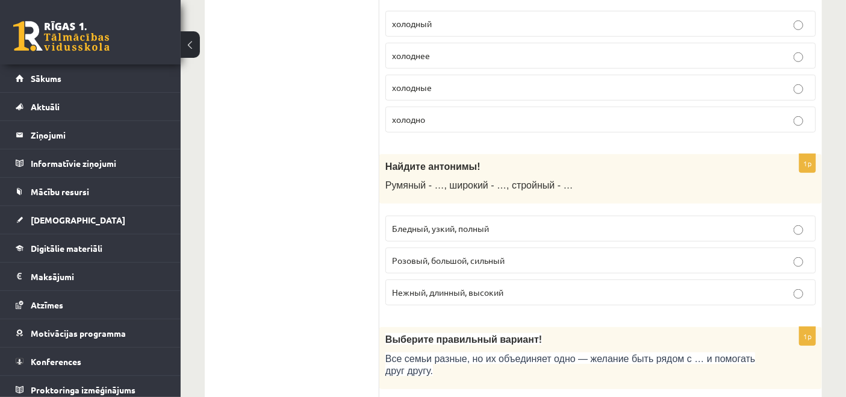
scroll to position [468, 0]
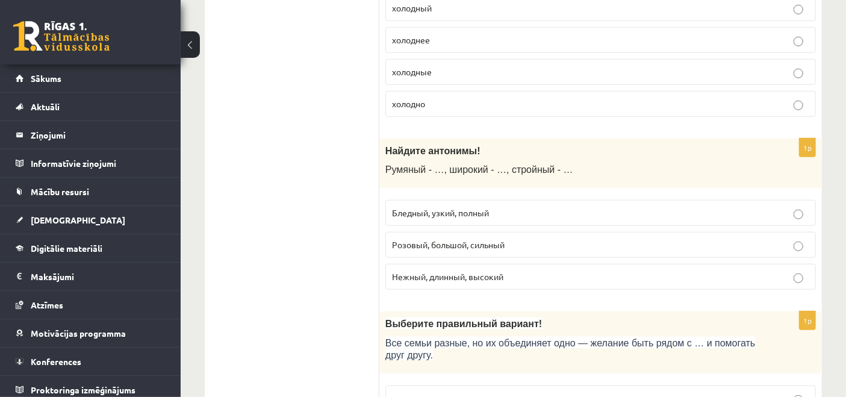
click at [489, 212] on span "Бледный, узкий, полный" at bounding box center [440, 212] width 97 height 11
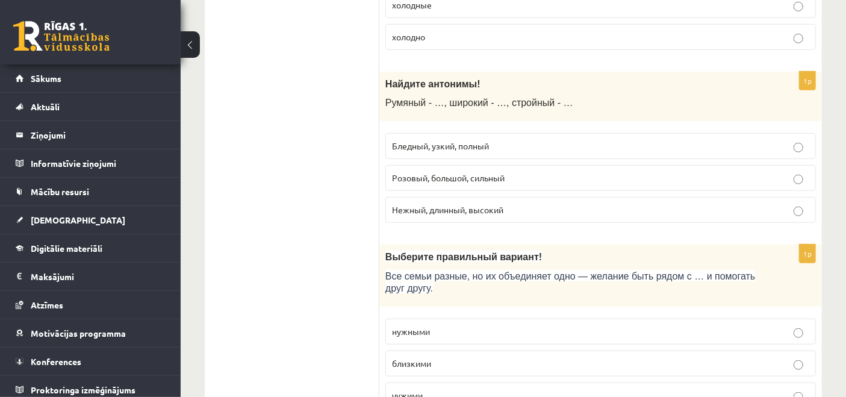
scroll to position [602, 0]
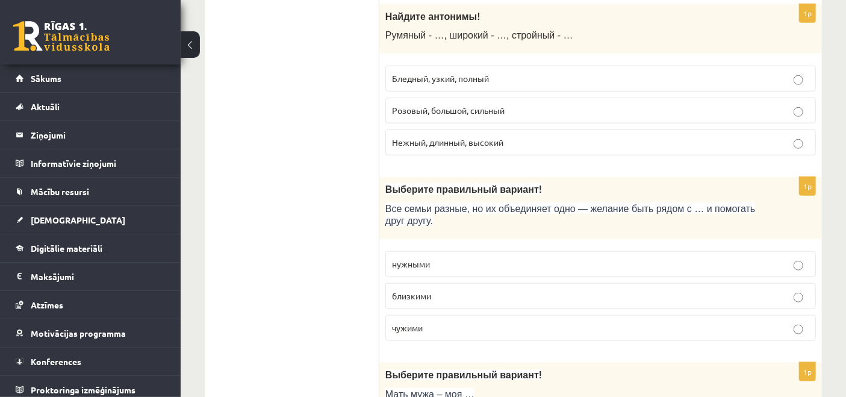
click at [447, 294] on p "близкими" at bounding box center [600, 295] width 417 height 13
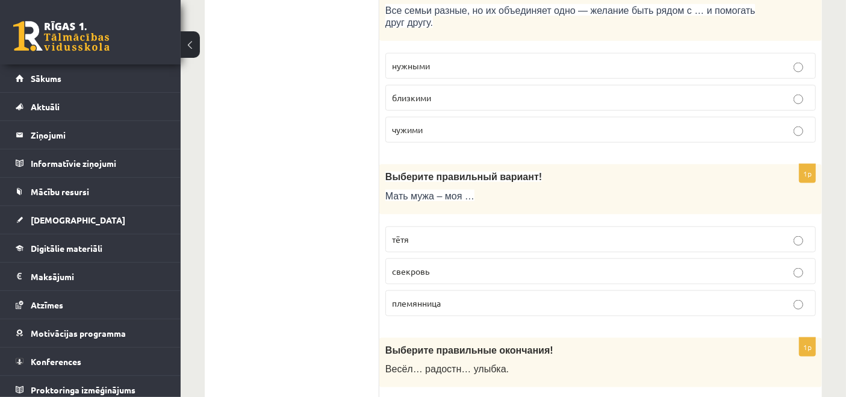
scroll to position [802, 0]
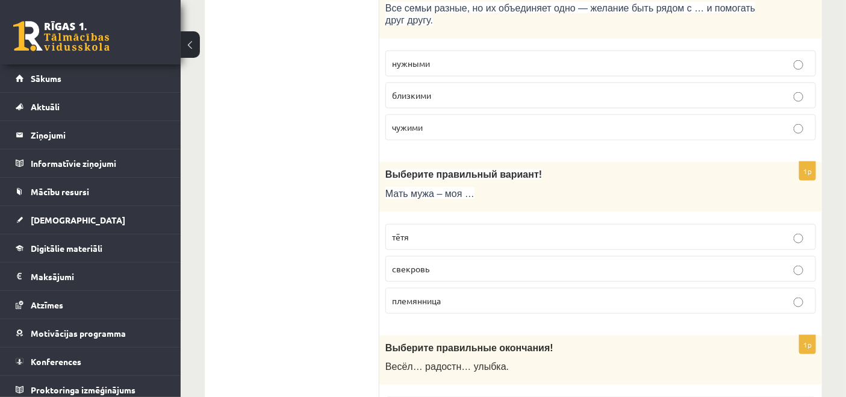
click at [428, 265] on span "свекровь" at bounding box center [410, 268] width 37 height 11
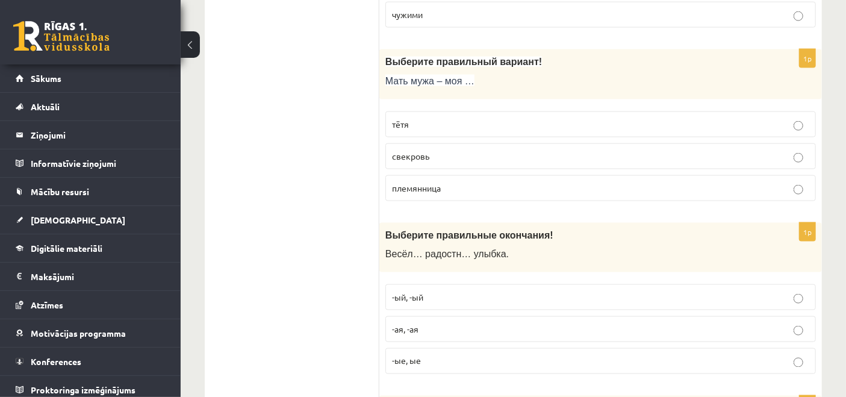
scroll to position [936, 0]
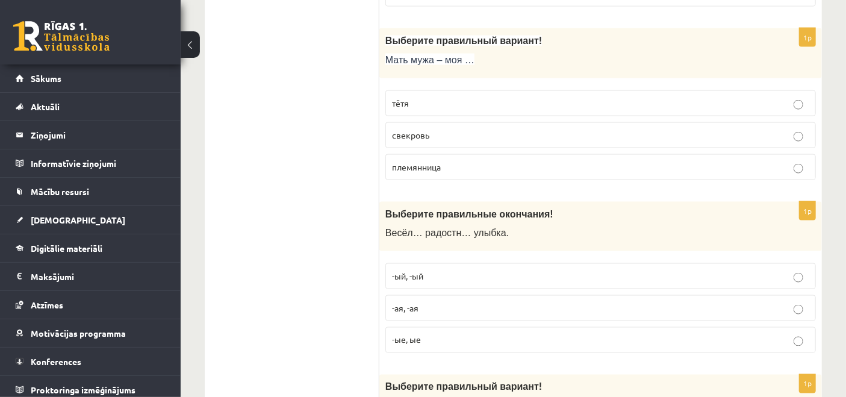
click at [471, 305] on p "-ая, -ая" at bounding box center [600, 308] width 417 height 13
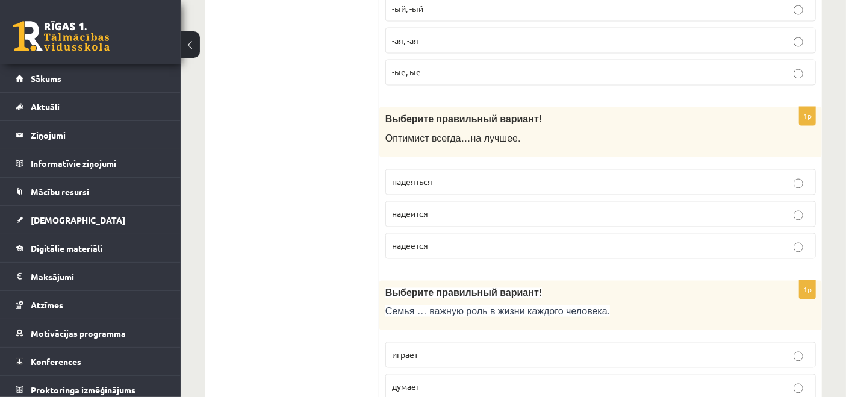
scroll to position [1204, 0]
click at [445, 243] on p "надеется" at bounding box center [600, 245] width 417 height 13
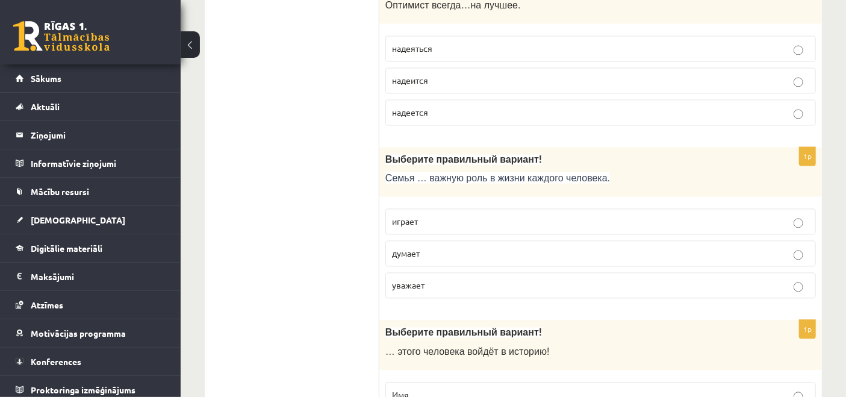
scroll to position [1337, 0]
click at [435, 215] on p "играет" at bounding box center [600, 220] width 417 height 13
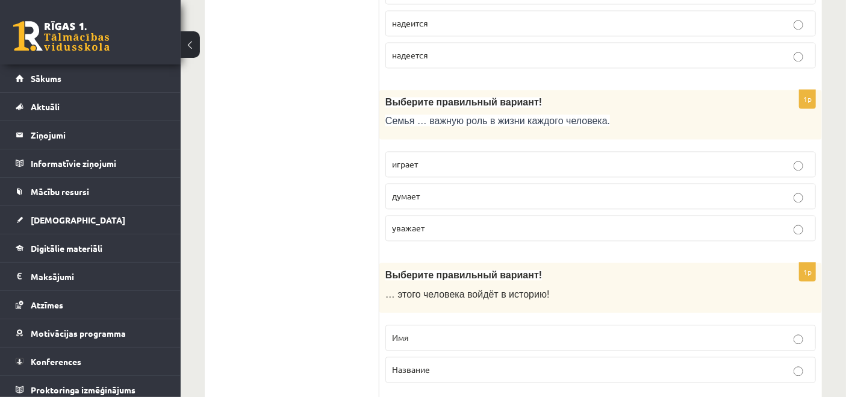
scroll to position [1471, 0]
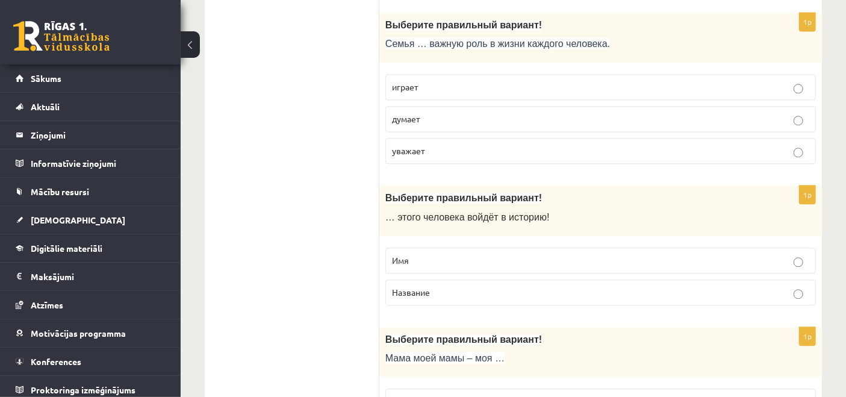
click at [438, 256] on p "Имя" at bounding box center [600, 260] width 417 height 13
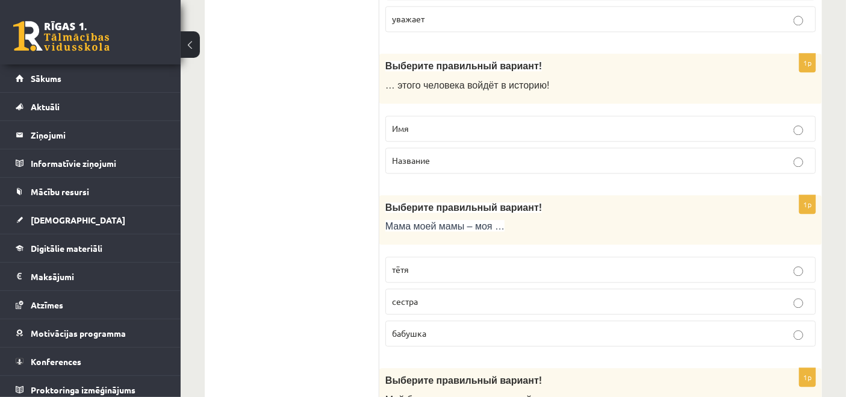
scroll to position [1605, 0]
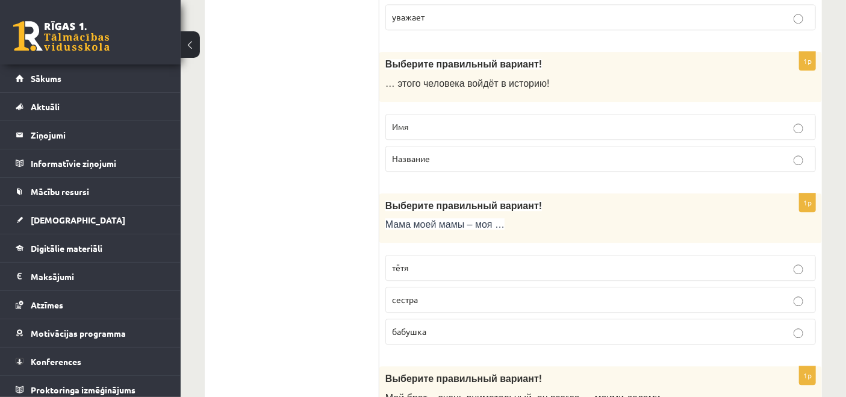
click at [432, 318] on label "бабушка" at bounding box center [600, 331] width 430 height 26
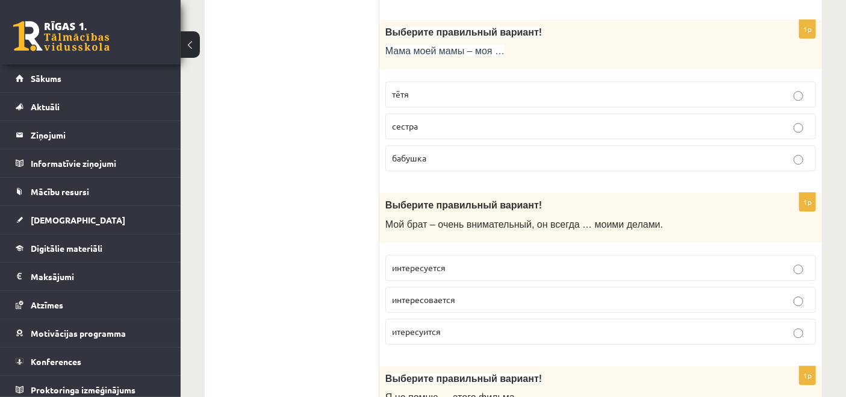
scroll to position [1806, 0]
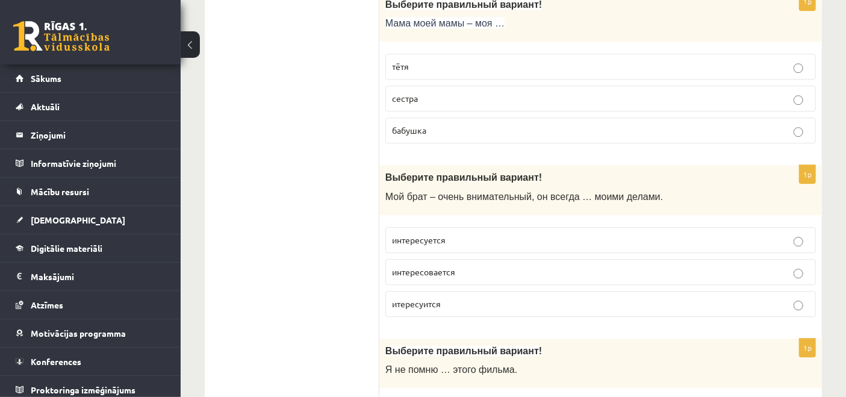
click at [439, 235] on span "интересуется" at bounding box center [419, 239] width 54 height 11
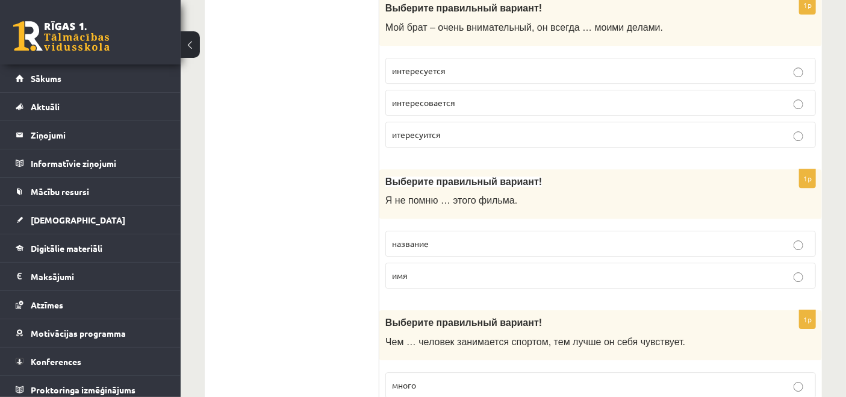
scroll to position [2006, 0]
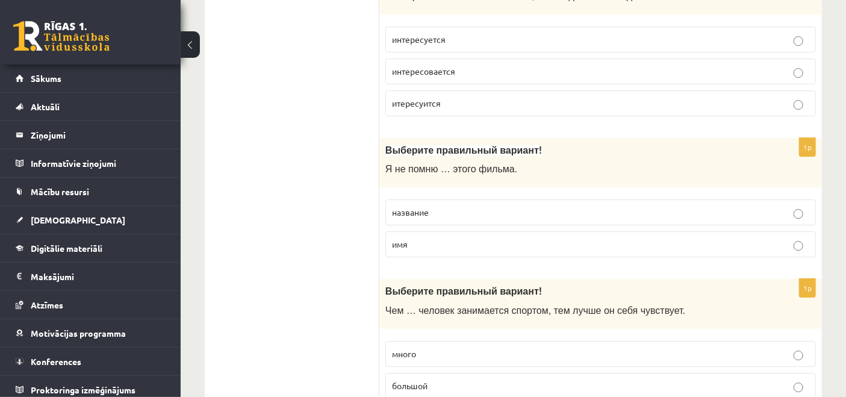
click at [447, 208] on p "название" at bounding box center [600, 212] width 417 height 13
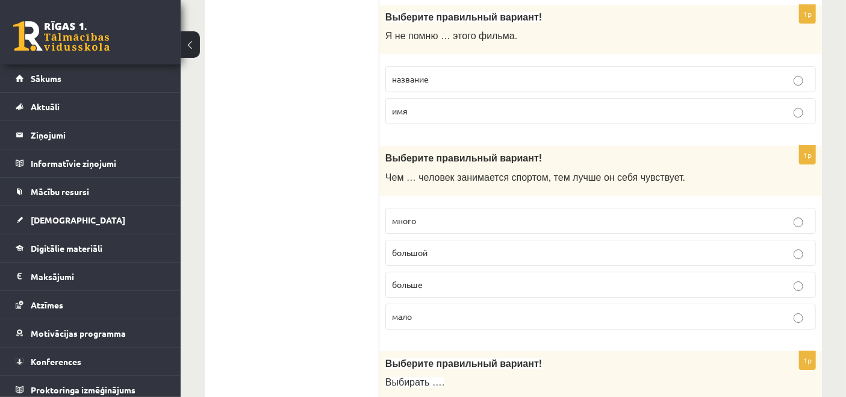
scroll to position [2206, 0]
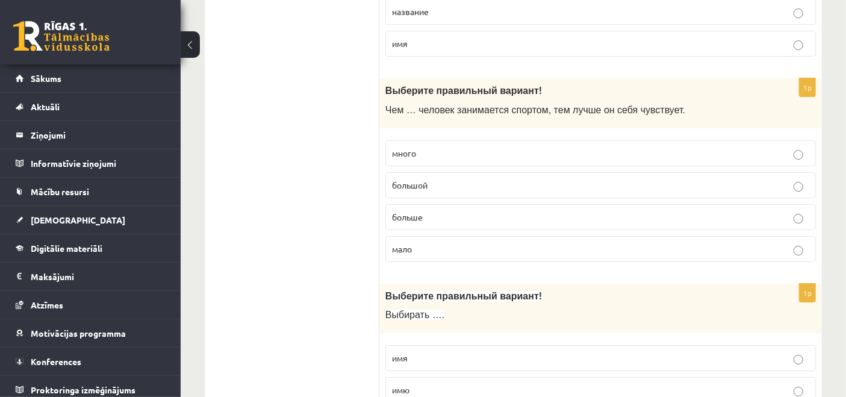
click at [440, 211] on p "больше" at bounding box center [600, 217] width 417 height 13
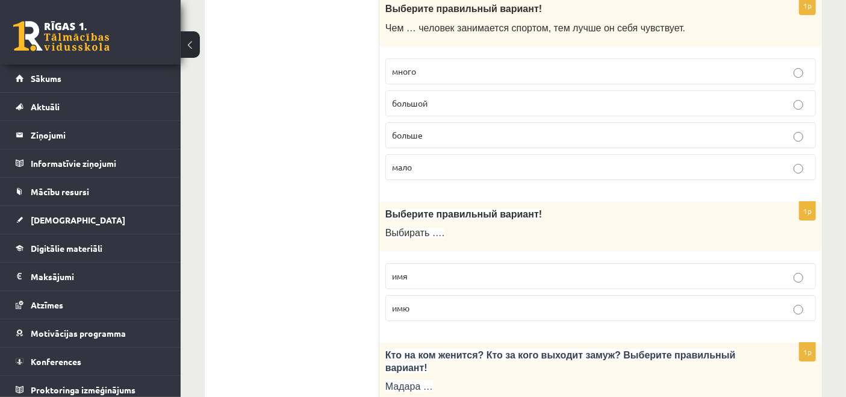
scroll to position [2340, 0]
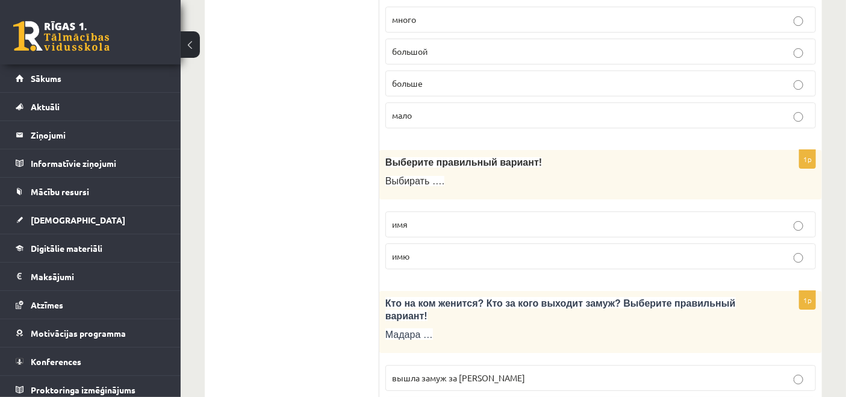
click at [436, 218] on p "имя" at bounding box center [600, 224] width 417 height 13
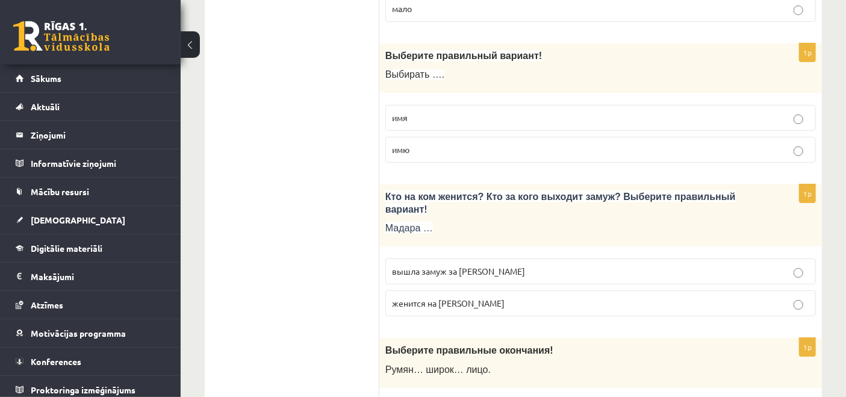
scroll to position [2474, 0]
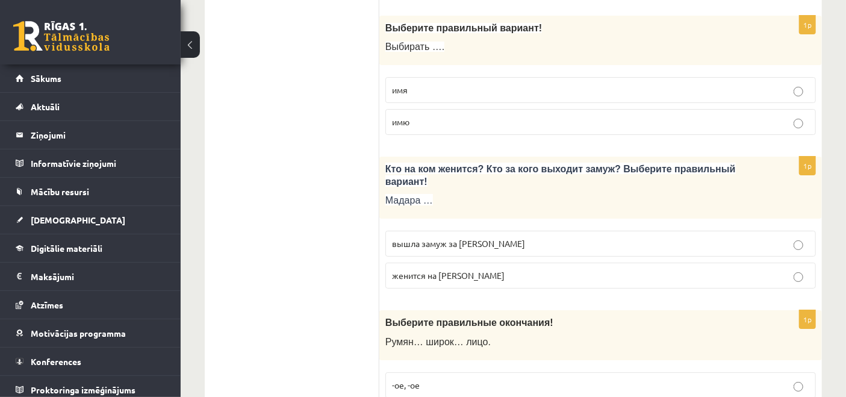
click at [439, 238] on span "вышла замуж за Марка" at bounding box center [458, 243] width 133 height 11
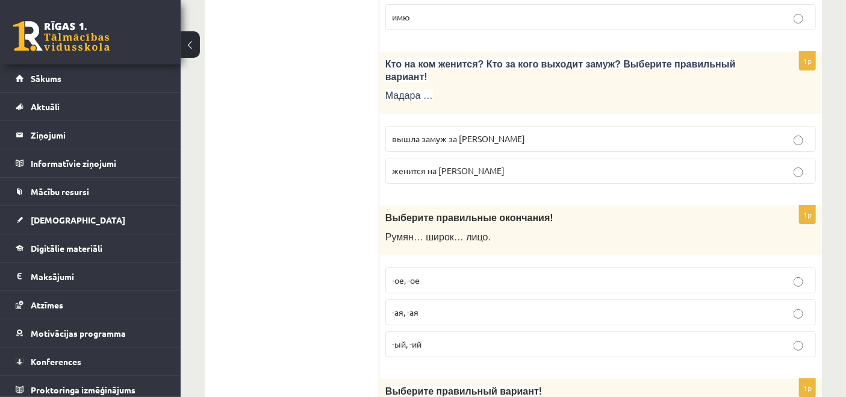
scroll to position [2608, 0]
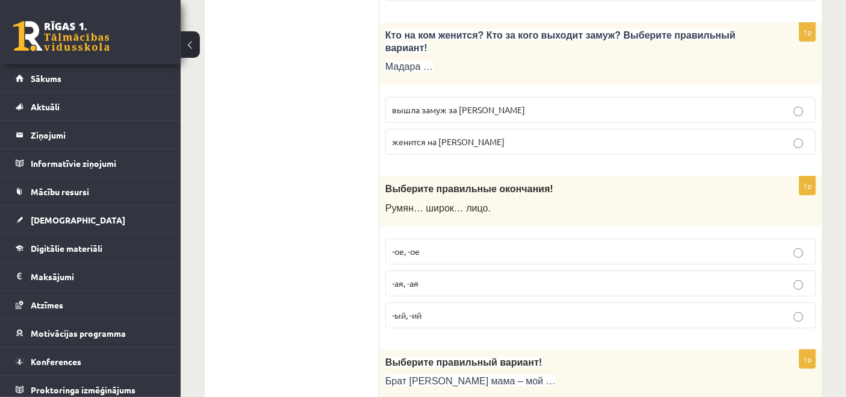
click at [478, 202] on div "Выберите правильные окончания! Румян… широк… лицо." at bounding box center [600, 201] width 442 height 50
click at [479, 245] on p "-ое, -ое" at bounding box center [600, 251] width 417 height 13
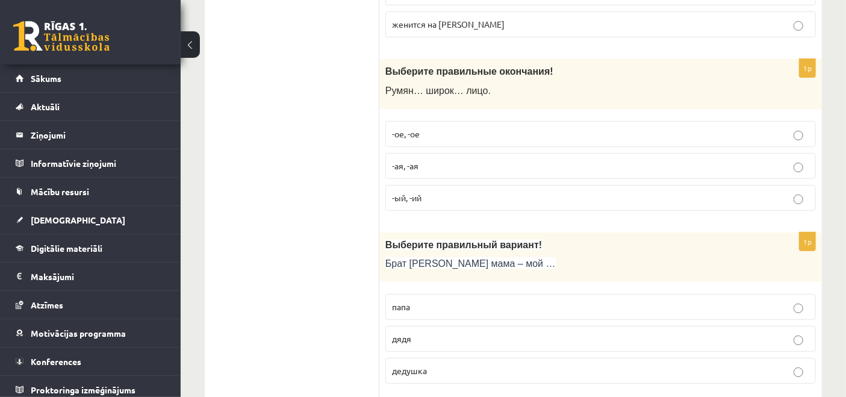
scroll to position [2808, 0]
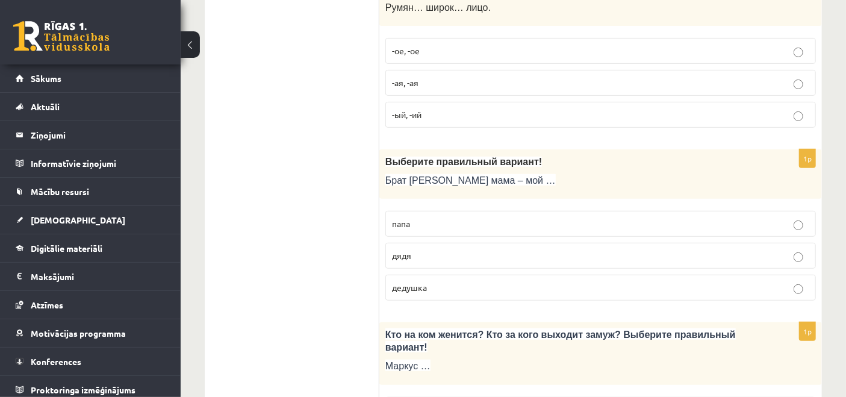
click at [462, 249] on p "дядя" at bounding box center [600, 255] width 417 height 13
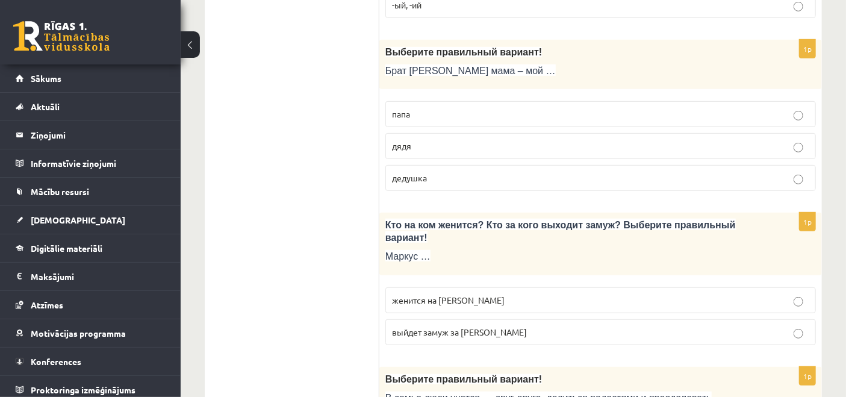
scroll to position [2942, 0]
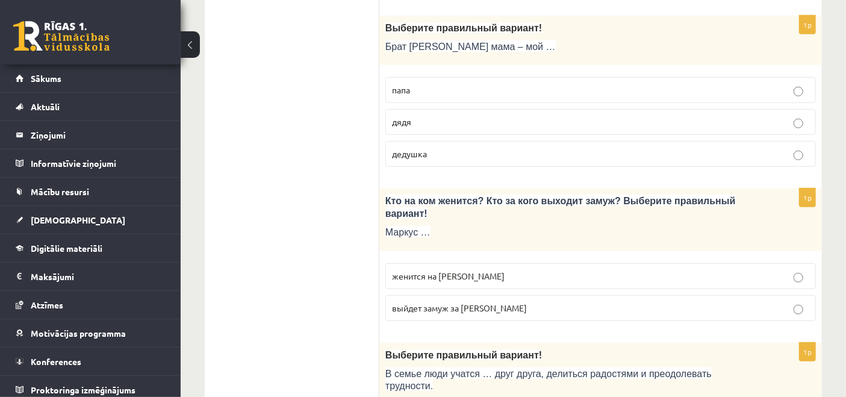
click at [441, 263] on label "женится на Агнии" at bounding box center [600, 276] width 430 height 26
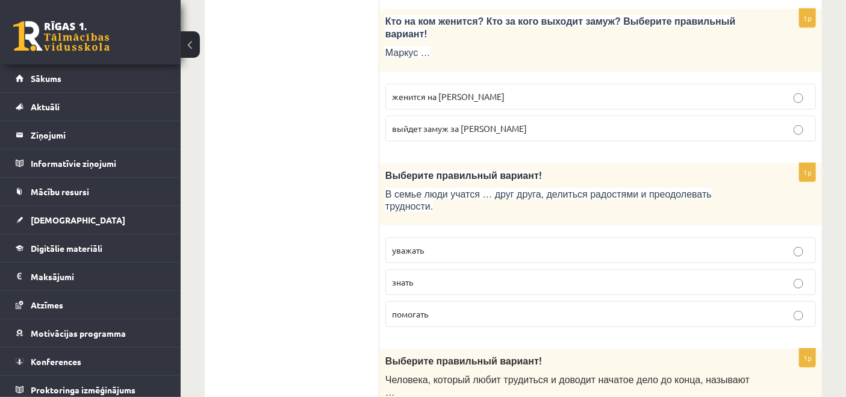
scroll to position [3143, 0]
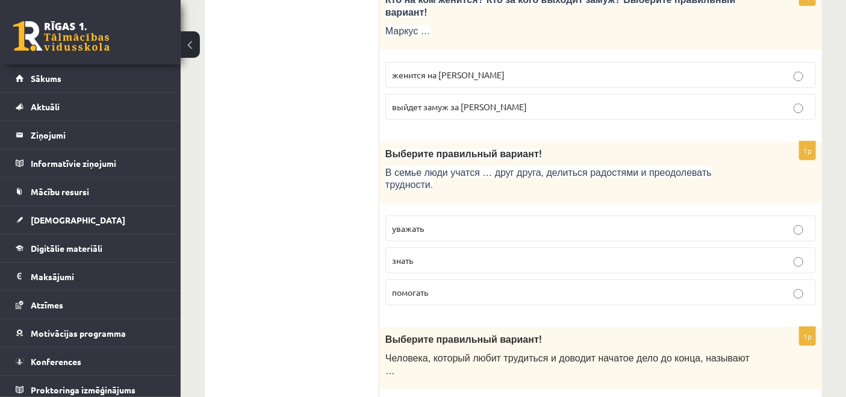
click at [501, 222] on p "уважать" at bounding box center [600, 228] width 417 height 13
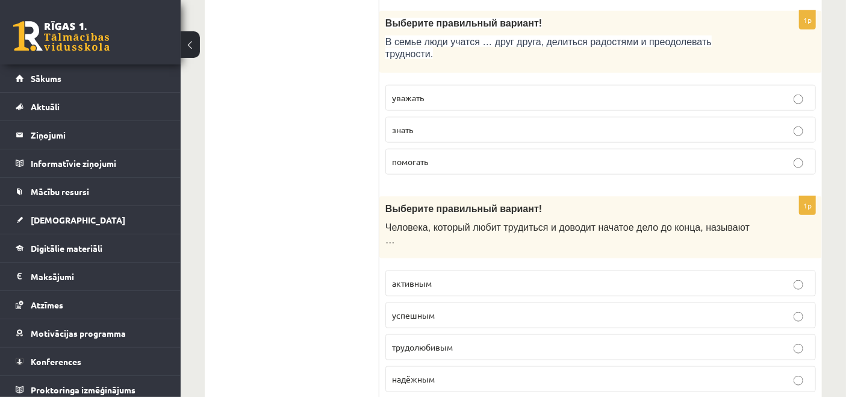
scroll to position [3276, 0]
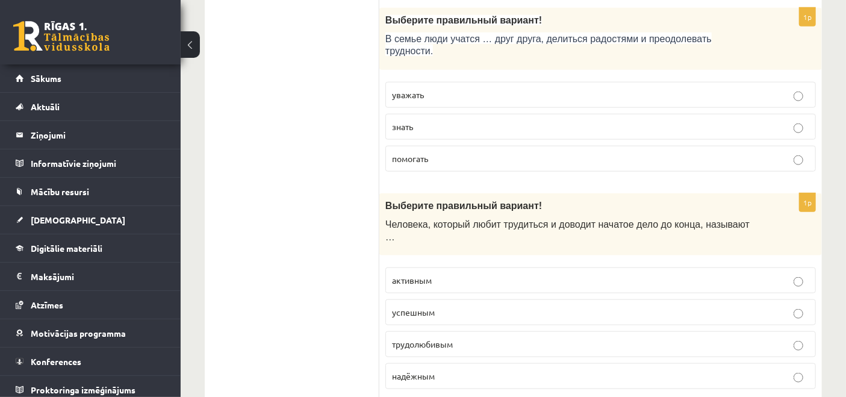
click at [475, 338] on p "трудолюбивым" at bounding box center [600, 344] width 417 height 13
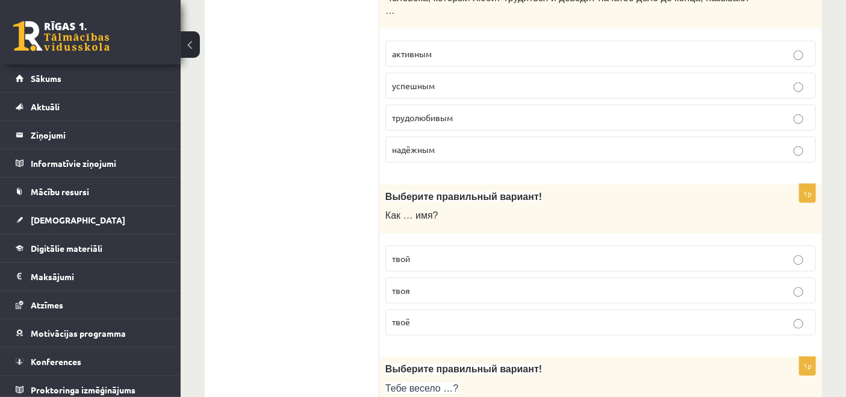
scroll to position [3544, 0]
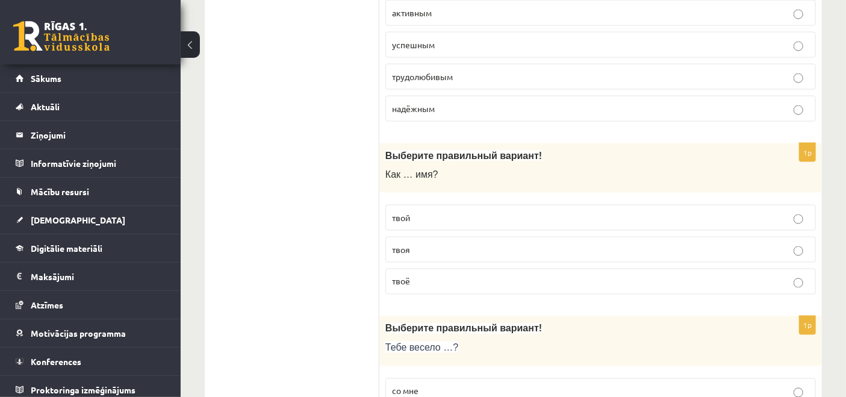
click at [434, 268] on label "твоё" at bounding box center [600, 281] width 430 height 26
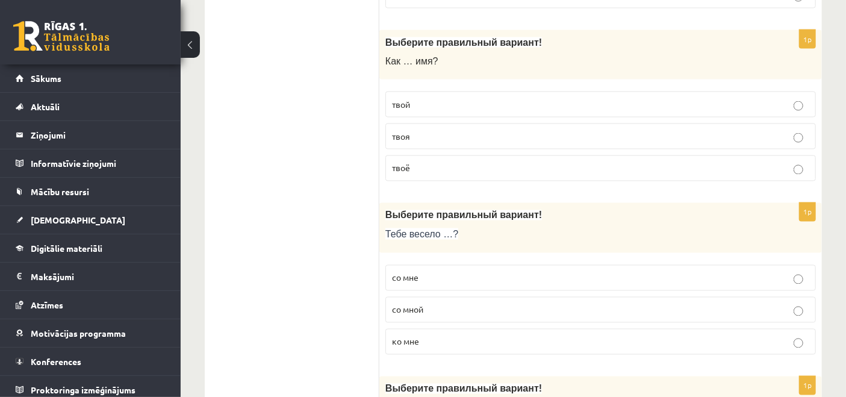
scroll to position [3678, 0]
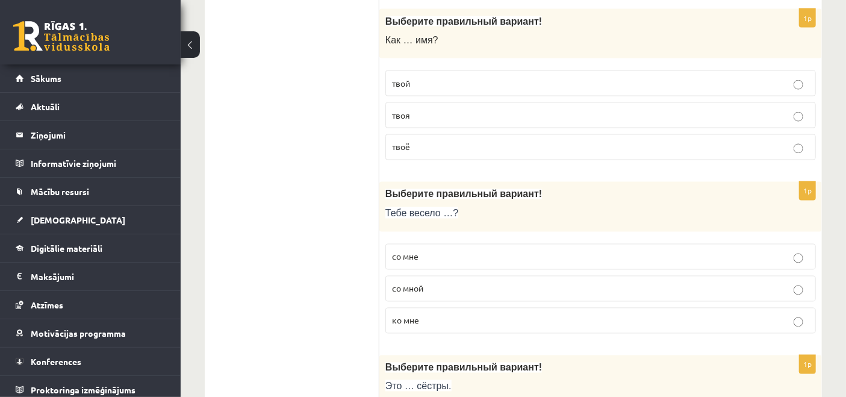
click at [430, 276] on label "со мной" at bounding box center [600, 289] width 430 height 26
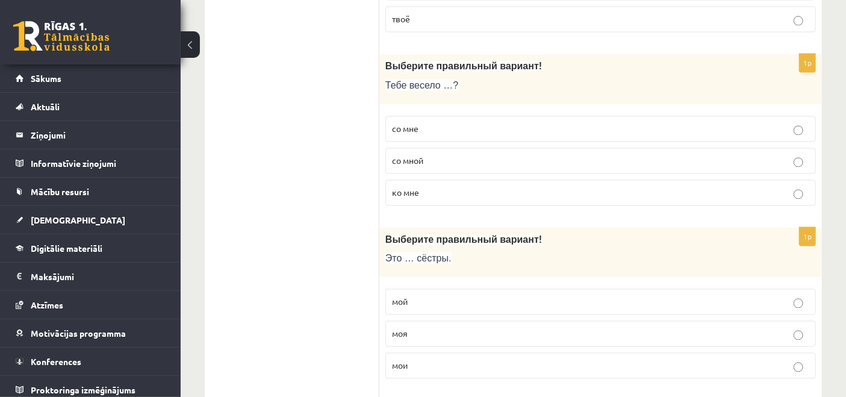
scroll to position [3878, 0]
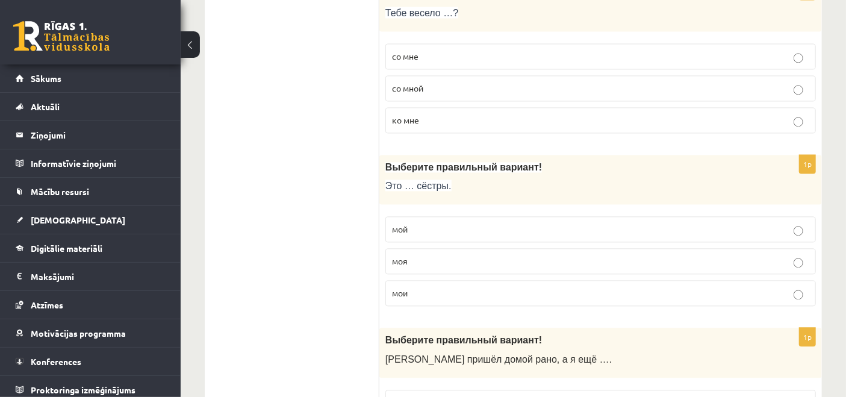
click at [429, 255] on p "моя" at bounding box center [600, 261] width 417 height 13
click at [428, 286] on p "мои" at bounding box center [600, 292] width 417 height 13
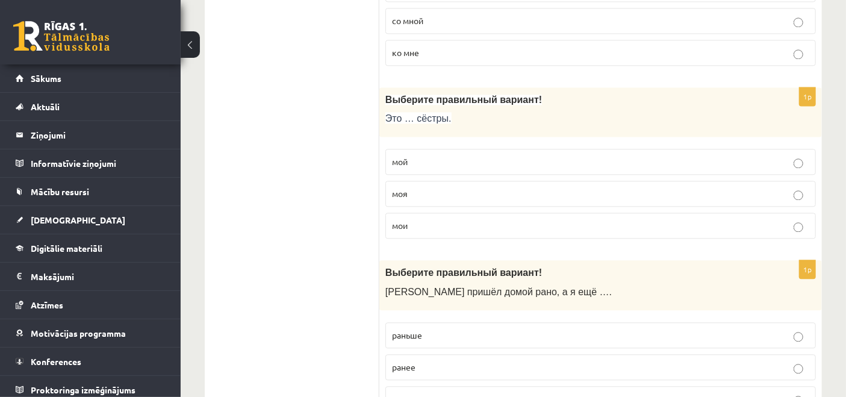
click at [440, 329] on p "раньше" at bounding box center [600, 335] width 417 height 13
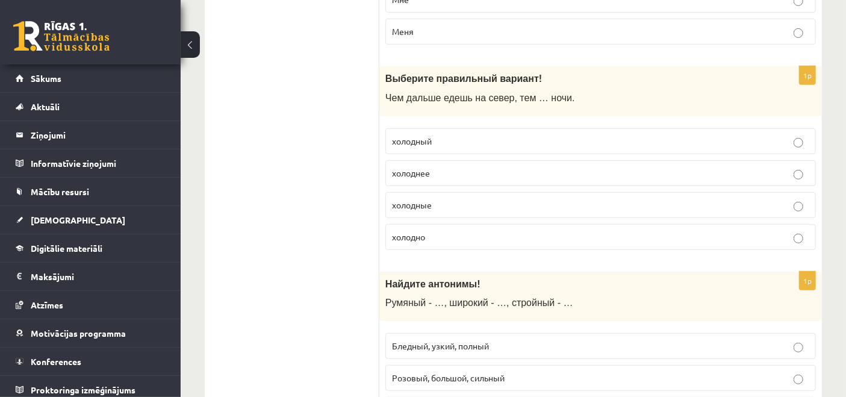
scroll to position [0, 0]
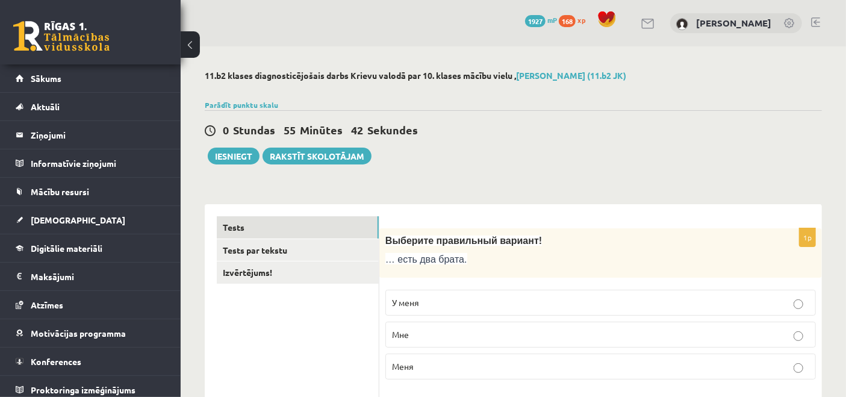
click at [277, 252] on link "Tests par tekstu" at bounding box center [298, 250] width 162 height 22
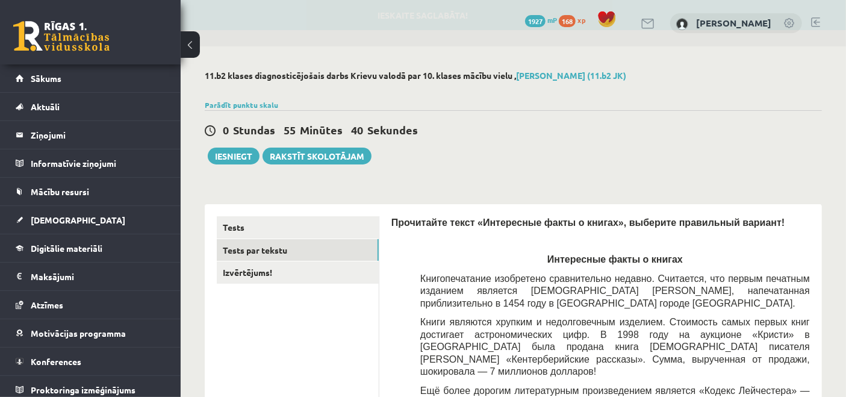
click at [317, 226] on link "Tests" at bounding box center [298, 227] width 162 height 22
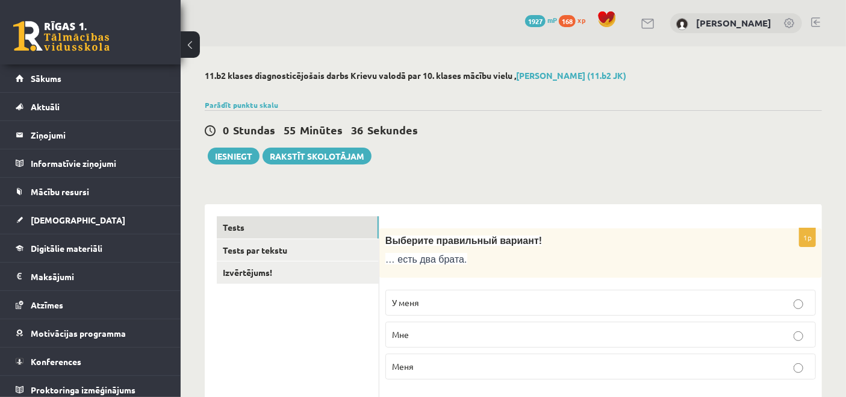
click at [301, 247] on link "Tests par tekstu" at bounding box center [298, 250] width 162 height 22
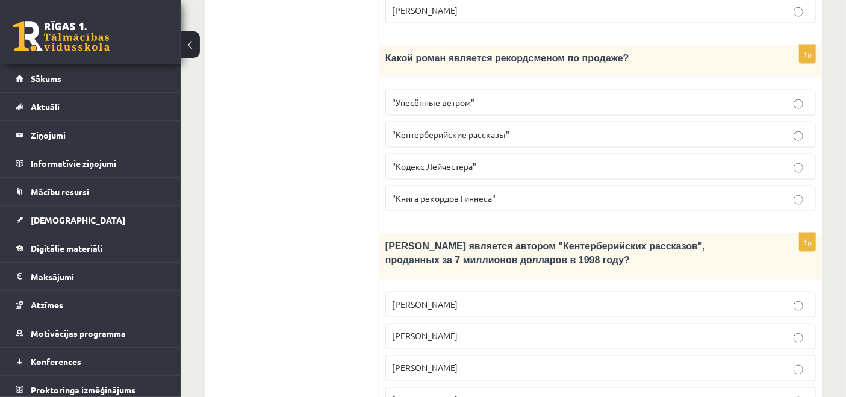
scroll to position [936, 0]
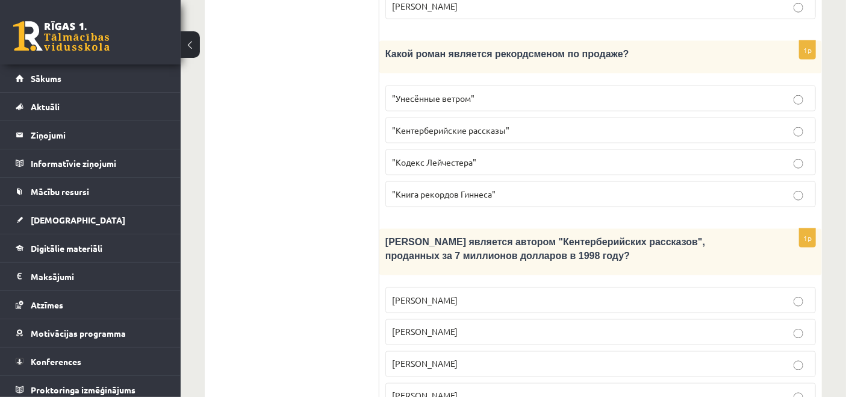
click at [506, 358] on p "Джефри Чосер" at bounding box center [600, 364] width 417 height 13
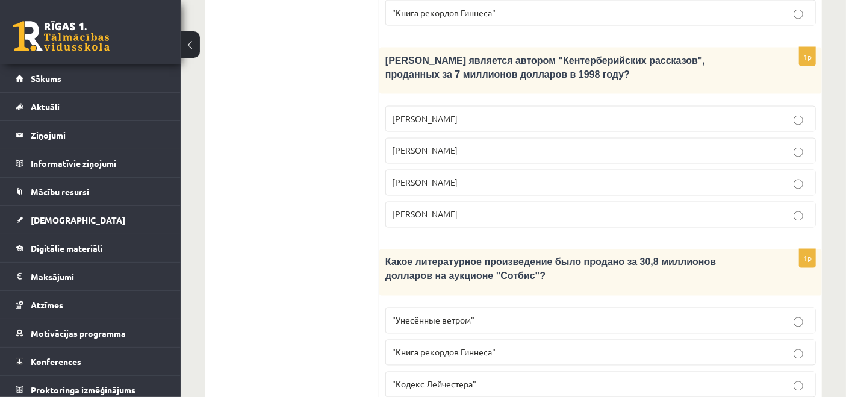
scroll to position [1128, 0]
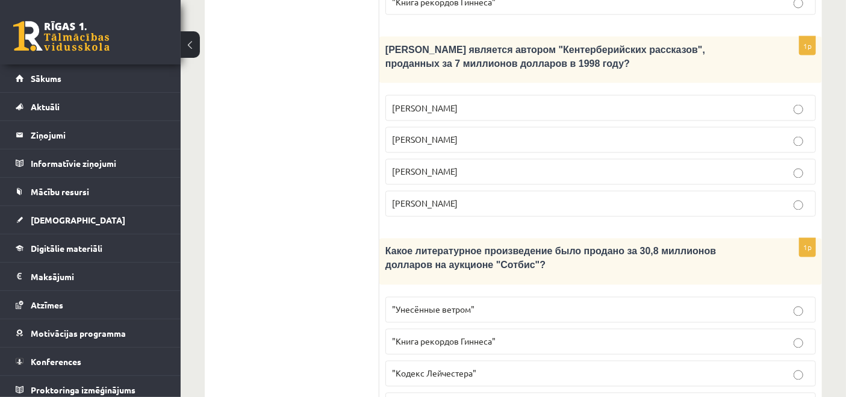
click at [459, 368] on span ""Кодекс Лейчестера"" at bounding box center [434, 373] width 84 height 11
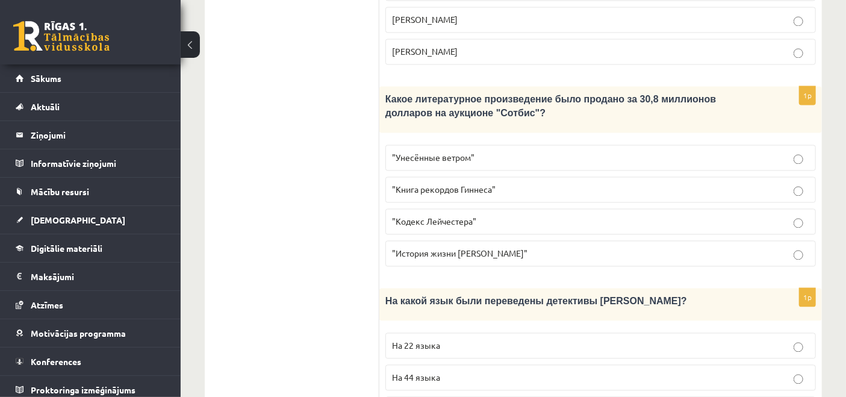
scroll to position [1328, 0]
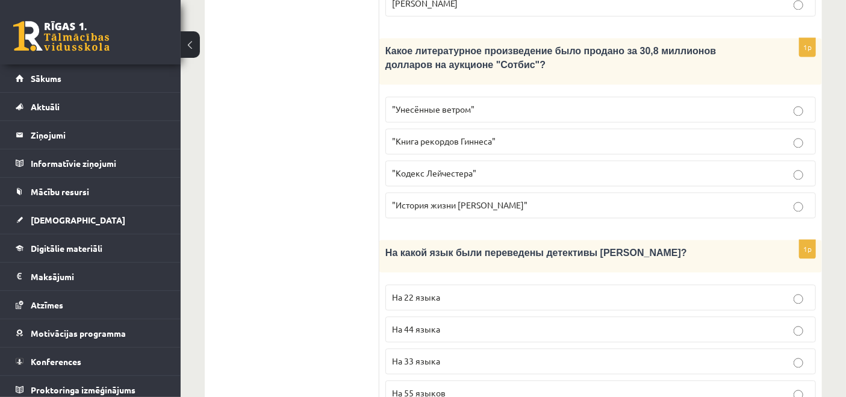
click at [483, 323] on p "На 44 языка" at bounding box center [600, 329] width 417 height 13
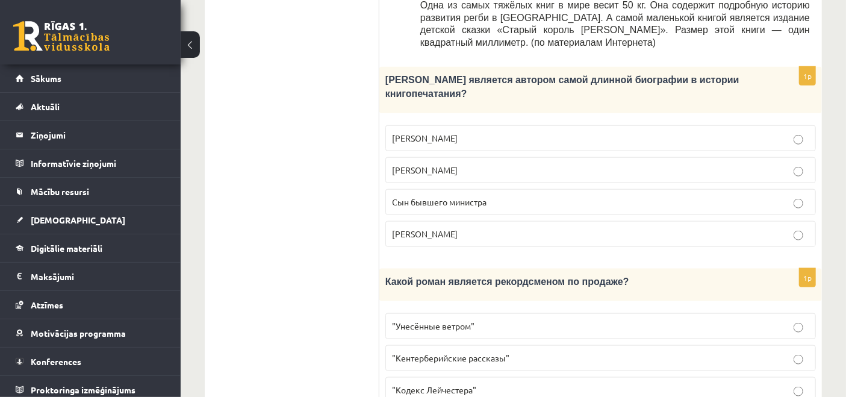
scroll to position [726, 0]
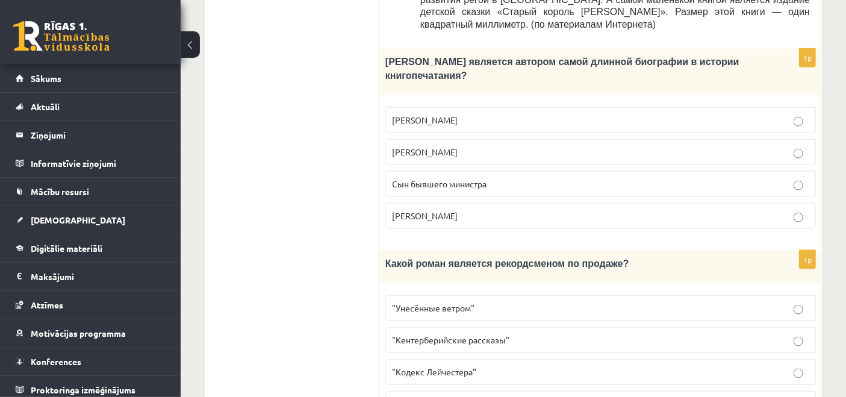
click at [518, 302] on p ""Унесённые ветром"" at bounding box center [600, 308] width 417 height 13
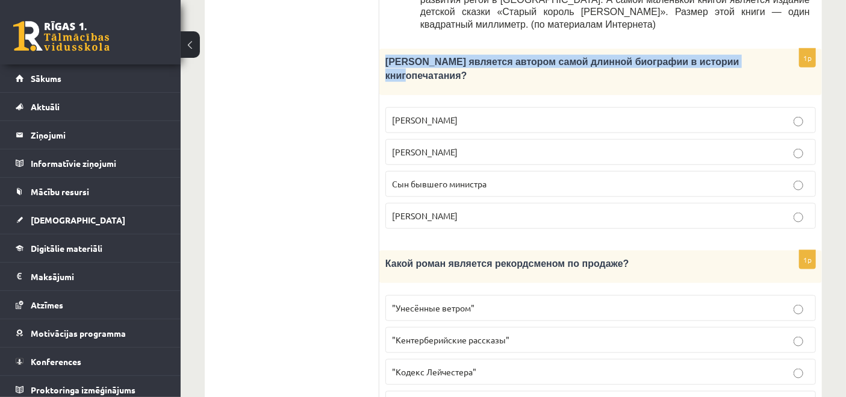
drag, startPoint x: 387, startPoint y: 26, endPoint x: 704, endPoint y: 29, distance: 317.2
click at [704, 49] on div "Кто является автором самой длинной биографии в истории книгопечатания?" at bounding box center [600, 72] width 442 height 46
copy span "Кто является автором самой длинной биографии в истории книгопечатания"
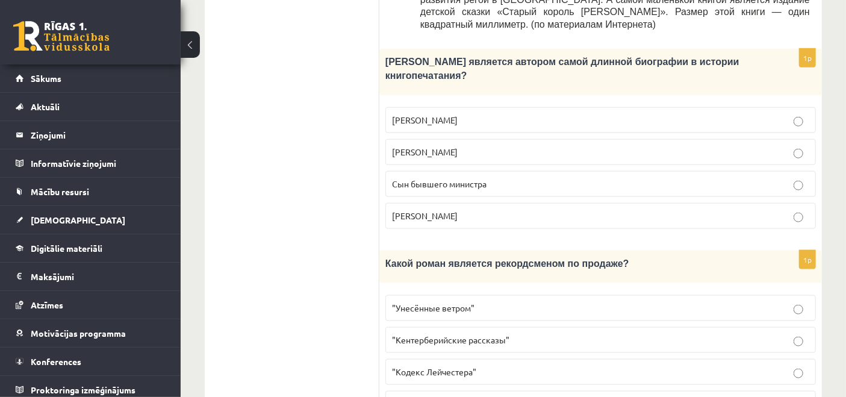
click at [470, 178] on span "Сын бывшего министра" at bounding box center [439, 183] width 94 height 11
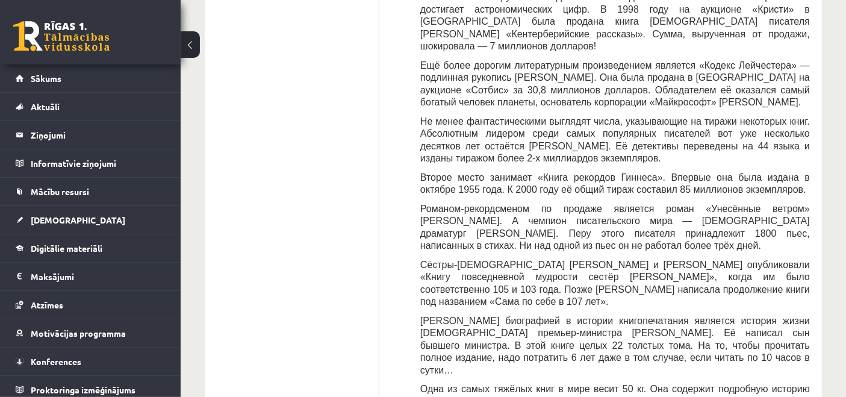
scroll to position [0, 0]
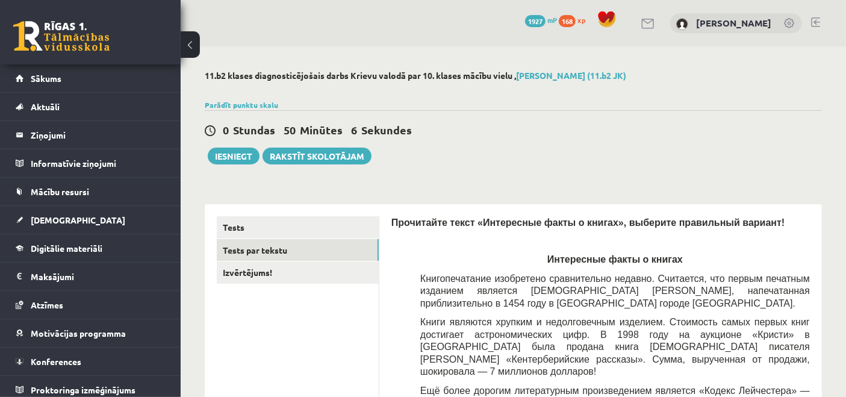
click at [247, 277] on link "Izvērtējums!" at bounding box center [298, 272] width 162 height 22
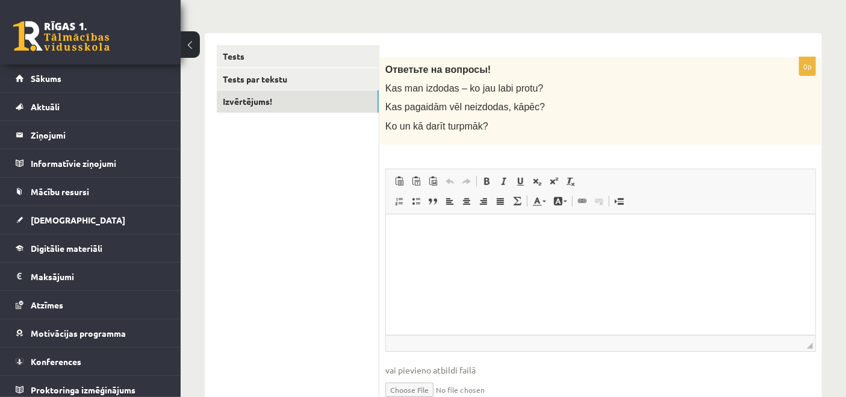
scroll to position [163, 0]
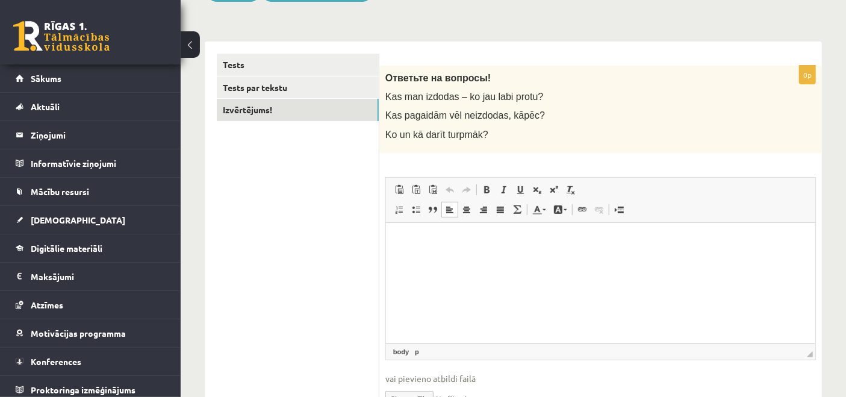
click at [443, 244] on p "Bagātinātā teksta redaktors, wiswyg-editor-user-answer-47024897473820" at bounding box center [599, 240] width 405 height 13
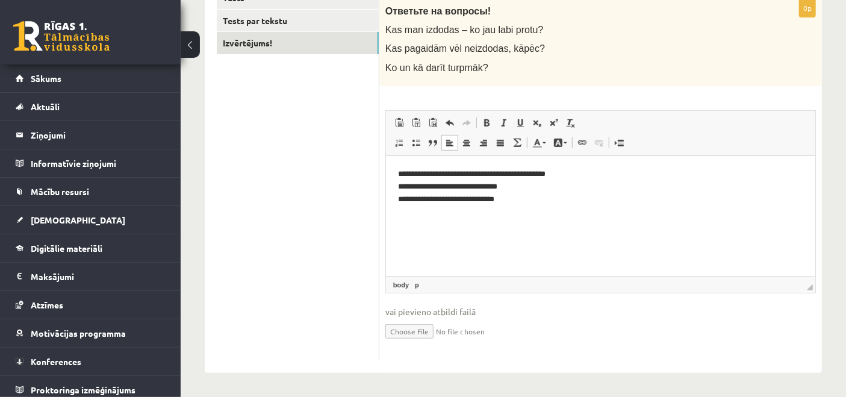
scroll to position [29, 0]
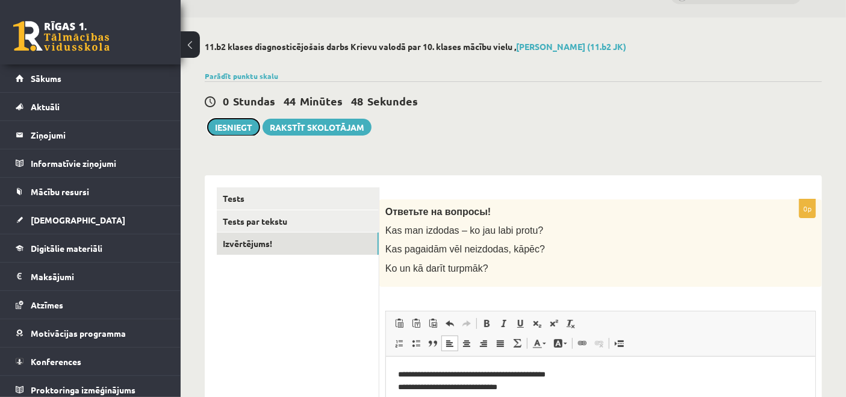
click at [217, 124] on button "Iesniegt" at bounding box center [234, 127] width 52 height 17
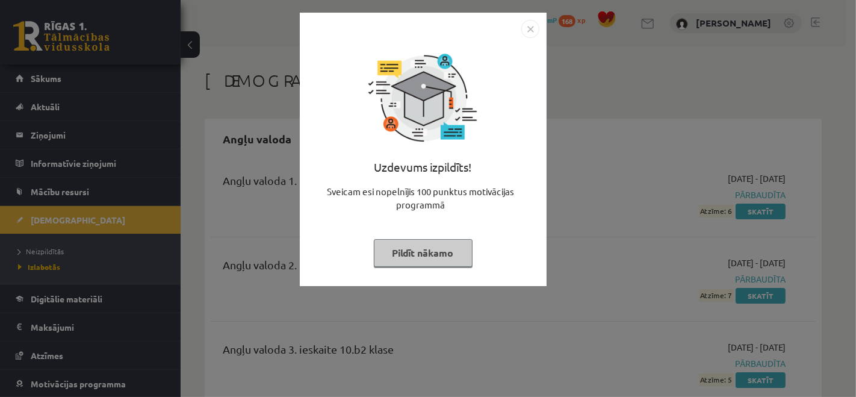
click at [409, 252] on button "Pildīt nākamo" at bounding box center [423, 253] width 99 height 28
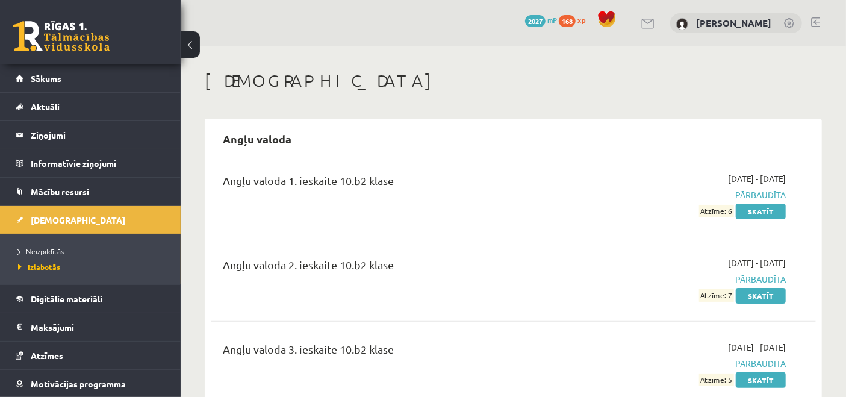
click at [46, 223] on span "[DEMOGRAPHIC_DATA]" at bounding box center [78, 219] width 94 height 11
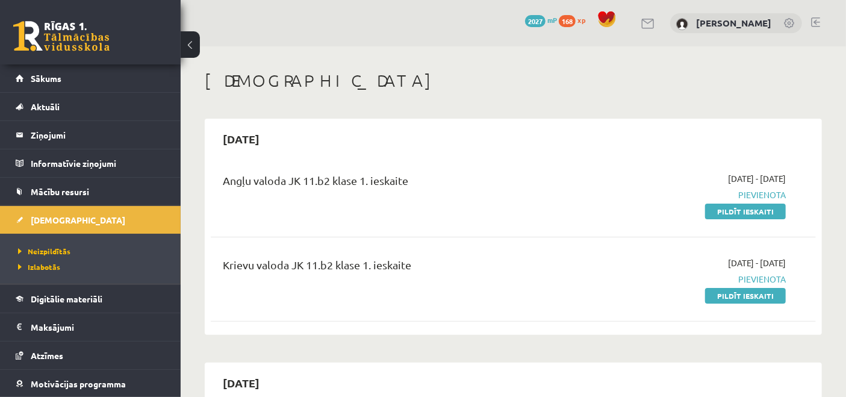
drag, startPoint x: 745, startPoint y: 291, endPoint x: 488, endPoint y: 73, distance: 336.5
click at [745, 291] on link "Pildīt ieskaiti" at bounding box center [745, 296] width 81 height 16
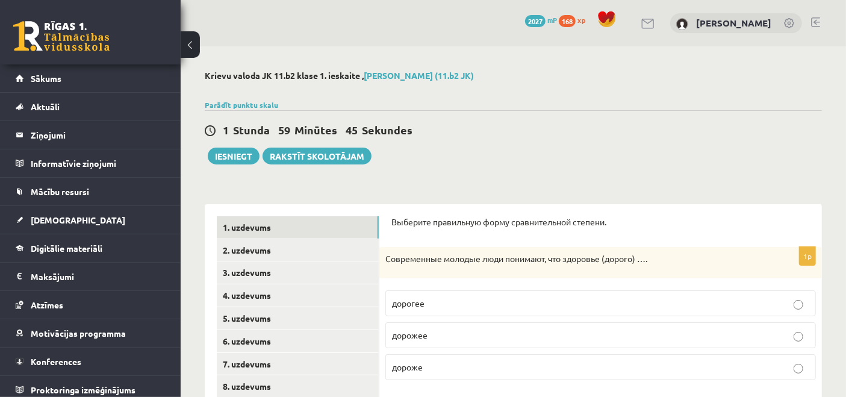
click at [481, 359] on label "дороже" at bounding box center [600, 367] width 430 height 26
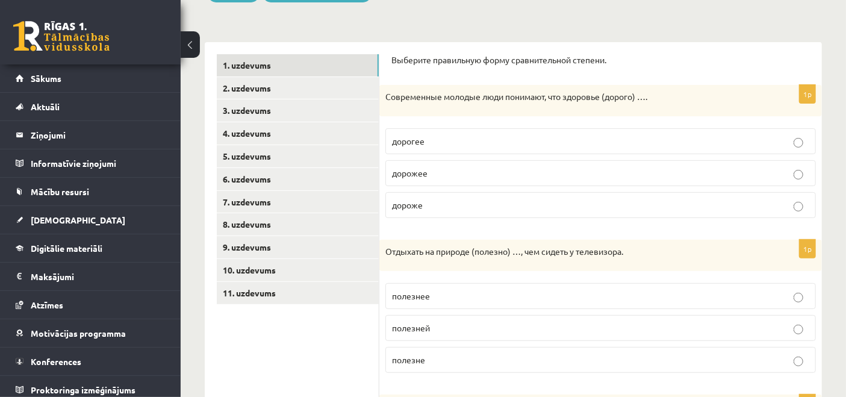
scroll to position [200, 0]
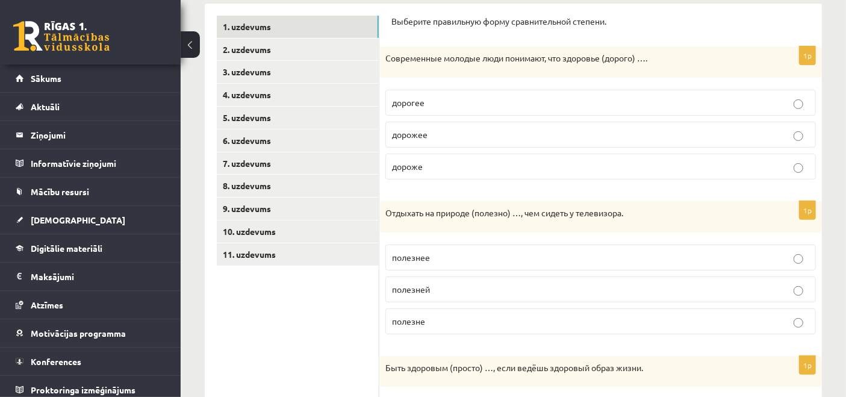
click at [469, 253] on p "полезнее" at bounding box center [600, 257] width 417 height 13
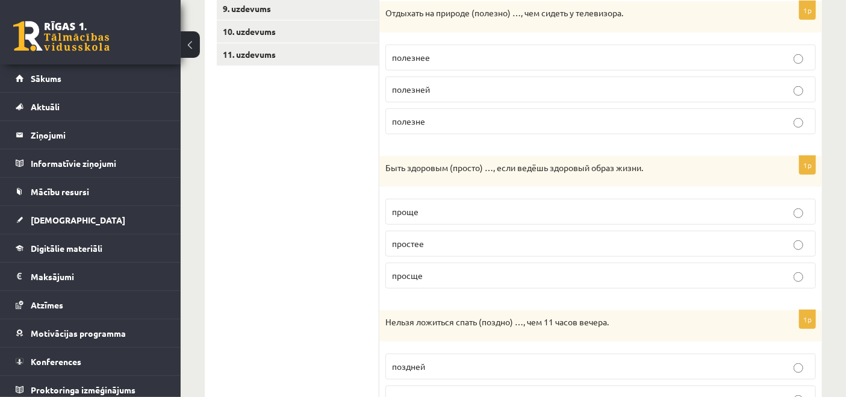
scroll to position [401, 0]
click at [473, 208] on p "проще" at bounding box center [600, 211] width 417 height 13
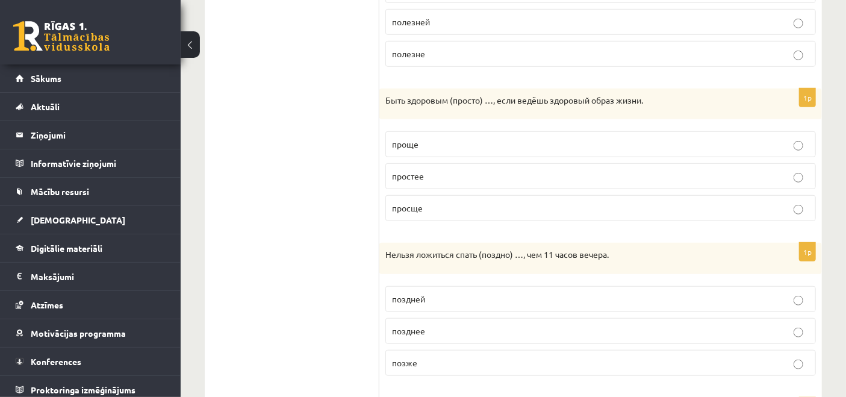
scroll to position [534, 0]
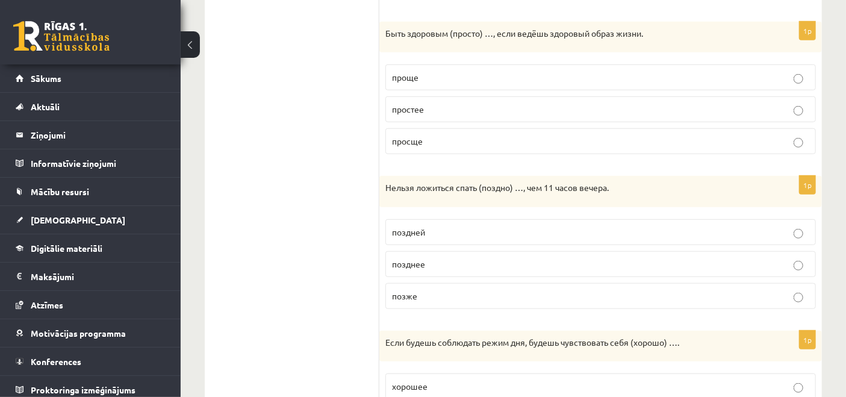
click at [474, 291] on p "позже" at bounding box center [600, 295] width 417 height 13
click at [444, 261] on p "позднее" at bounding box center [600, 264] width 417 height 13
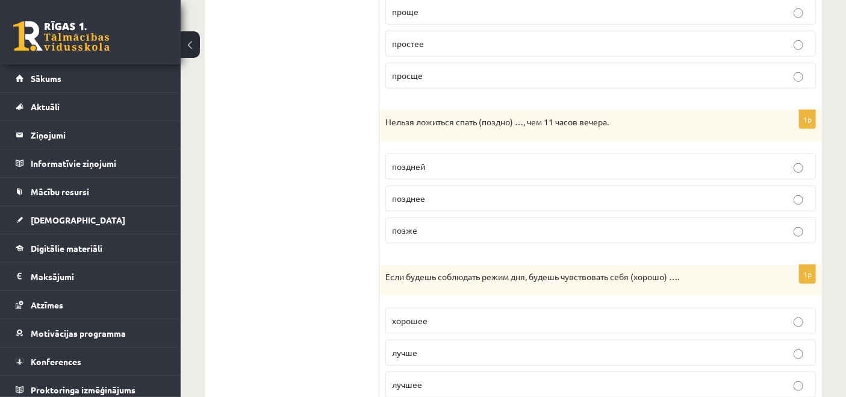
scroll to position [645, 0]
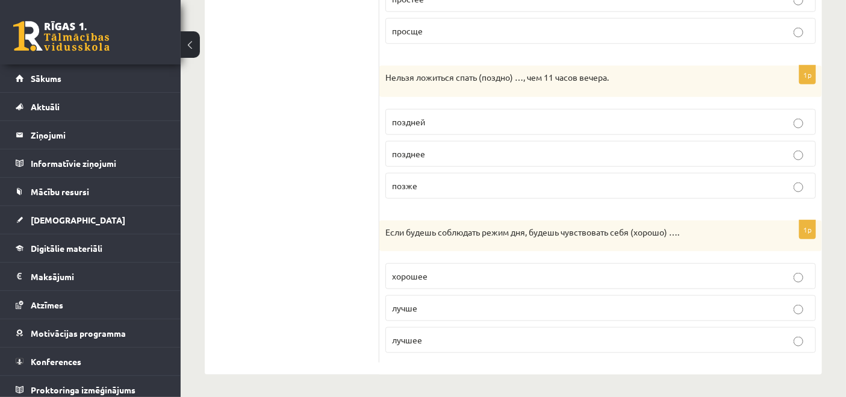
click at [425, 307] on p "лучше" at bounding box center [600, 308] width 417 height 13
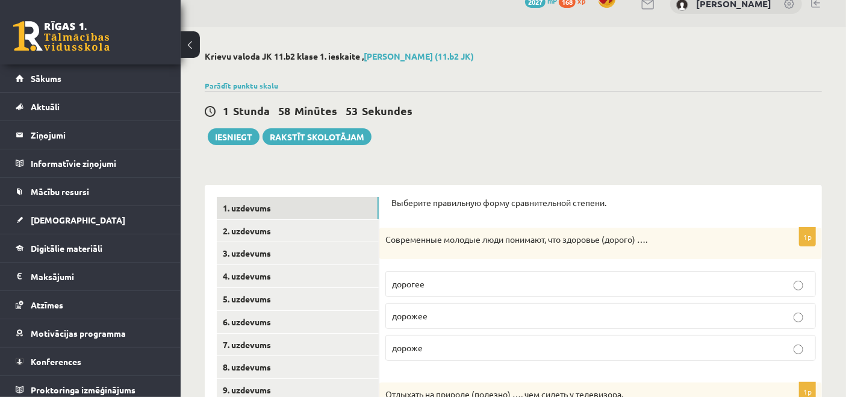
scroll to position [0, 0]
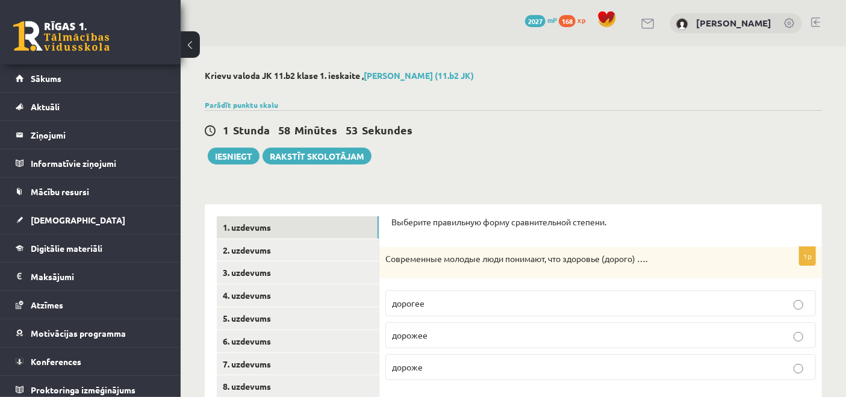
click at [250, 252] on link "2. uzdevums" at bounding box center [298, 250] width 162 height 22
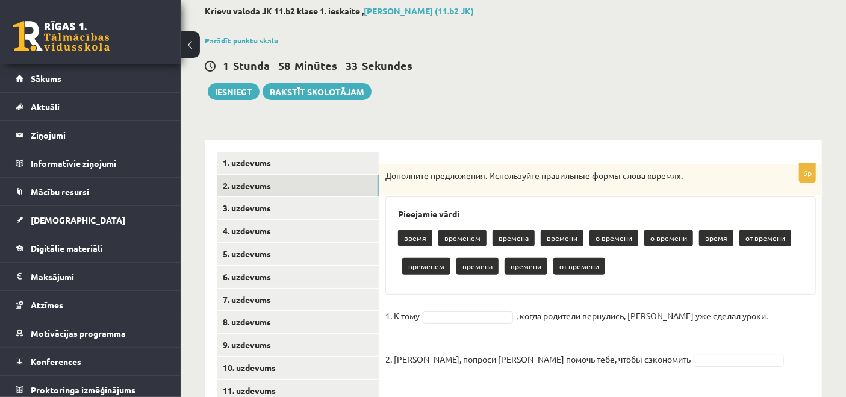
scroll to position [134, 0]
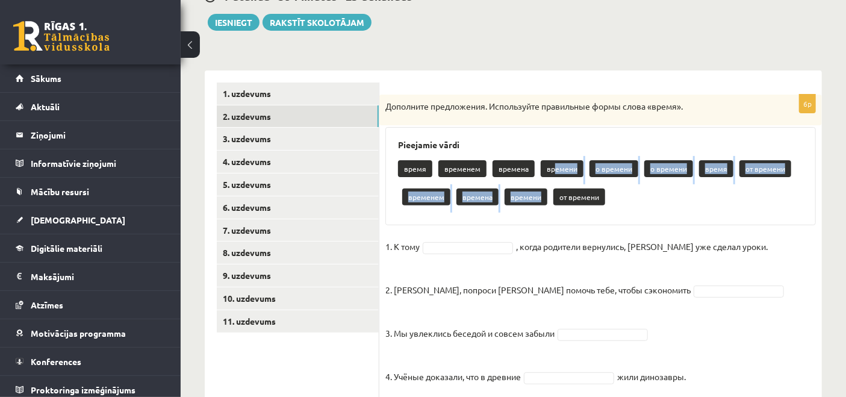
drag, startPoint x: 554, startPoint y: 166, endPoint x: 522, endPoint y: 205, distance: 49.6
click at [528, 209] on div "время временем времена времени о времени о времени время от времени временем вр…" at bounding box center [600, 184] width 405 height 57
click at [500, 215] on div "Pieejamie vārdi время временем времена времени о времени о времени время от вре…" at bounding box center [600, 176] width 430 height 98
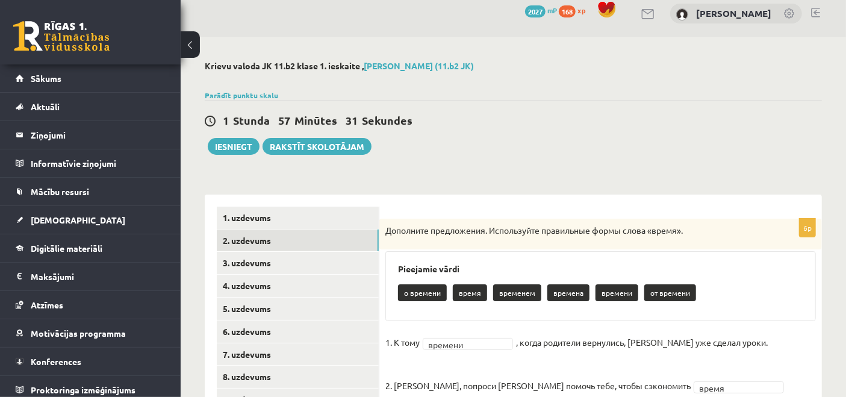
scroll to position [0, 0]
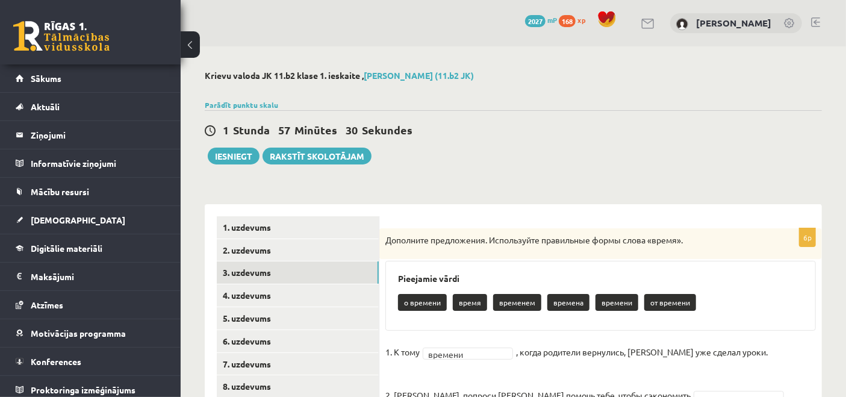
click at [238, 273] on link "3. uzdevums" at bounding box center [298, 272] width 162 height 22
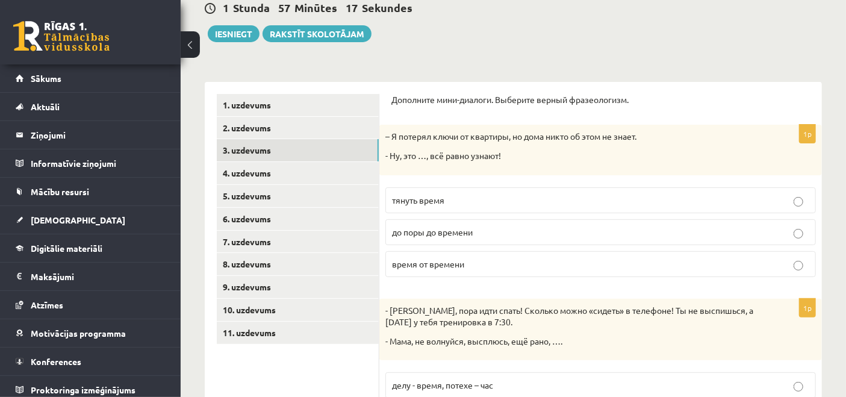
scroll to position [134, 0]
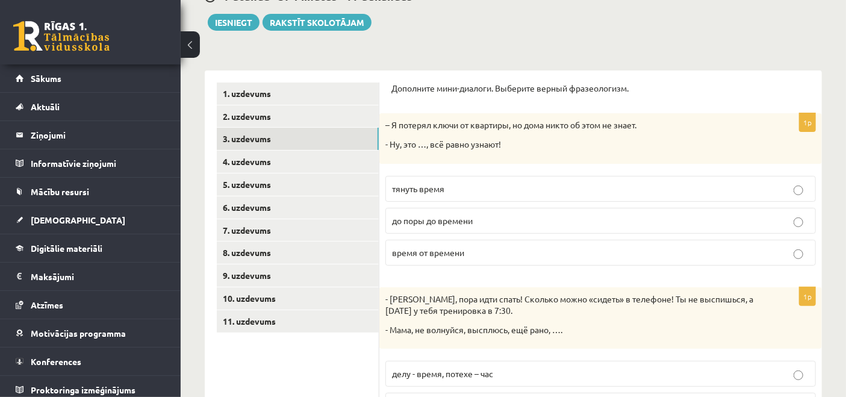
click at [485, 220] on p "до поры до времени" at bounding box center [600, 220] width 417 height 13
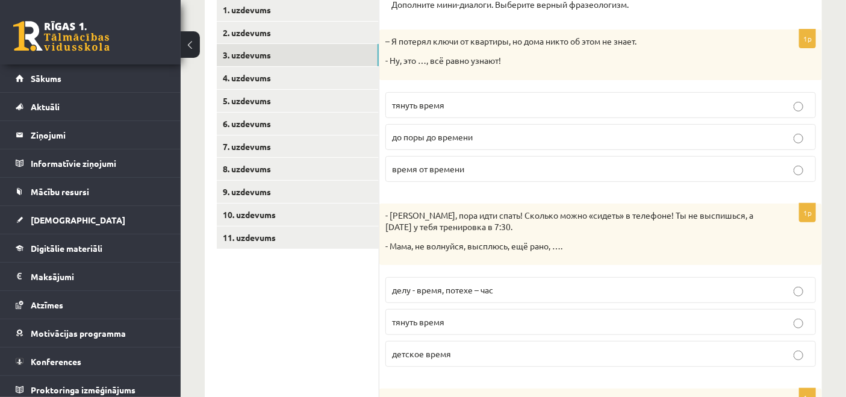
scroll to position [267, 0]
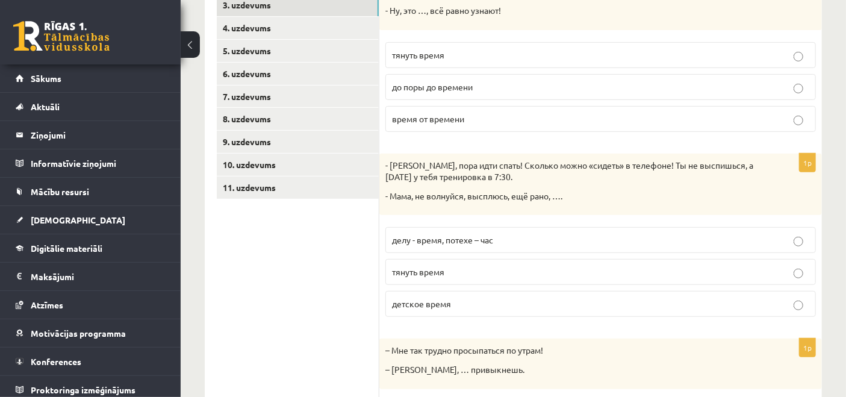
click at [478, 302] on p "детское время" at bounding box center [600, 303] width 417 height 13
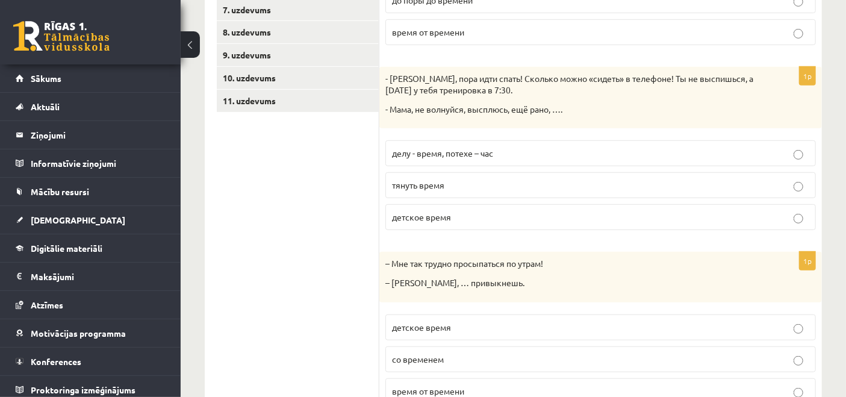
scroll to position [401, 0]
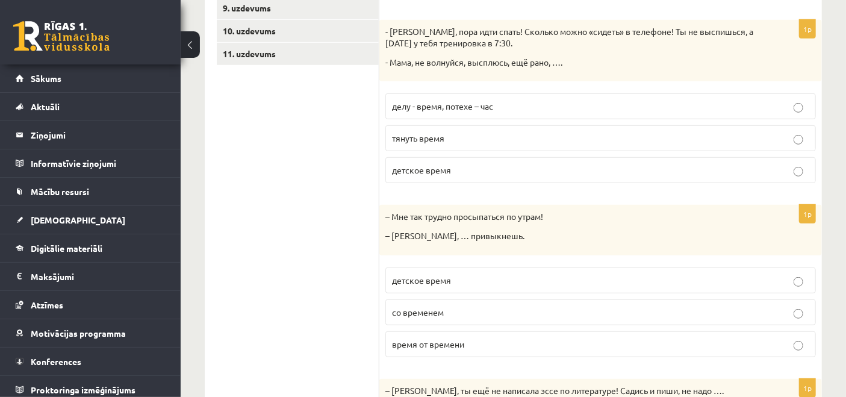
click at [464, 309] on p "со временем" at bounding box center [600, 312] width 417 height 13
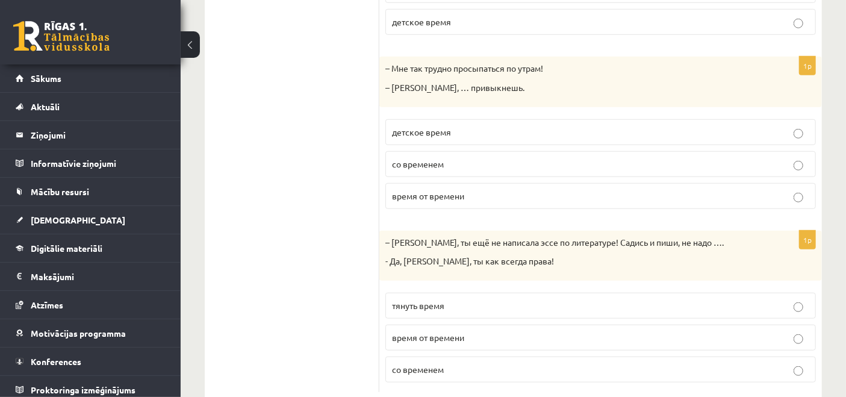
scroll to position [578, 0]
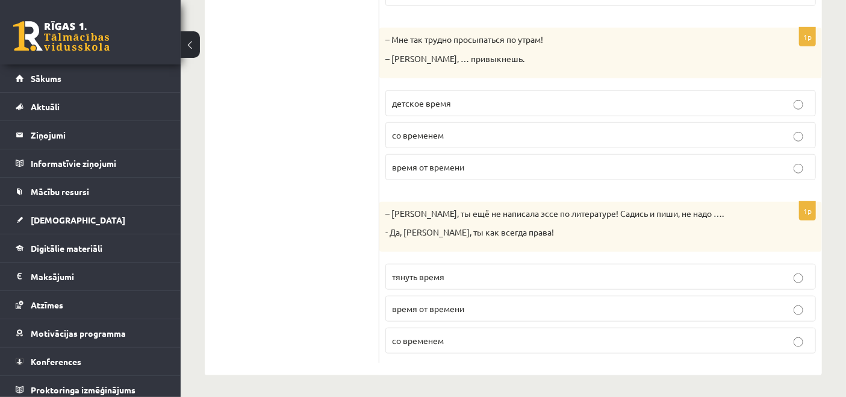
click at [462, 273] on p "тянуть время" at bounding box center [600, 276] width 417 height 13
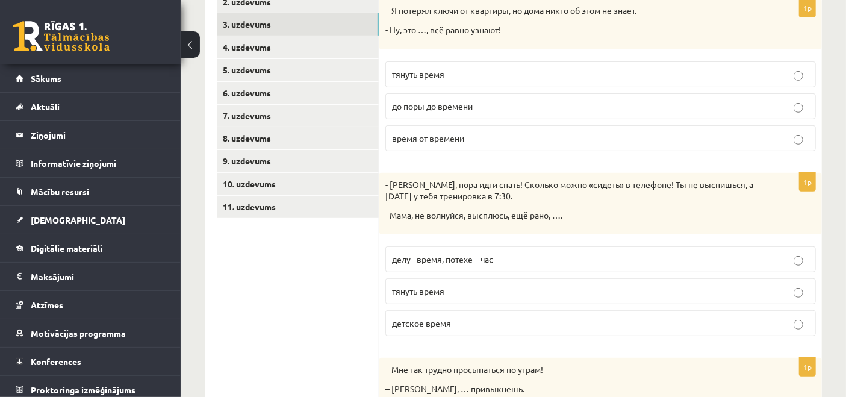
scroll to position [177, 0]
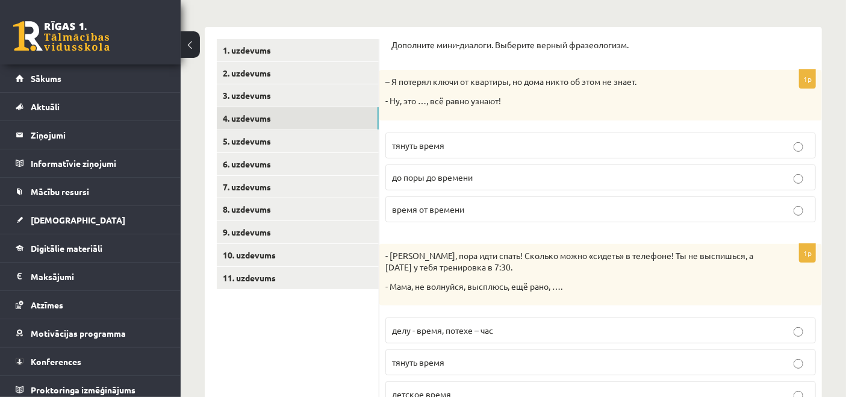
click at [267, 114] on link "4. uzdevums" at bounding box center [298, 118] width 162 height 22
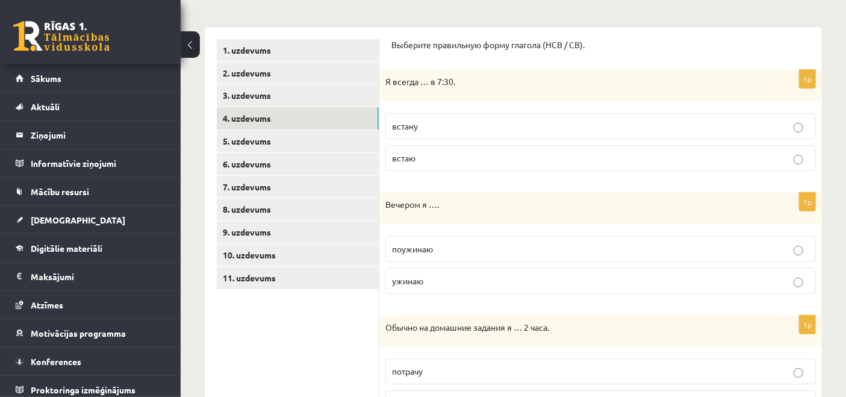
click at [416, 161] on p "встаю" at bounding box center [600, 158] width 417 height 13
click at [414, 283] on span "ужинаю" at bounding box center [407, 280] width 31 height 11
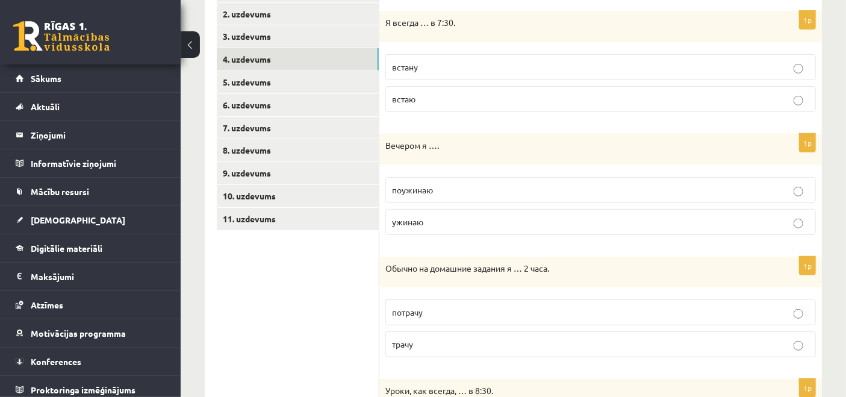
scroll to position [311, 0]
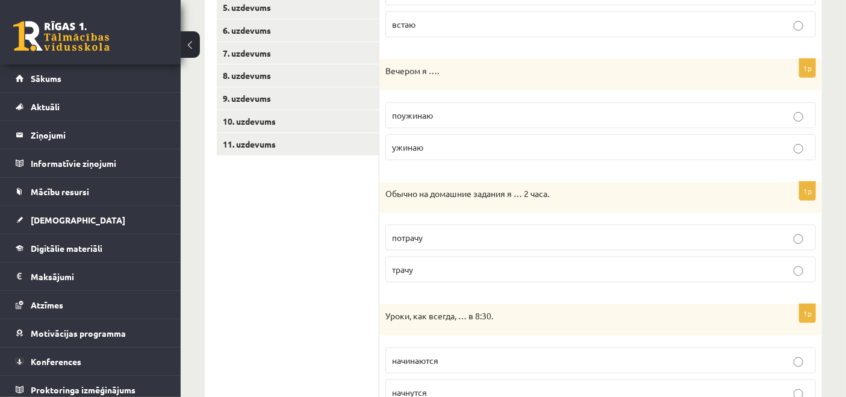
click at [427, 268] on p "трачу" at bounding box center [600, 269] width 417 height 13
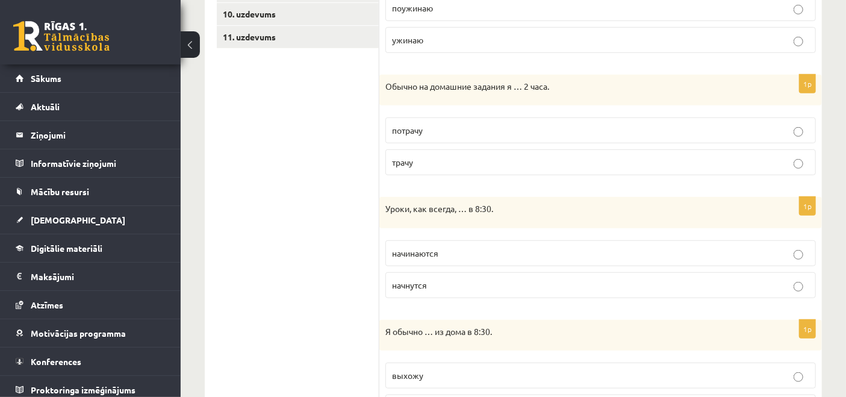
scroll to position [444, 0]
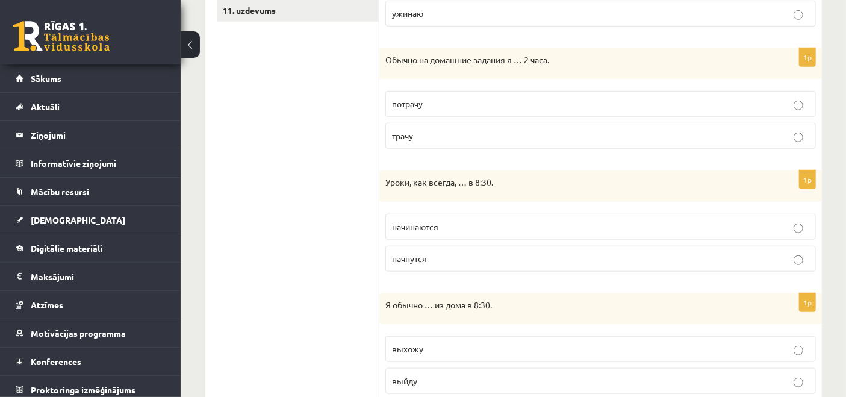
click at [422, 228] on span "начинаются" at bounding box center [415, 226] width 46 height 11
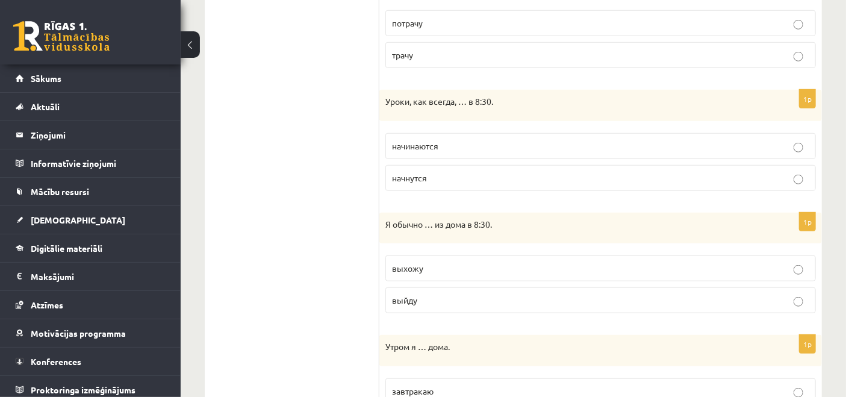
scroll to position [578, 0]
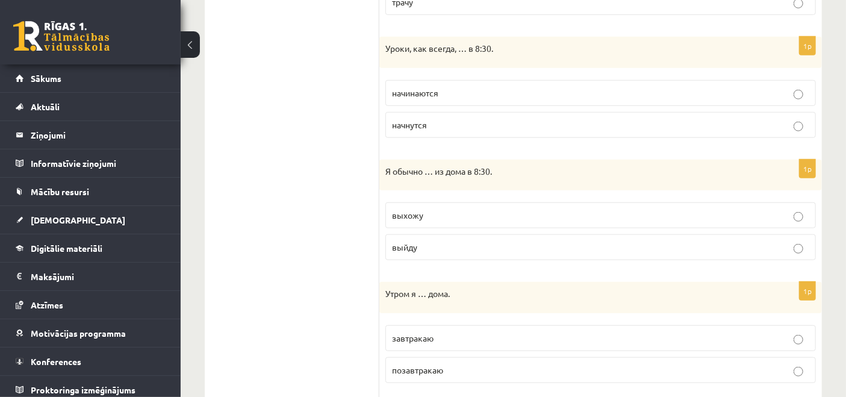
click at [423, 215] on p "выхожу" at bounding box center [600, 215] width 417 height 13
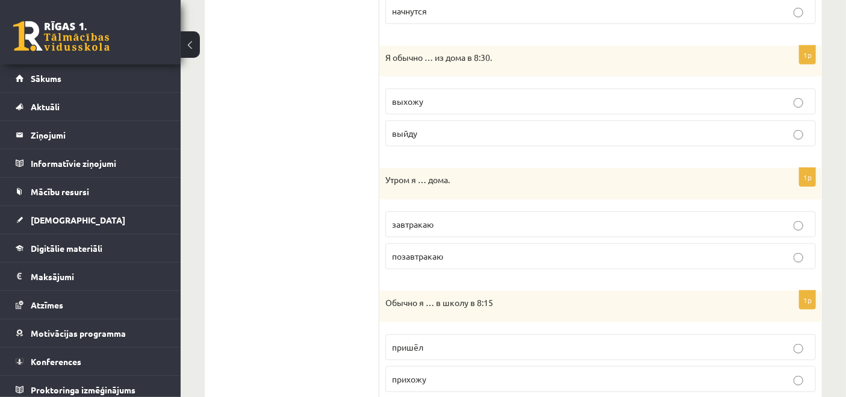
scroll to position [712, 0]
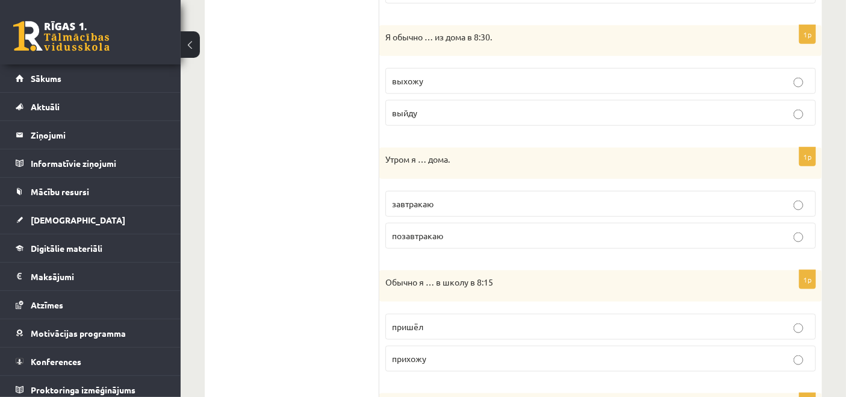
click at [412, 203] on span "завтракаю" at bounding box center [413, 203] width 42 height 11
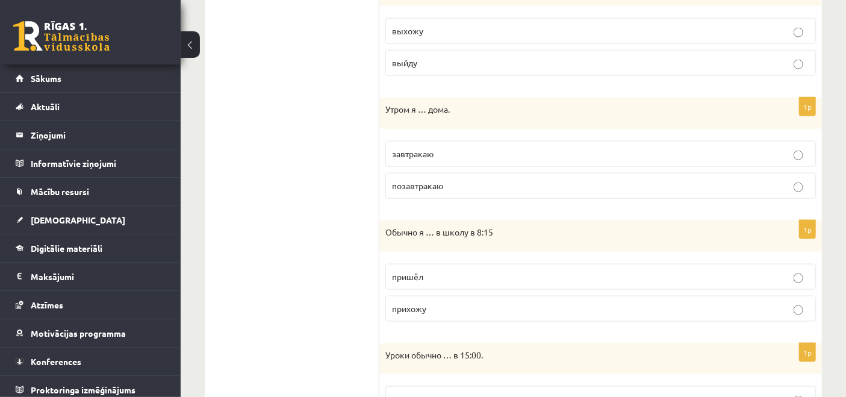
scroll to position [779, 0]
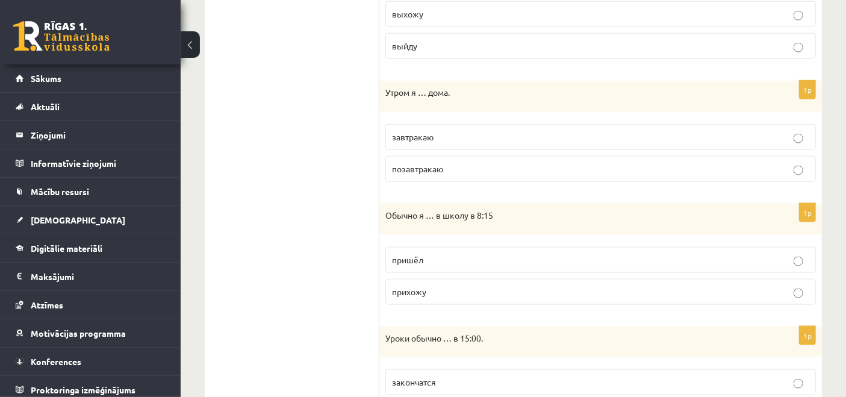
click at [427, 288] on p "прихожу" at bounding box center [600, 291] width 417 height 13
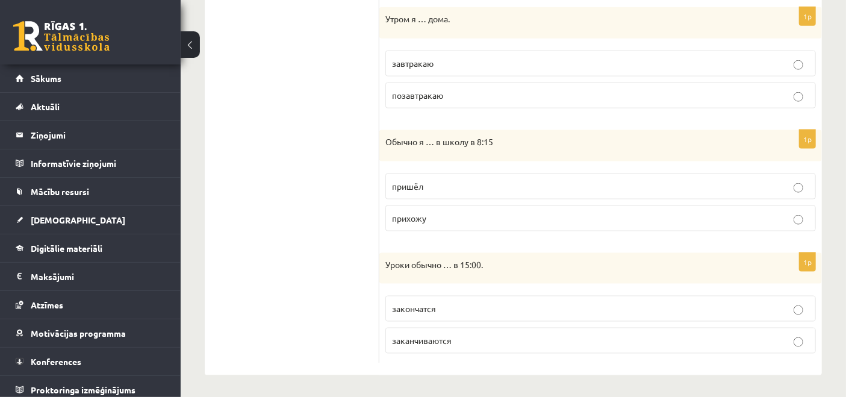
scroll to position [852, 0]
click at [441, 337] on span "заканчиваются" at bounding box center [422, 340] width 60 height 11
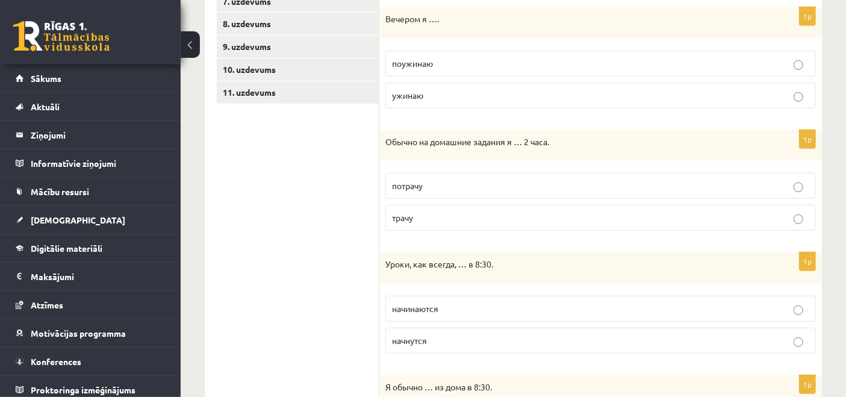
scroll to position [250, 0]
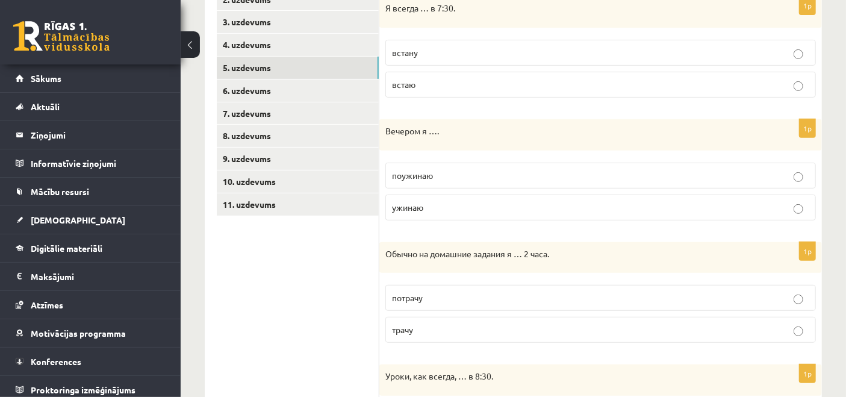
click at [267, 61] on link "5. uzdevums" at bounding box center [298, 68] width 162 height 22
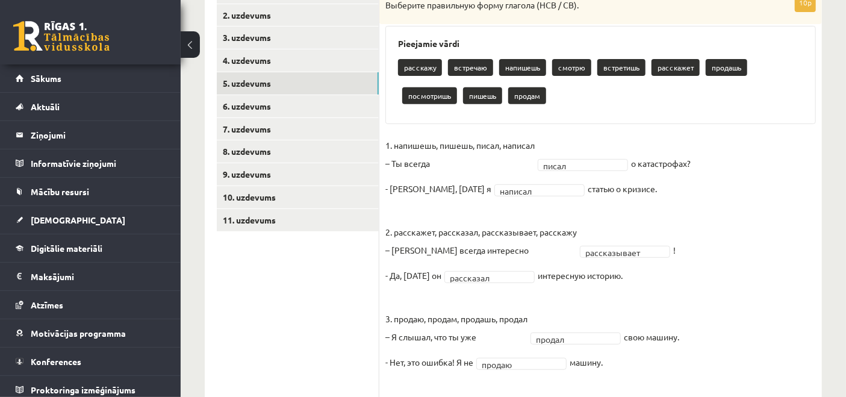
scroll to position [97, 0]
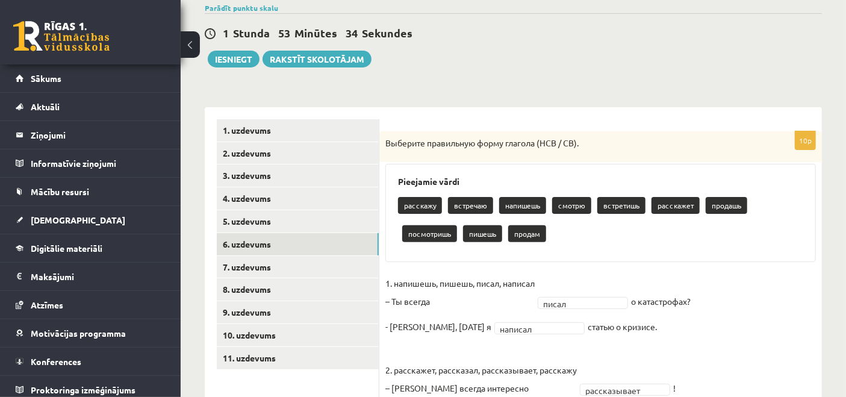
click at [262, 246] on link "6. uzdevums" at bounding box center [298, 244] width 162 height 22
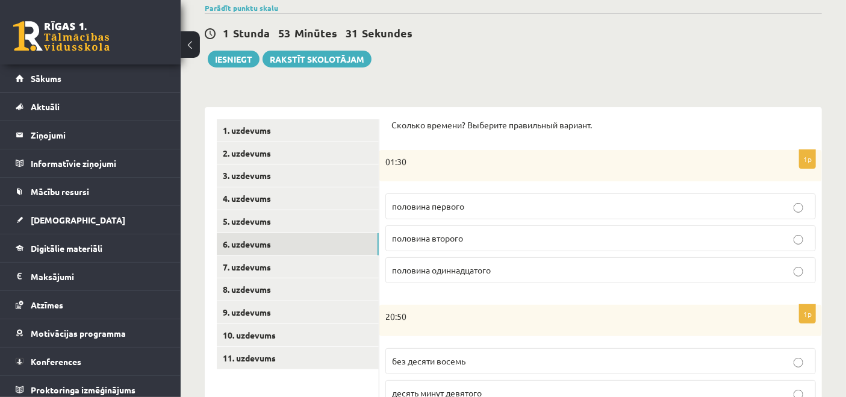
click at [465, 236] on p "половина второго" at bounding box center [600, 238] width 417 height 13
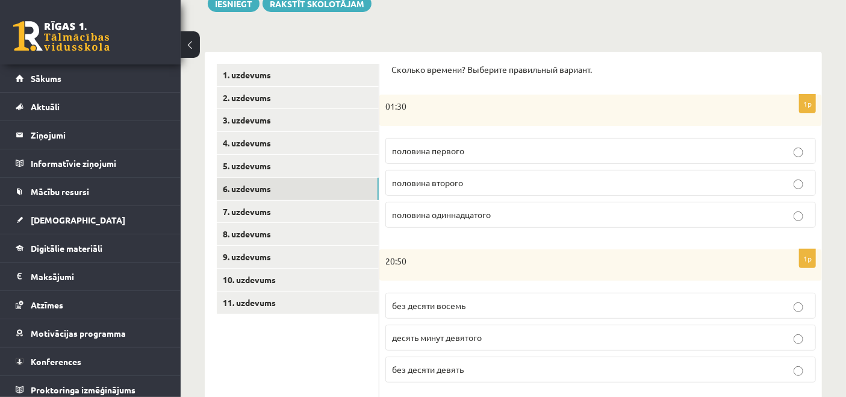
scroll to position [164, 0]
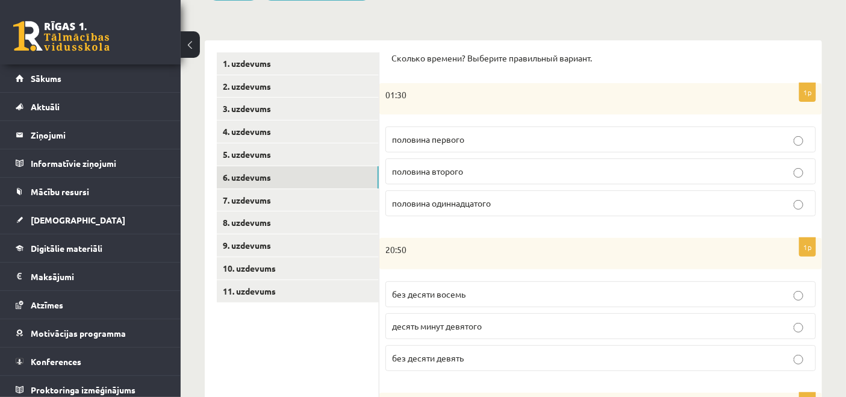
click at [484, 358] on p "без десяти девять" at bounding box center [600, 357] width 417 height 13
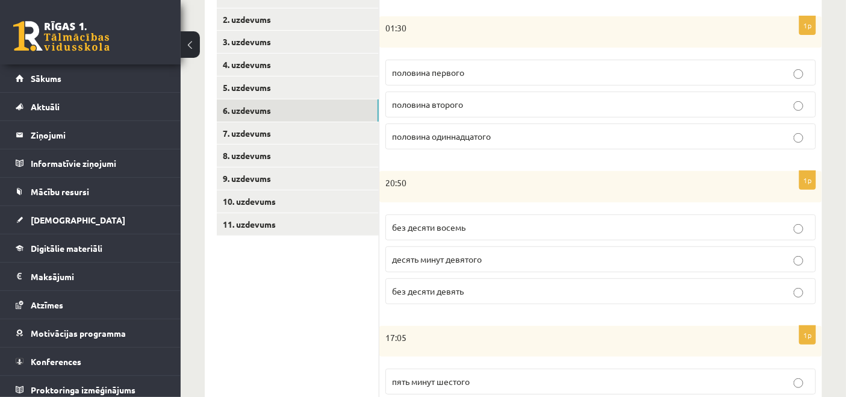
scroll to position [297, 0]
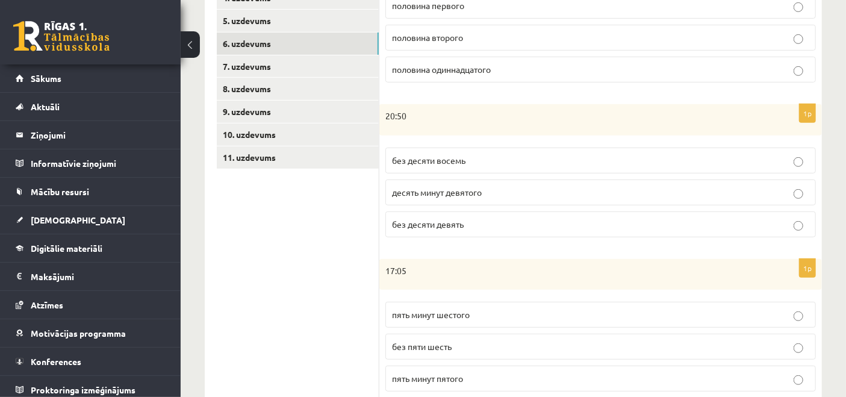
click at [492, 313] on p "пять минут шестого" at bounding box center [600, 314] width 417 height 13
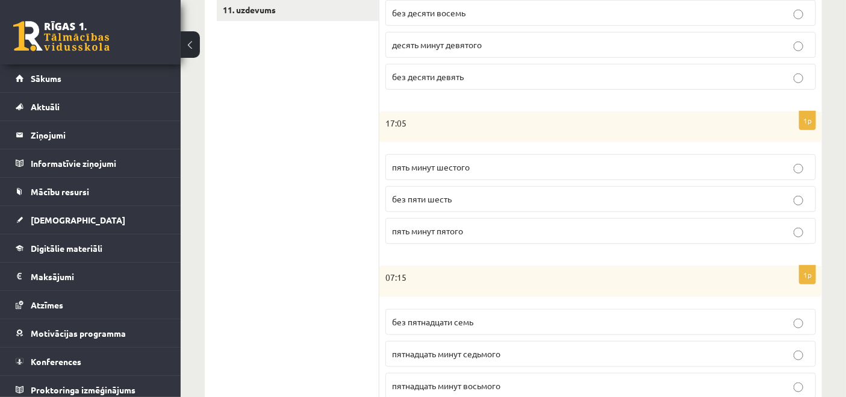
scroll to position [498, 0]
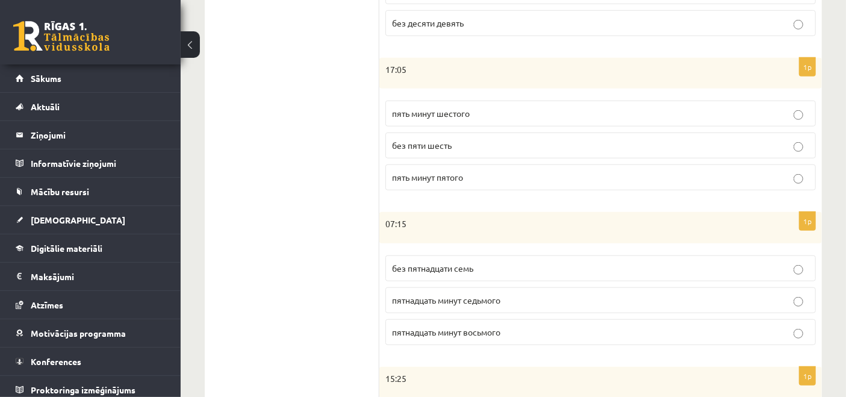
click at [485, 330] on span "пятнадцать минут восьмого" at bounding box center [446, 331] width 108 height 11
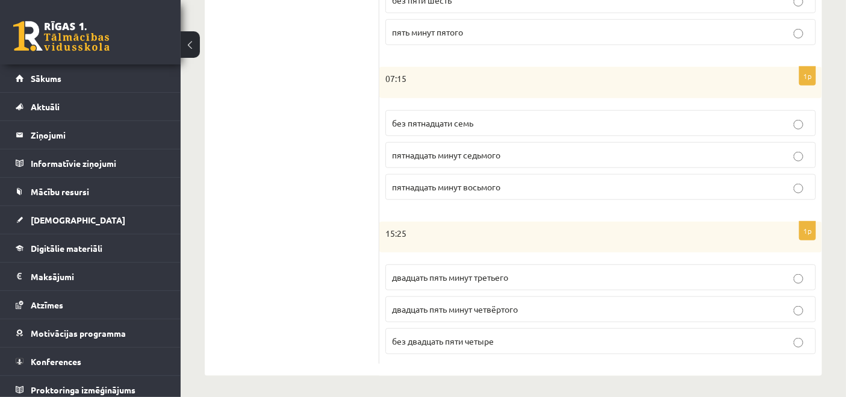
scroll to position [645, 0]
click at [474, 308] on span "двадцать пять минут четвёртого" at bounding box center [455, 307] width 126 height 11
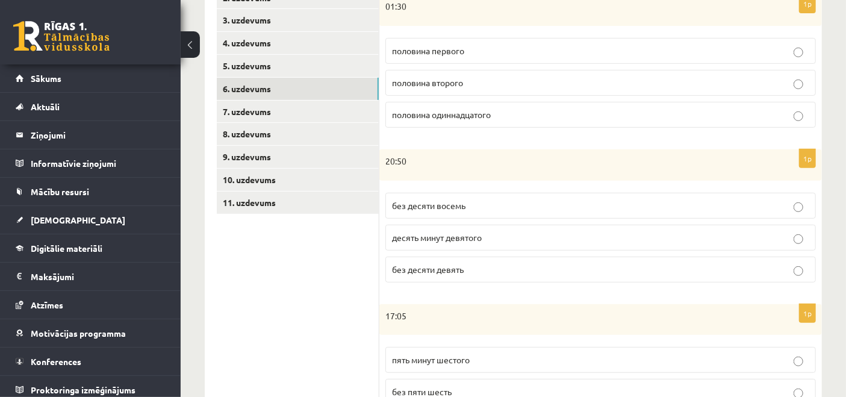
scroll to position [243, 0]
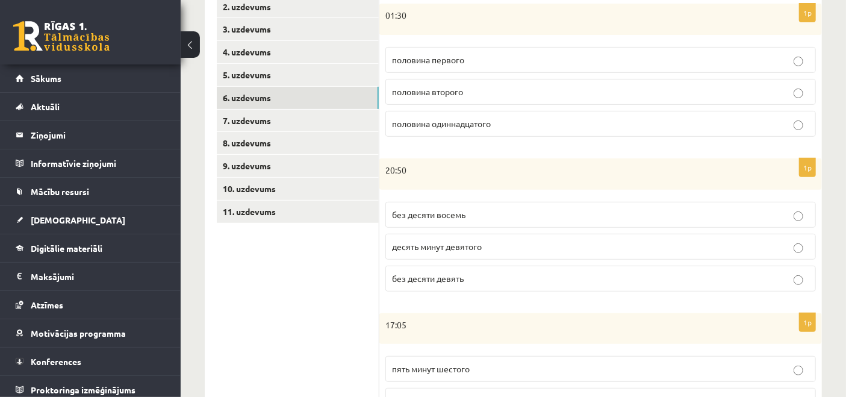
click at [245, 121] on link "7. uzdevums" at bounding box center [298, 121] width 162 height 22
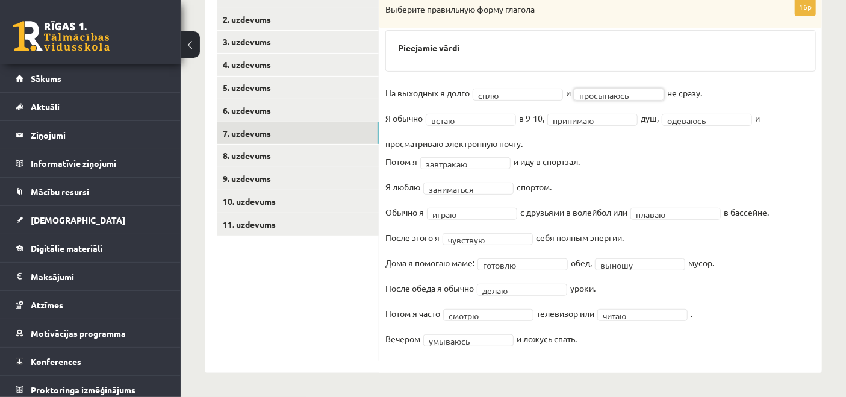
scroll to position [231, 0]
click at [249, 155] on link "8. uzdevums" at bounding box center [298, 155] width 162 height 22
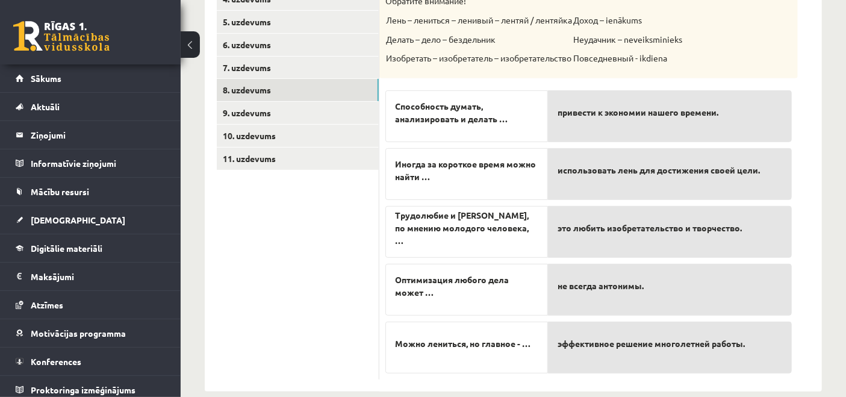
scroll to position [314, 0]
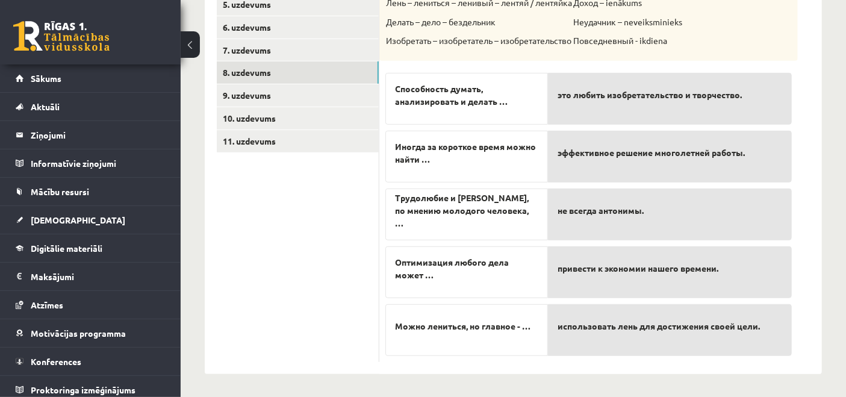
click at [263, 96] on link "9. uzdevums" at bounding box center [298, 95] width 162 height 22
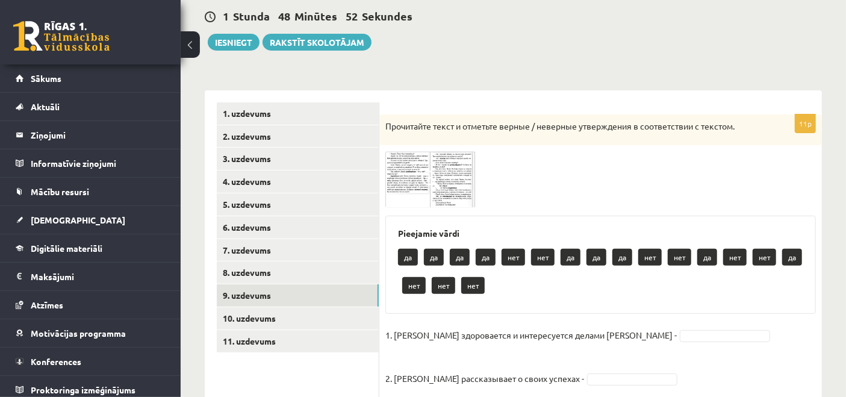
scroll to position [113, 0]
click at [439, 173] on span at bounding box center [430, 180] width 19 height 19
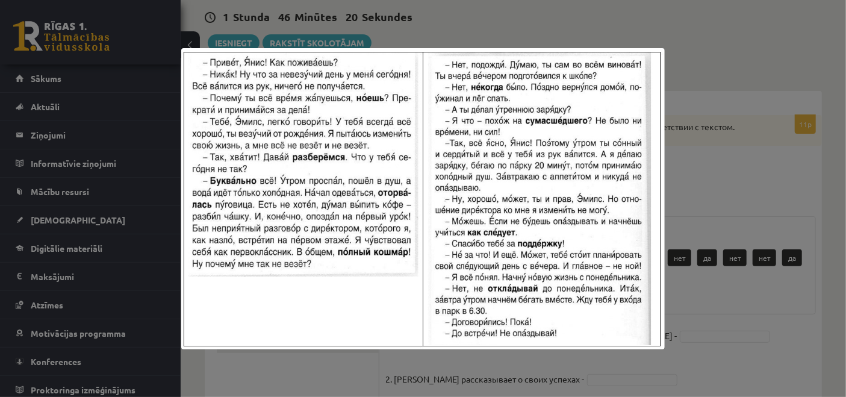
click at [722, 169] on div at bounding box center [423, 198] width 846 height 397
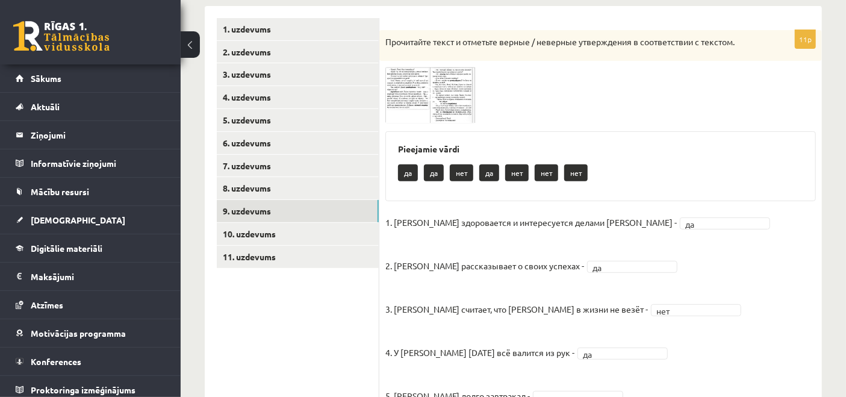
scroll to position [131, 0]
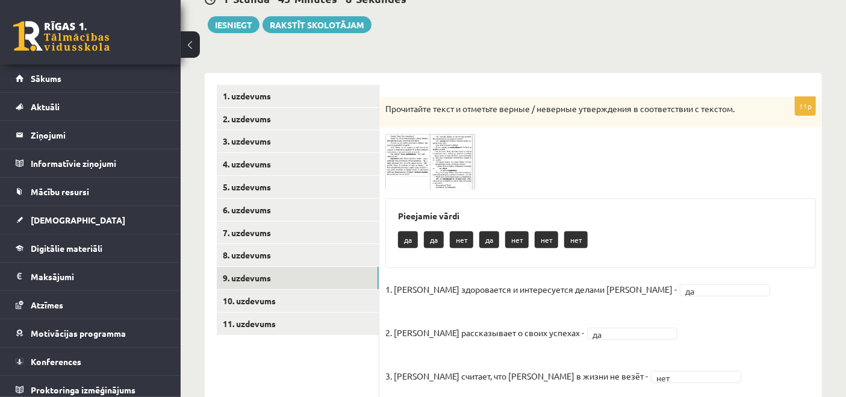
click at [312, 302] on link "10. uzdevums" at bounding box center [298, 300] width 162 height 22
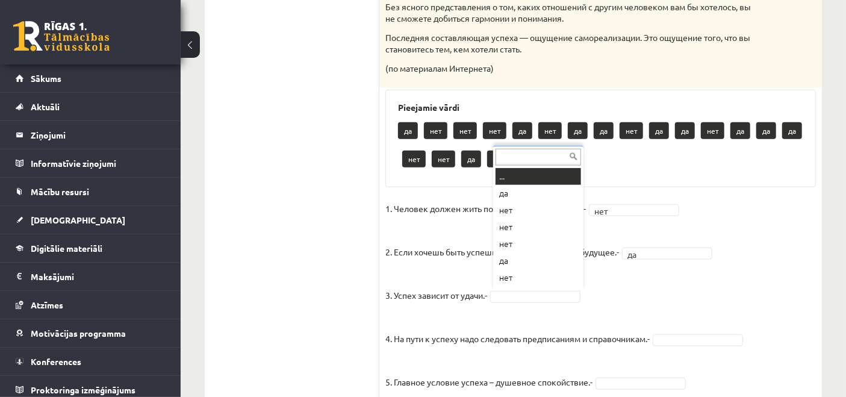
scroll to position [14, 0]
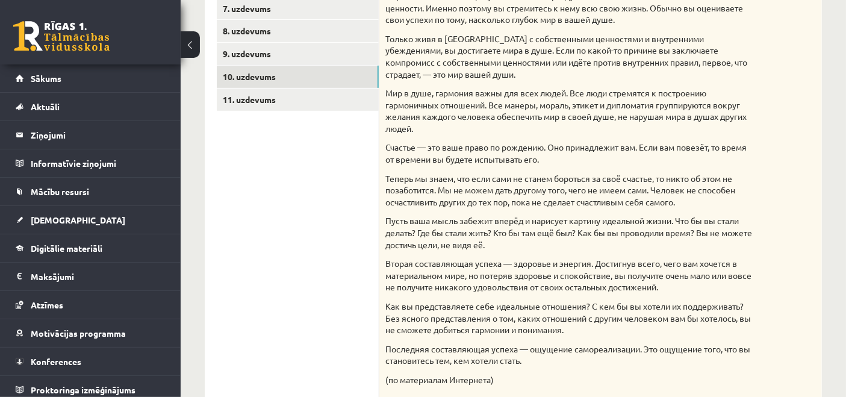
scroll to position [312, 0]
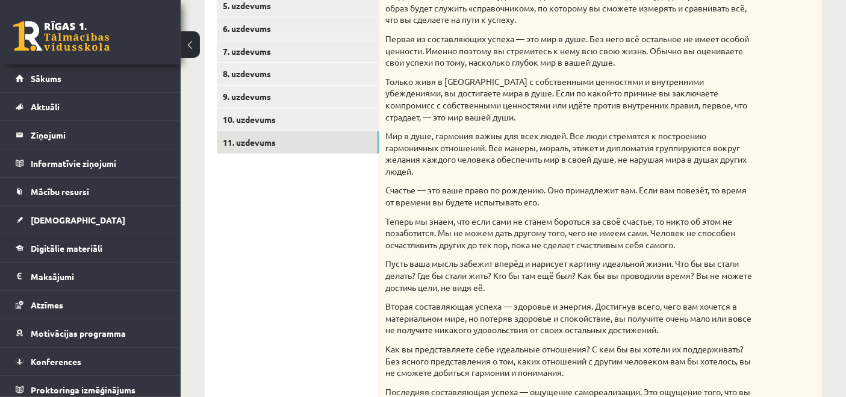
click at [258, 147] on link "11. uzdevums" at bounding box center [298, 142] width 162 height 22
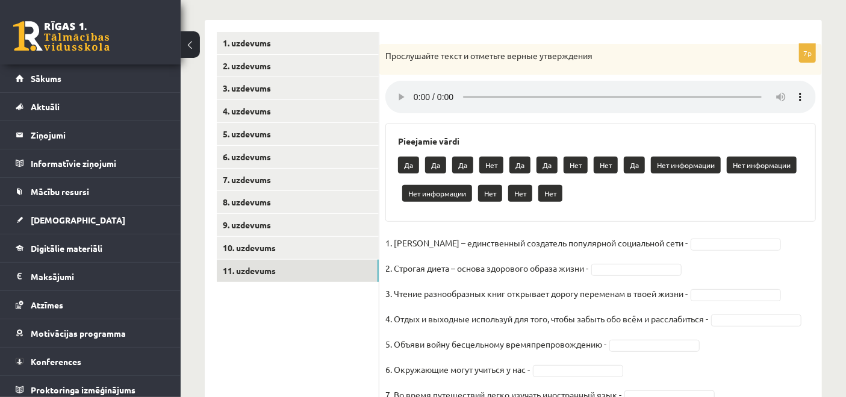
scroll to position [107, 0]
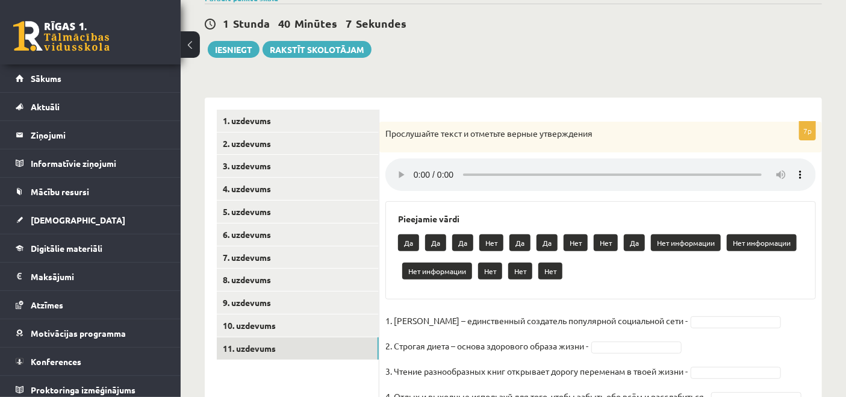
click at [267, 117] on link "1. uzdevums" at bounding box center [298, 121] width 162 height 22
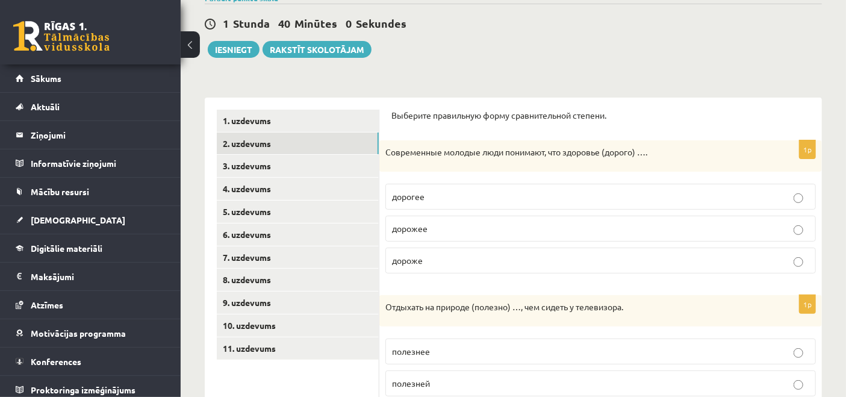
click at [307, 138] on link "2. uzdevums" at bounding box center [298, 143] width 162 height 22
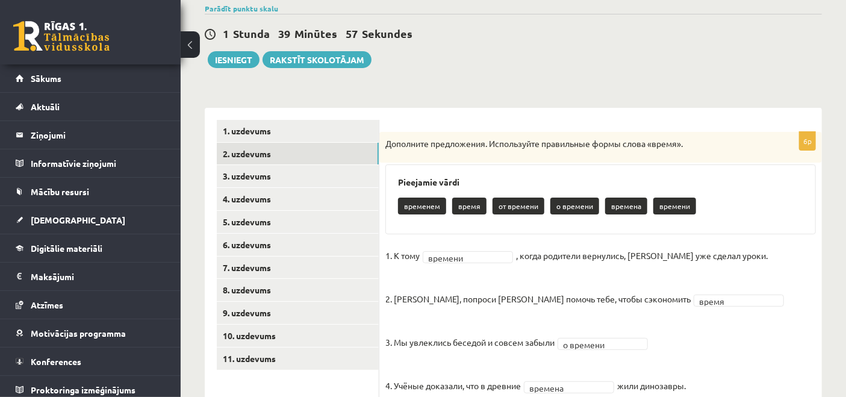
scroll to position [96, 0]
click at [245, 178] on link "3. uzdevums" at bounding box center [298, 177] width 162 height 22
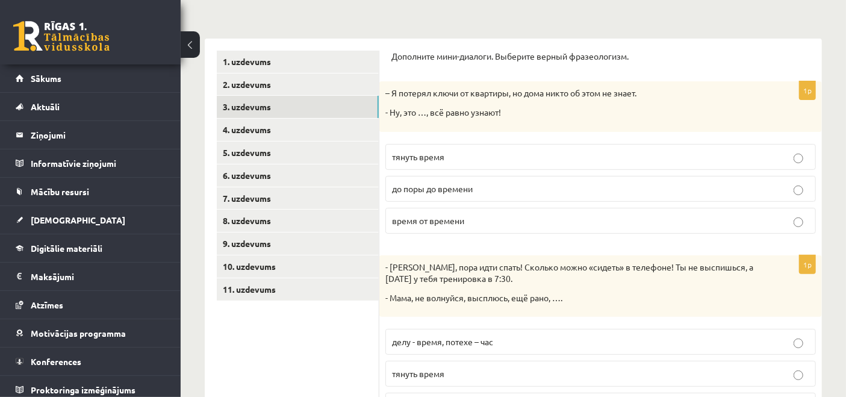
scroll to position [163, 0]
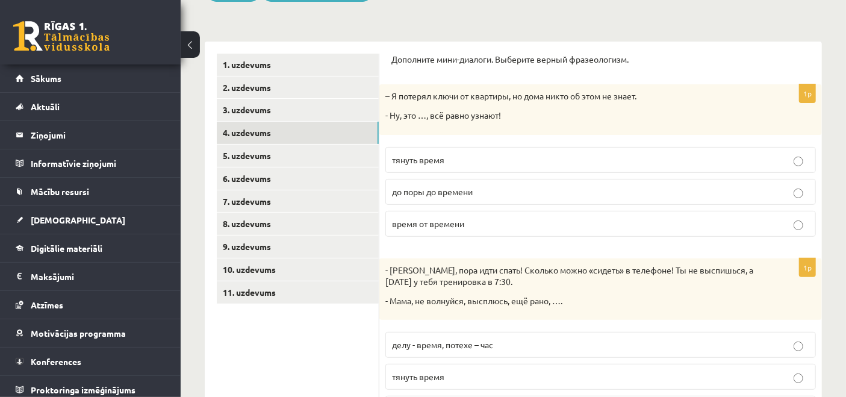
click at [233, 134] on link "4. uzdevums" at bounding box center [298, 133] width 162 height 22
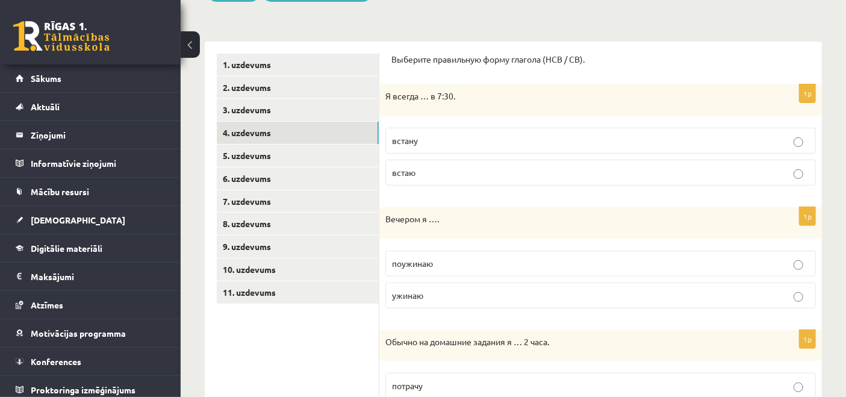
click at [258, 154] on link "5. uzdevums" at bounding box center [298, 155] width 162 height 22
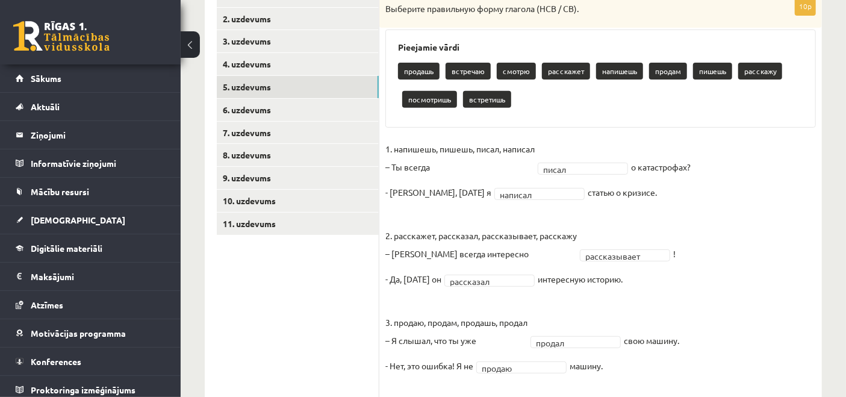
scroll to position [231, 0]
click at [270, 114] on link "6. uzdevums" at bounding box center [298, 110] width 162 height 22
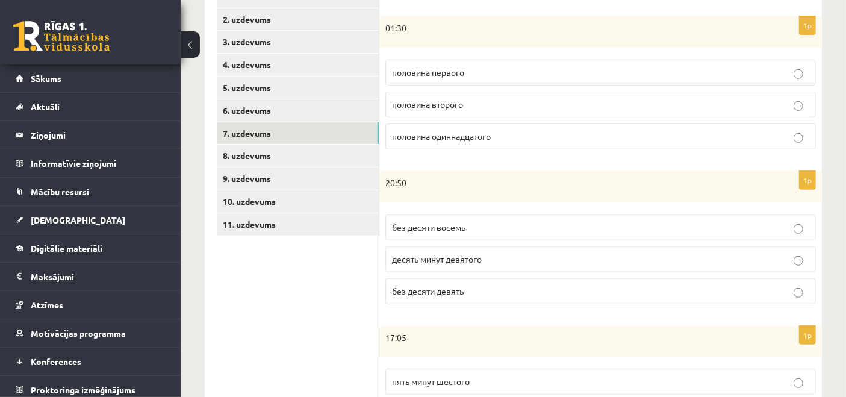
click at [272, 126] on link "7. uzdevums" at bounding box center [298, 133] width 162 height 22
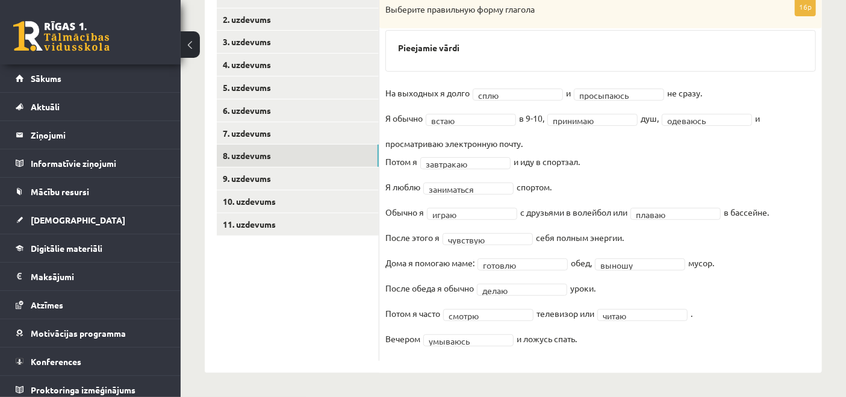
click at [238, 149] on link "8. uzdevums" at bounding box center [298, 155] width 162 height 22
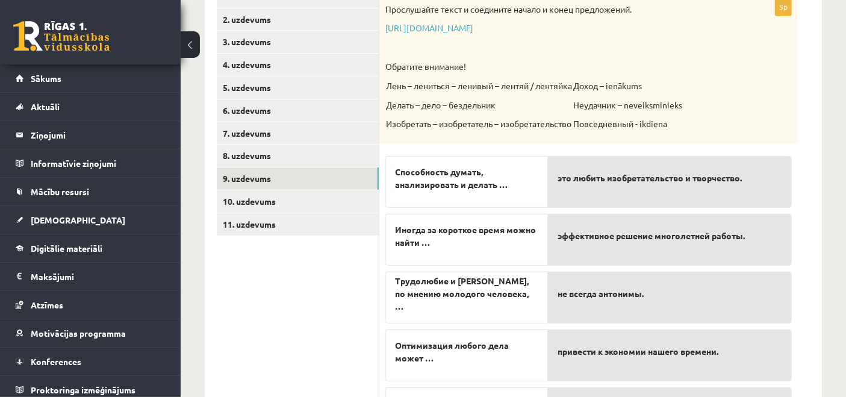
click at [234, 170] on link "9. uzdevums" at bounding box center [298, 178] width 162 height 22
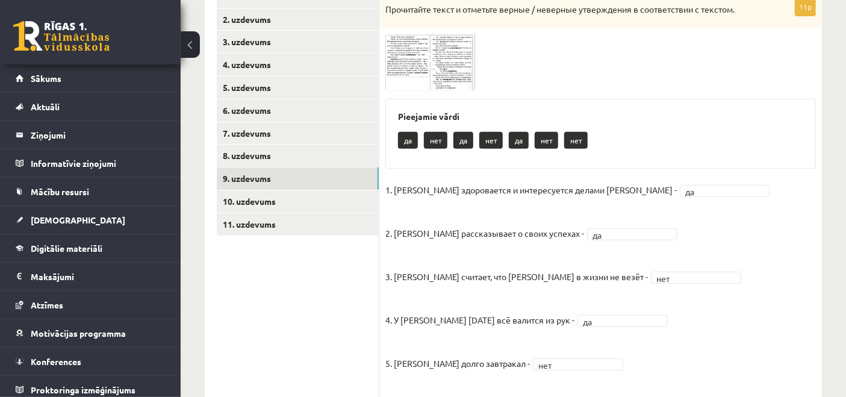
click at [238, 204] on link "10. uzdevums" at bounding box center [298, 201] width 162 height 22
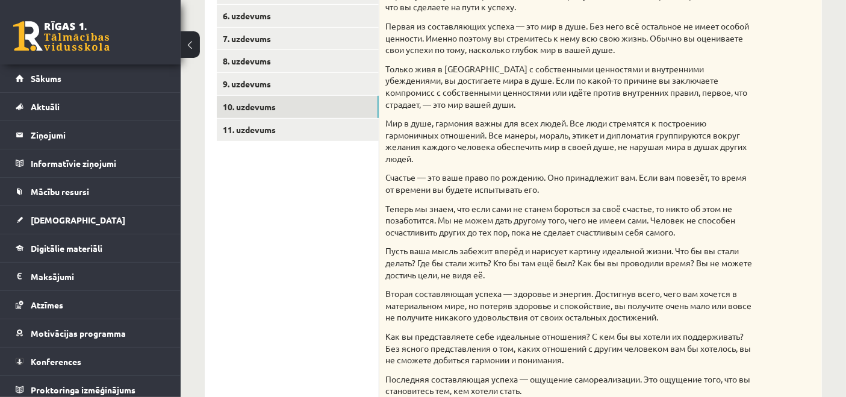
scroll to position [297, 0]
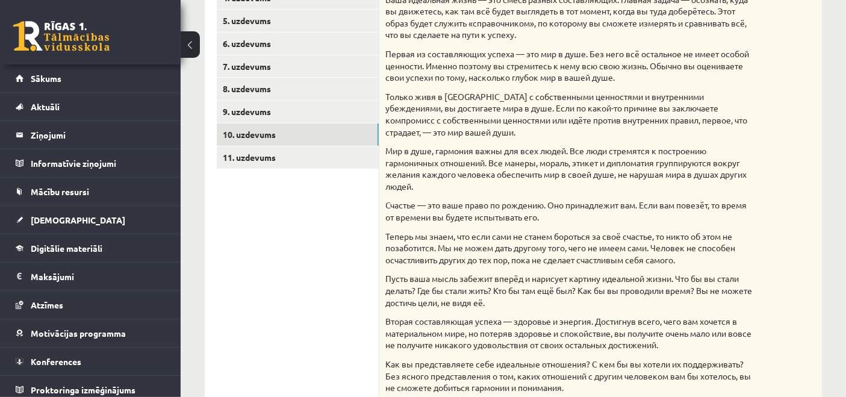
click at [252, 157] on link "11. uzdevums" at bounding box center [298, 157] width 162 height 22
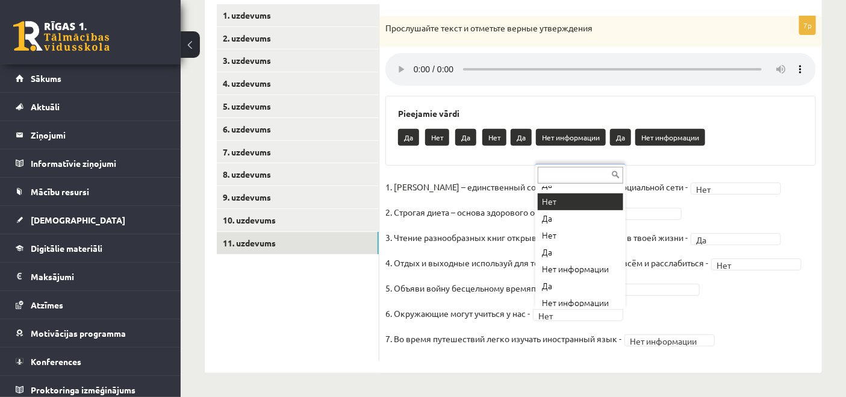
scroll to position [10, 0]
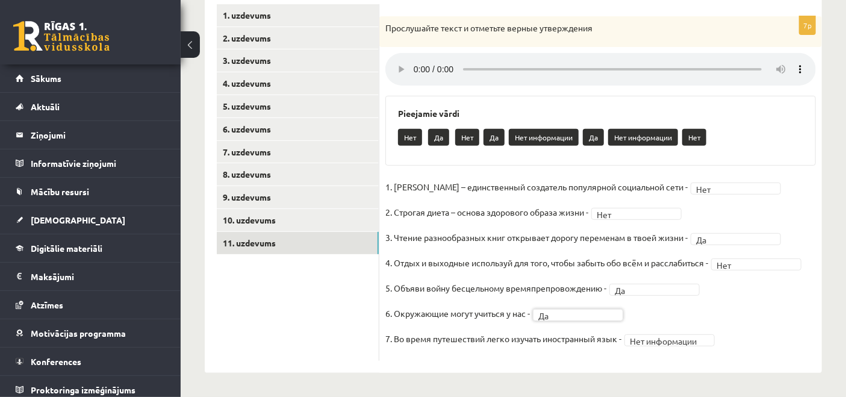
click at [259, 220] on link "10. uzdevums" at bounding box center [298, 220] width 162 height 22
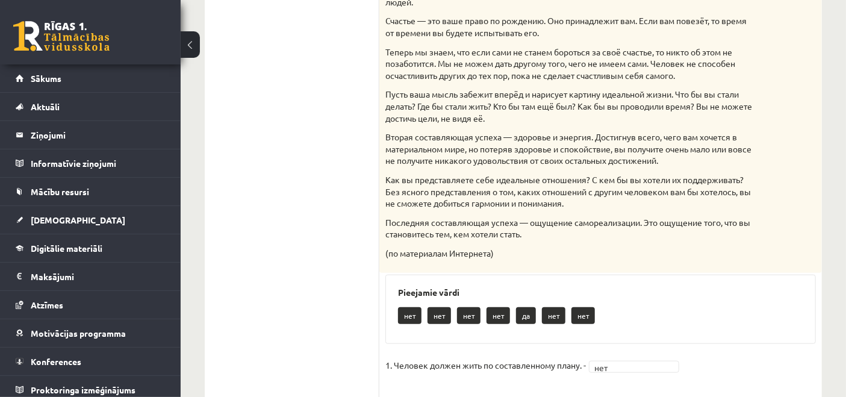
scroll to position [212, 0]
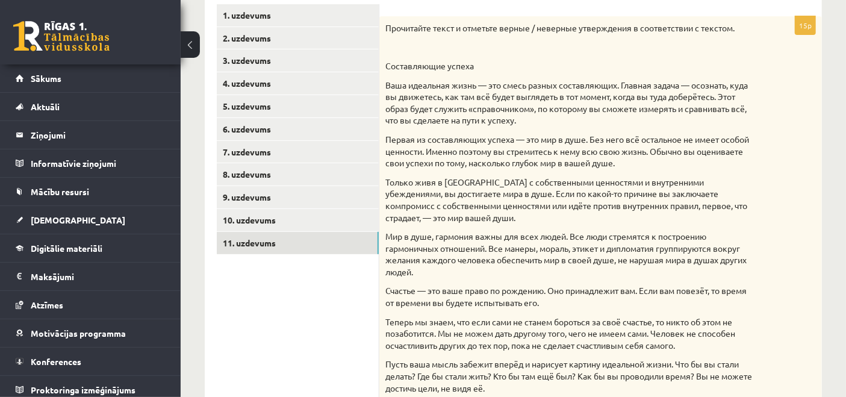
click at [277, 244] on link "11. uzdevums" at bounding box center [298, 243] width 162 height 22
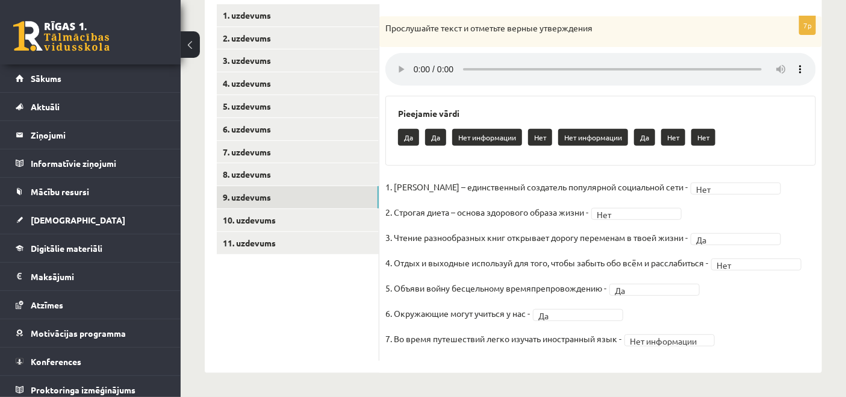
click at [271, 195] on link "9. uzdevums" at bounding box center [298, 197] width 162 height 22
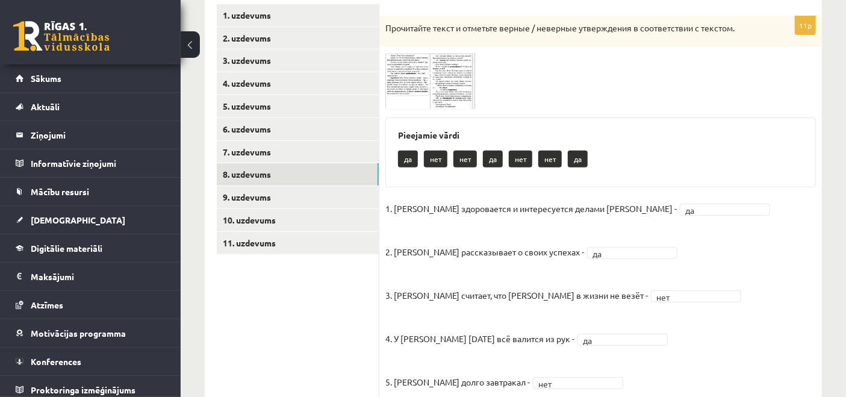
click at [255, 174] on link "8. uzdevums" at bounding box center [298, 174] width 162 height 22
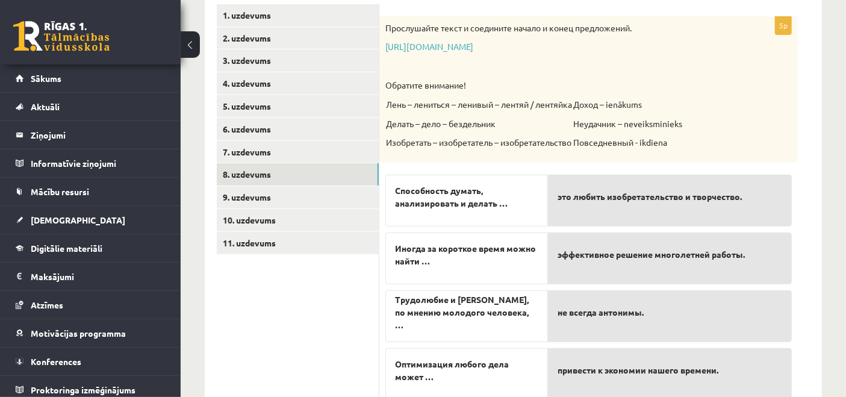
click at [254, 155] on link "7. uzdevums" at bounding box center [298, 152] width 162 height 22
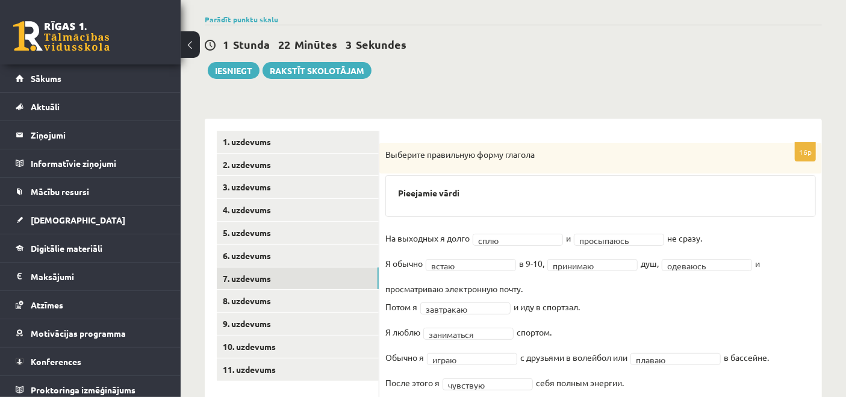
scroll to position [0, 0]
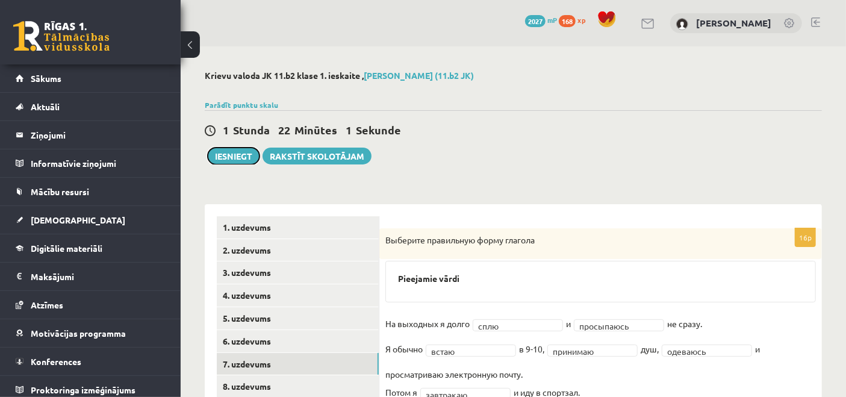
click at [228, 150] on button "Iesniegt" at bounding box center [234, 155] width 52 height 17
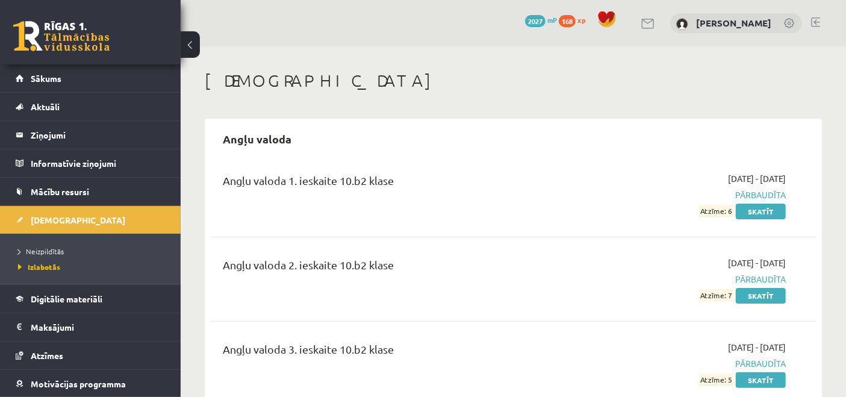
click at [40, 218] on span "[DEMOGRAPHIC_DATA]" at bounding box center [78, 219] width 94 height 11
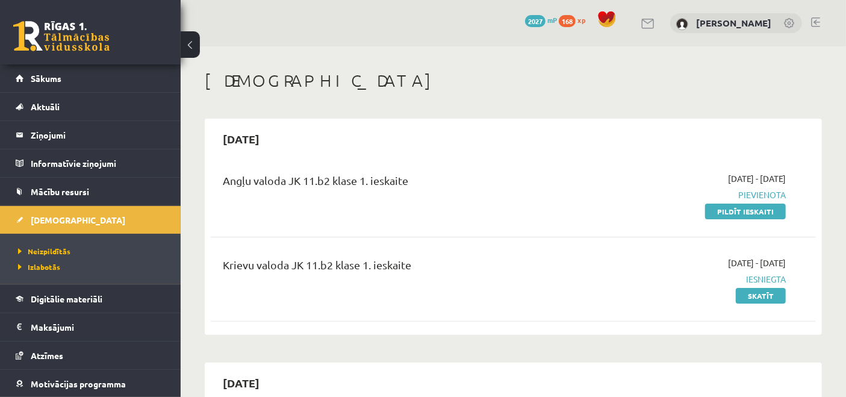
click at [90, 82] on link "Sākums" at bounding box center [91, 78] width 150 height 28
